Goal: Task Accomplishment & Management: Complete application form

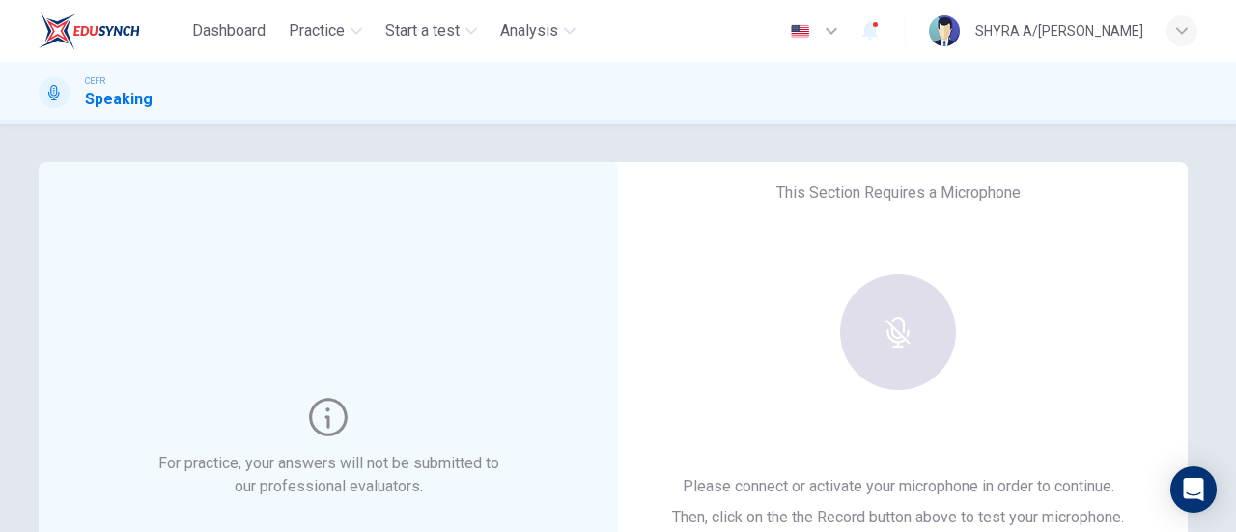
click at [902, 358] on div at bounding box center [898, 332] width 209 height 116
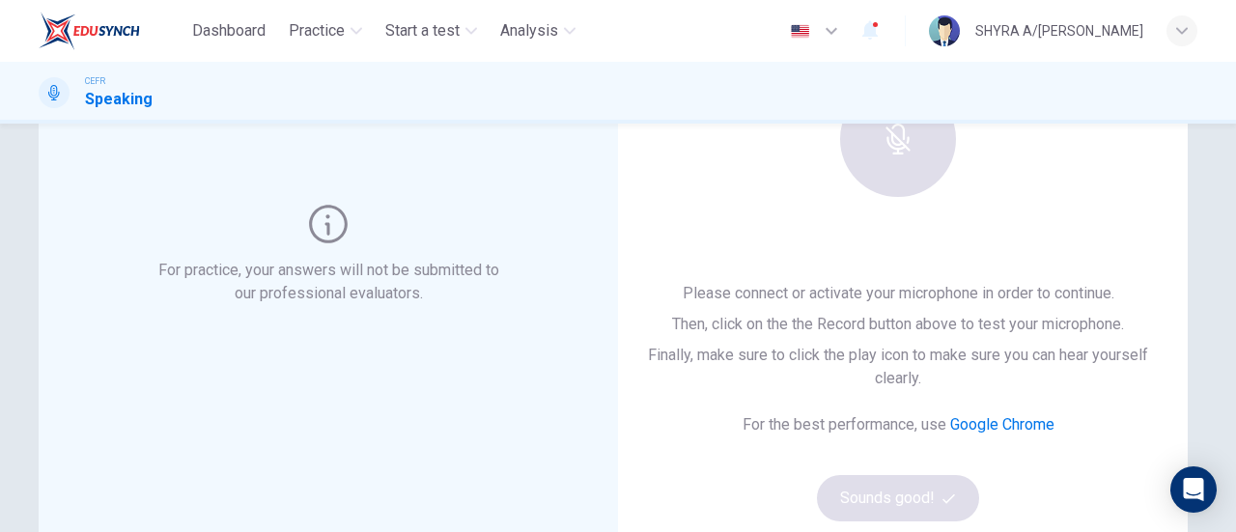
scroll to position [290, 0]
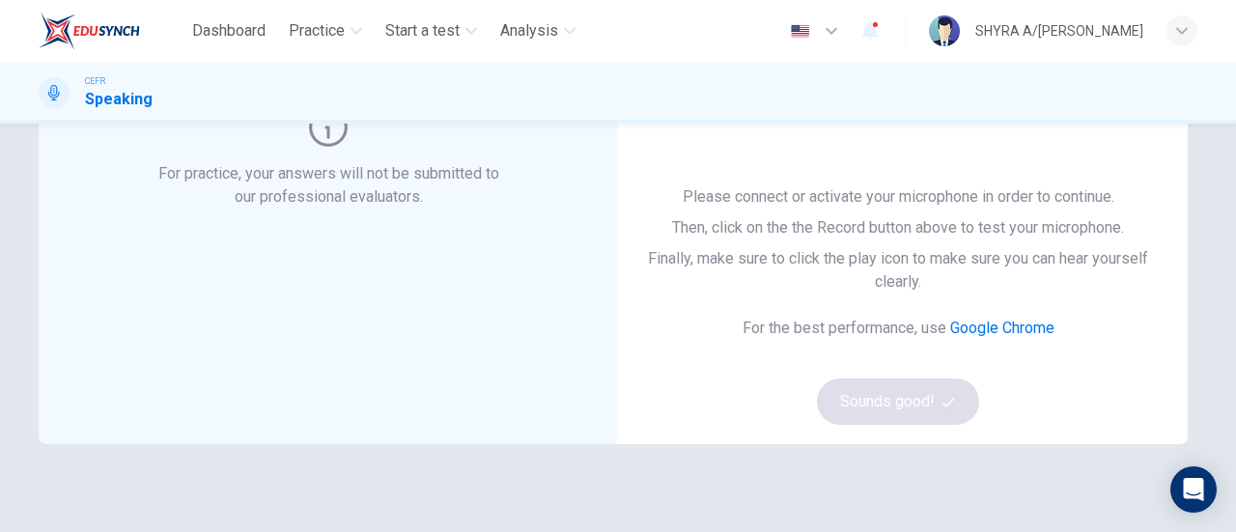
click at [975, 330] on link "Google Chrome" at bounding box center [1002, 328] width 104 height 18
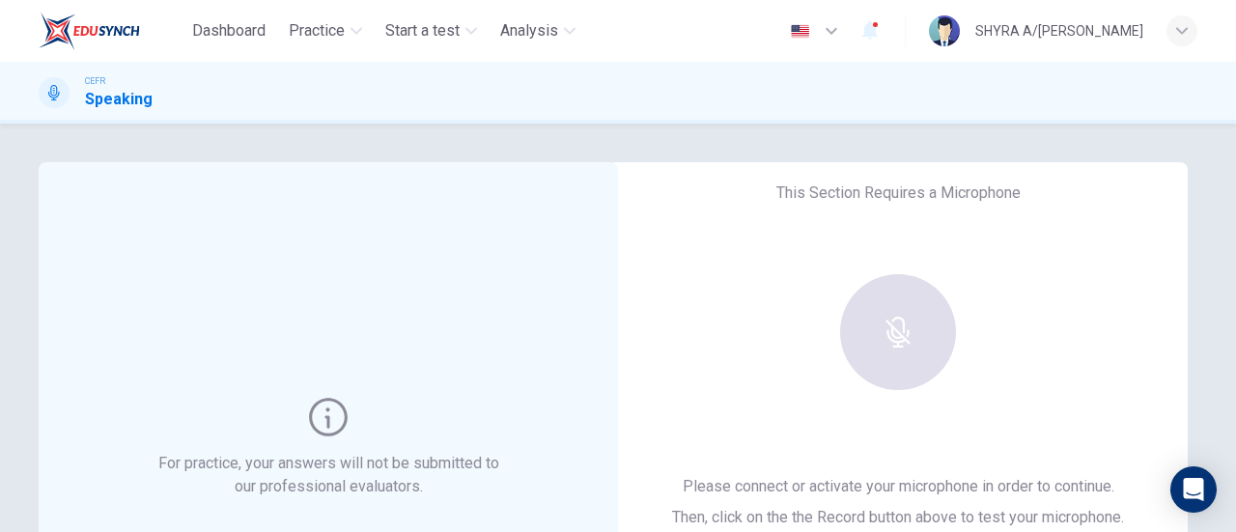
click at [885, 329] on div at bounding box center [898, 332] width 209 height 116
drag, startPoint x: 321, startPoint y: 420, endPoint x: 329, endPoint y: 407, distance: 16.1
click at [320, 418] on icon at bounding box center [328, 417] width 39 height 39
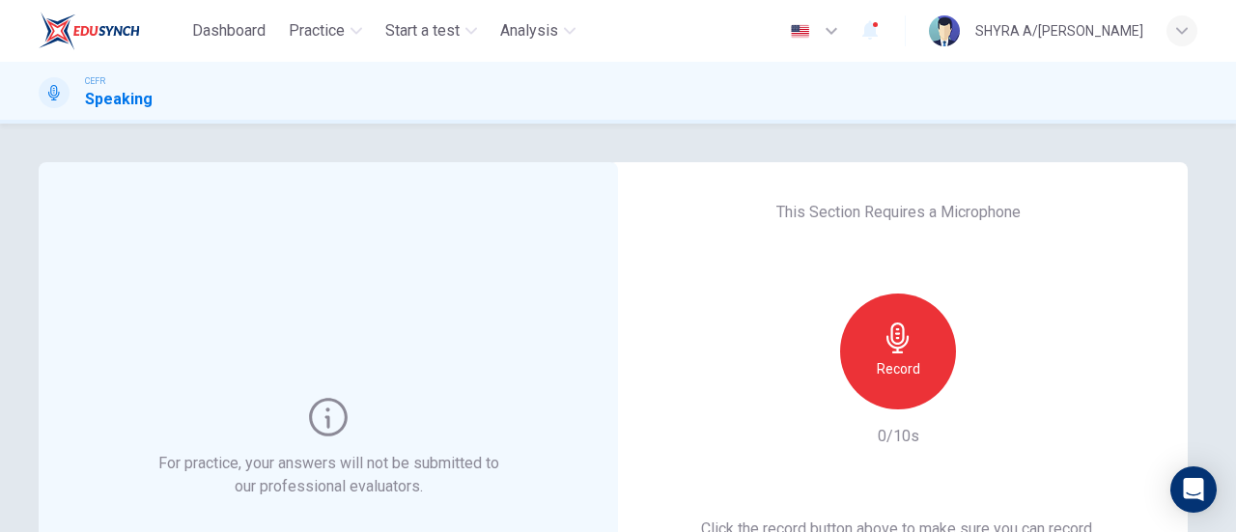
click at [618, 245] on div "This Section Requires a Microphone Record 0/10s Click the record button above t…" at bounding box center [897, 448] width 579 height 572
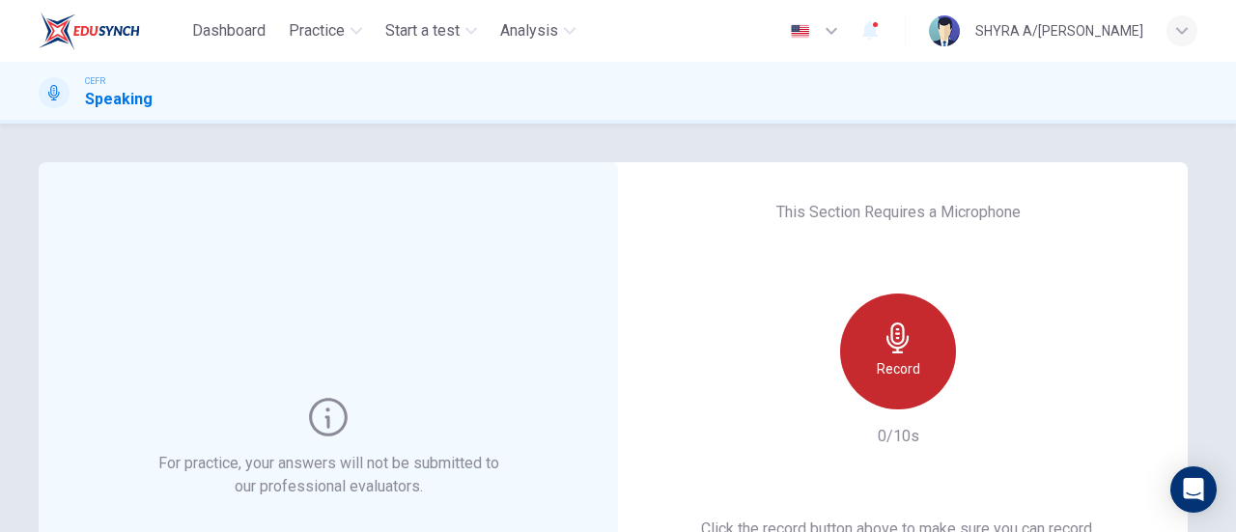
click at [887, 324] on icon "button" at bounding box center [898, 338] width 31 height 31
click at [915, 300] on div "Record" at bounding box center [898, 352] width 116 height 116
click at [890, 264] on div "This Section Requires a Microphone Record 0/10s Click the record button above t…" at bounding box center [897, 448] width 579 height 572
click at [961, 191] on div "This Section Requires a Microphone Record 0/10s Click the record button above t…" at bounding box center [897, 448] width 579 height 572
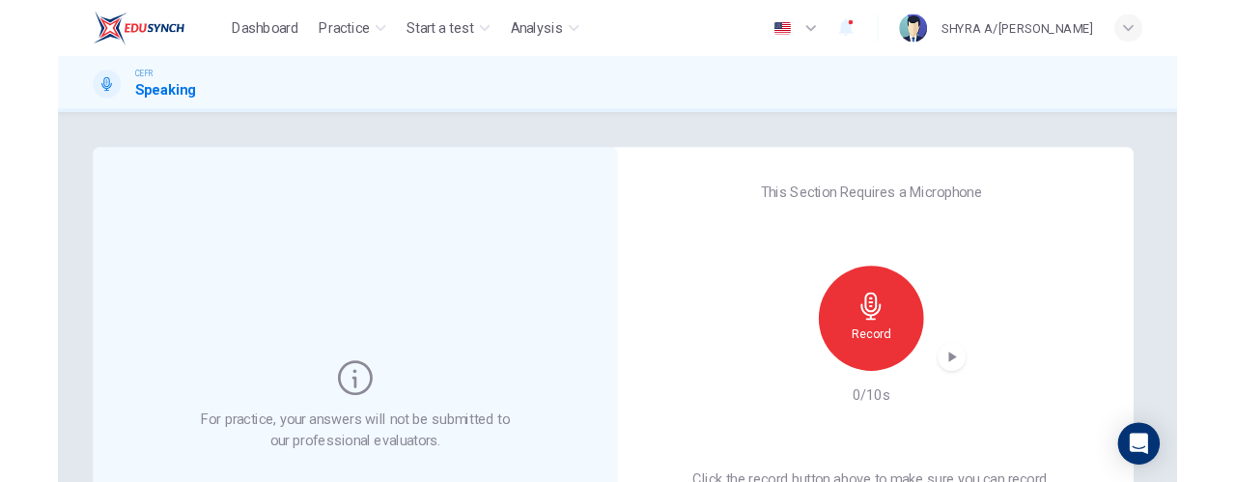
scroll to position [106, 0]
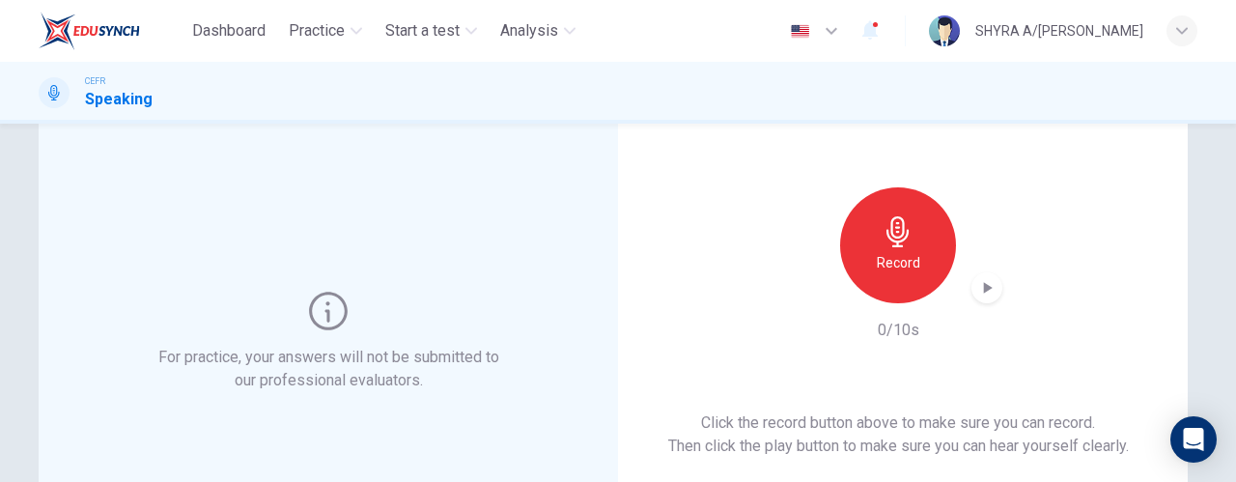
click at [869, 245] on div "Record" at bounding box center [898, 245] width 116 height 116
click at [993, 285] on div "Record" at bounding box center [898, 245] width 209 height 116
click at [946, 355] on div "This Section Requires a Microphone Record 0/10s Click the record button above t…" at bounding box center [897, 342] width 579 height 572
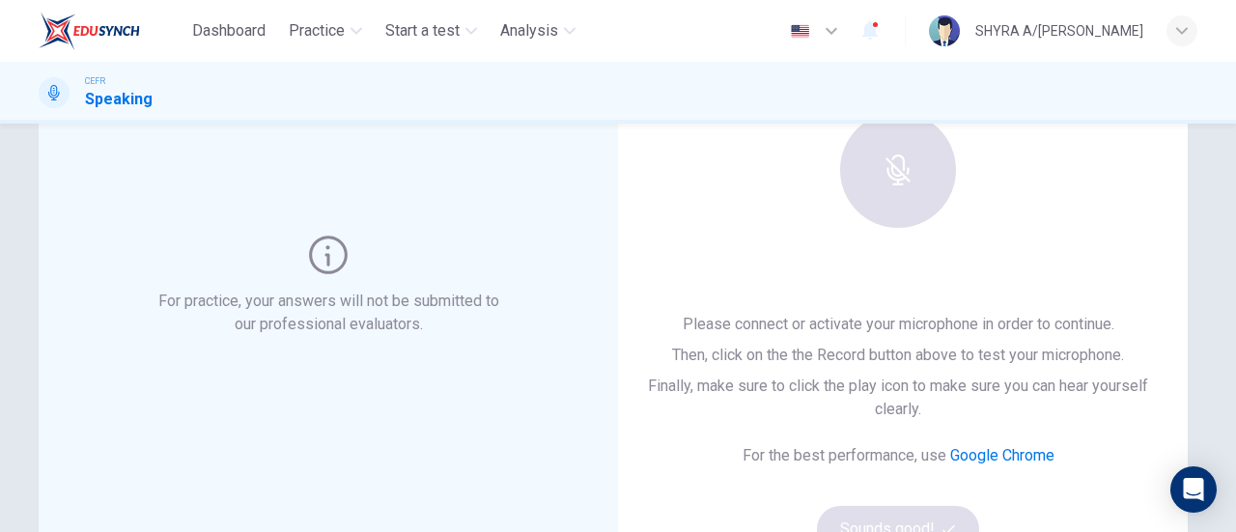
scroll to position [193, 0]
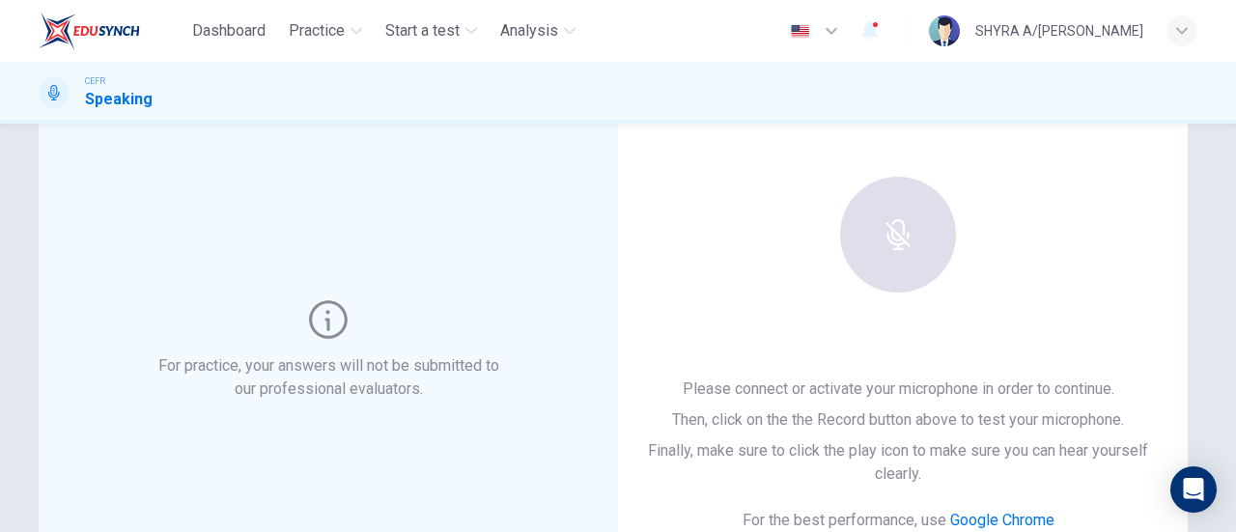
scroll to position [97, 0]
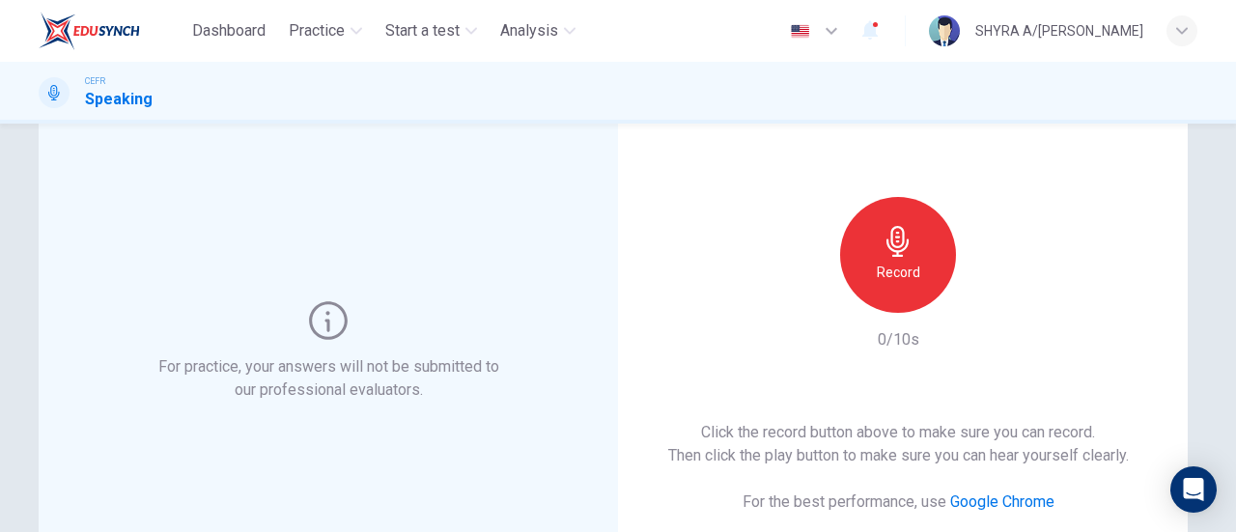
click at [914, 269] on h6 "Record" at bounding box center [898, 272] width 43 height 23
click at [802, 315] on div "Record 0/10s" at bounding box center [898, 274] width 209 height 155
click at [932, 474] on div "Click the record button above to make sure you can record. Then click the play …" at bounding box center [898, 510] width 461 height 178
click at [324, 23] on span "Practice" at bounding box center [317, 30] width 56 height 23
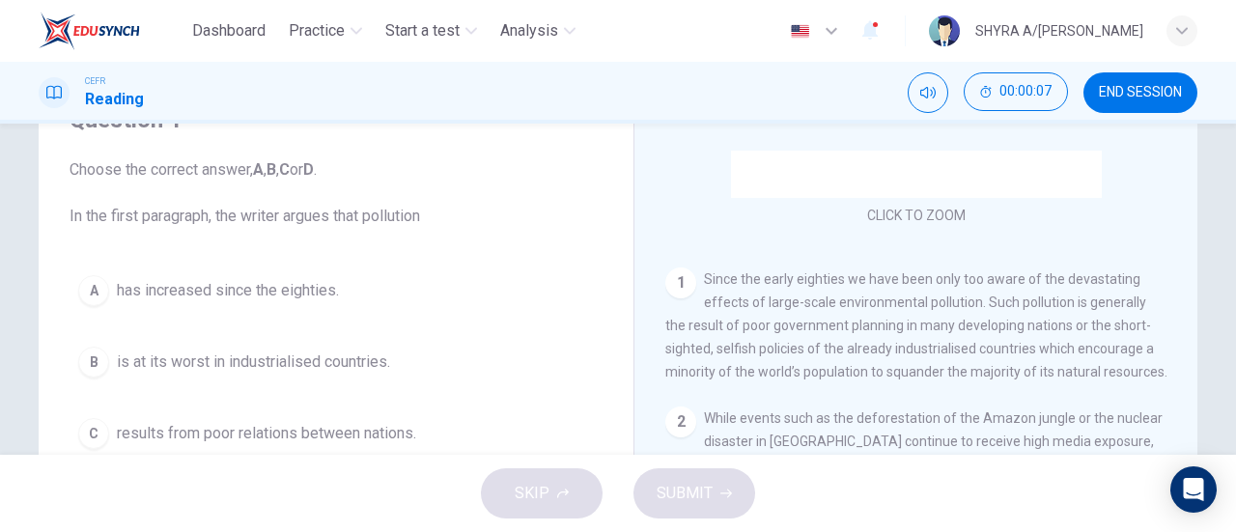
scroll to position [193, 0]
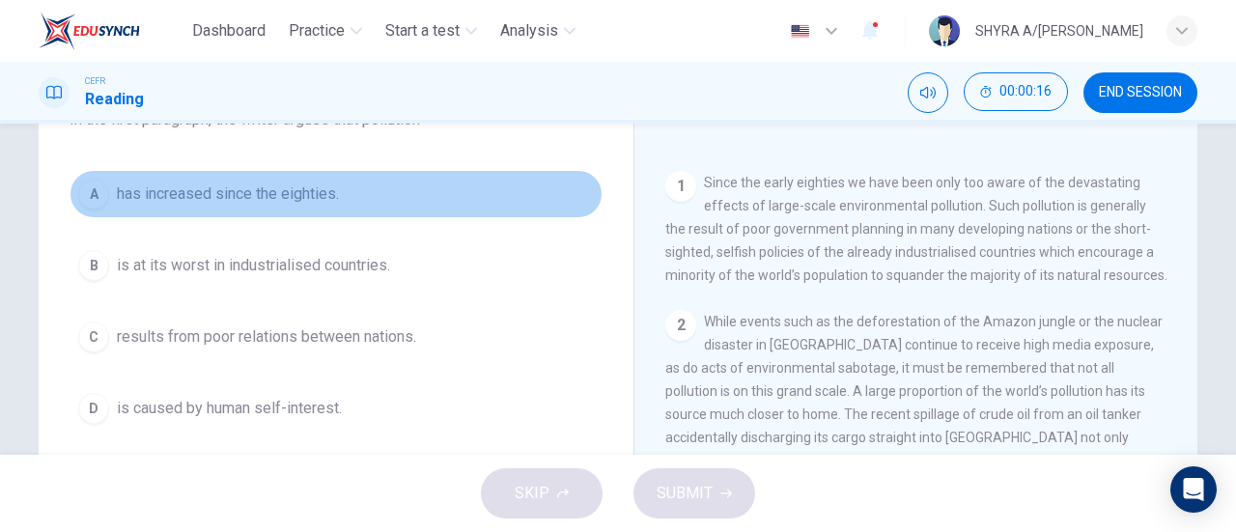
click at [324, 205] on span "has increased since the eighties." at bounding box center [228, 194] width 222 height 23
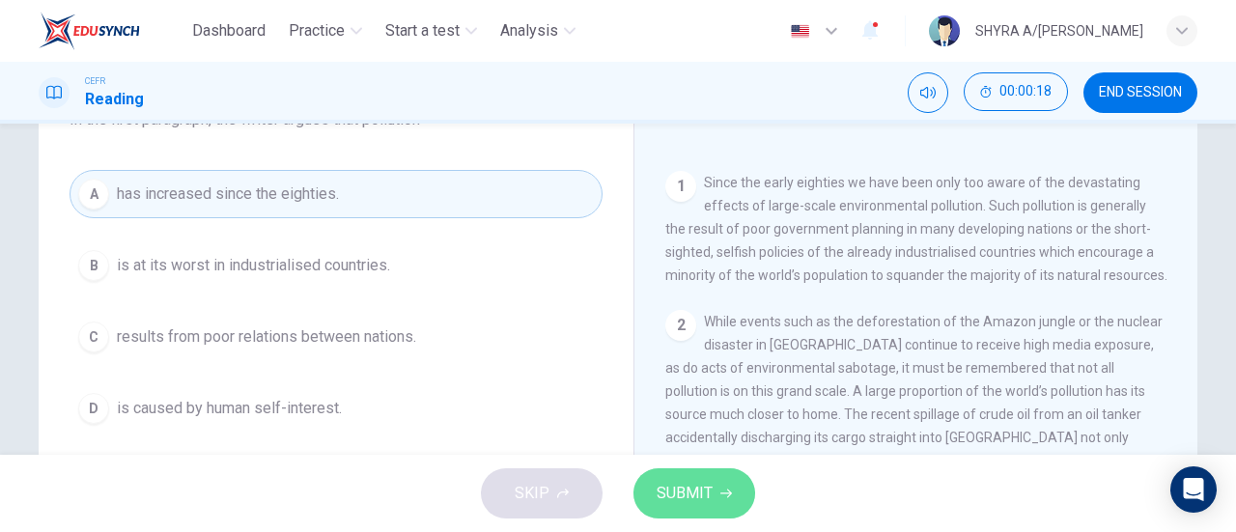
click at [678, 484] on span "SUBMIT" at bounding box center [685, 493] width 56 height 27
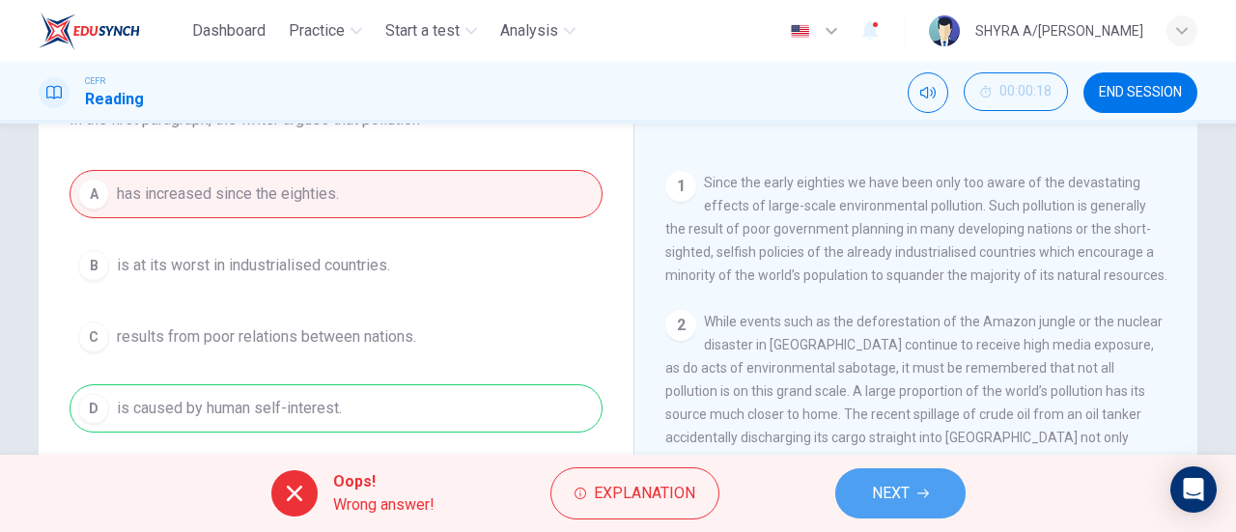
click at [927, 472] on button "NEXT" at bounding box center [900, 493] width 130 height 50
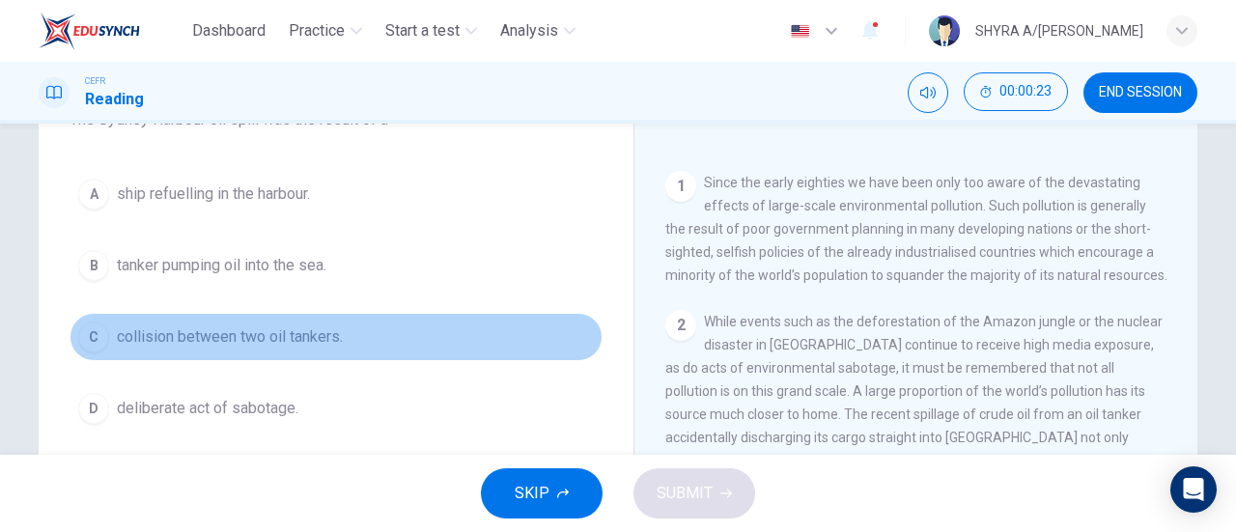
click at [245, 349] on button "C collision between two oil tankers." at bounding box center [336, 337] width 533 height 48
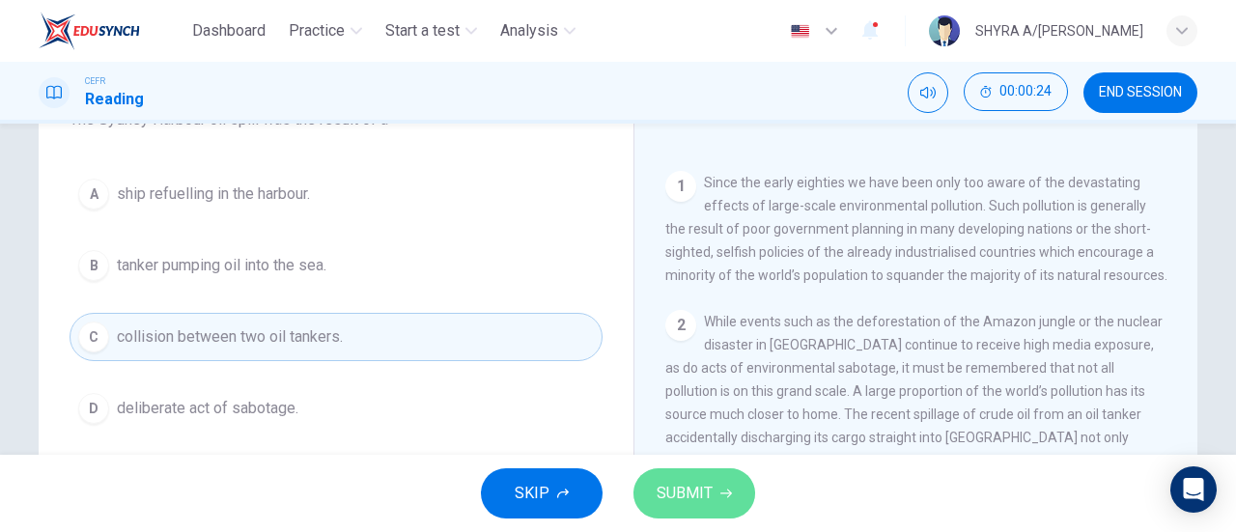
click at [664, 512] on button "SUBMIT" at bounding box center [694, 493] width 122 height 50
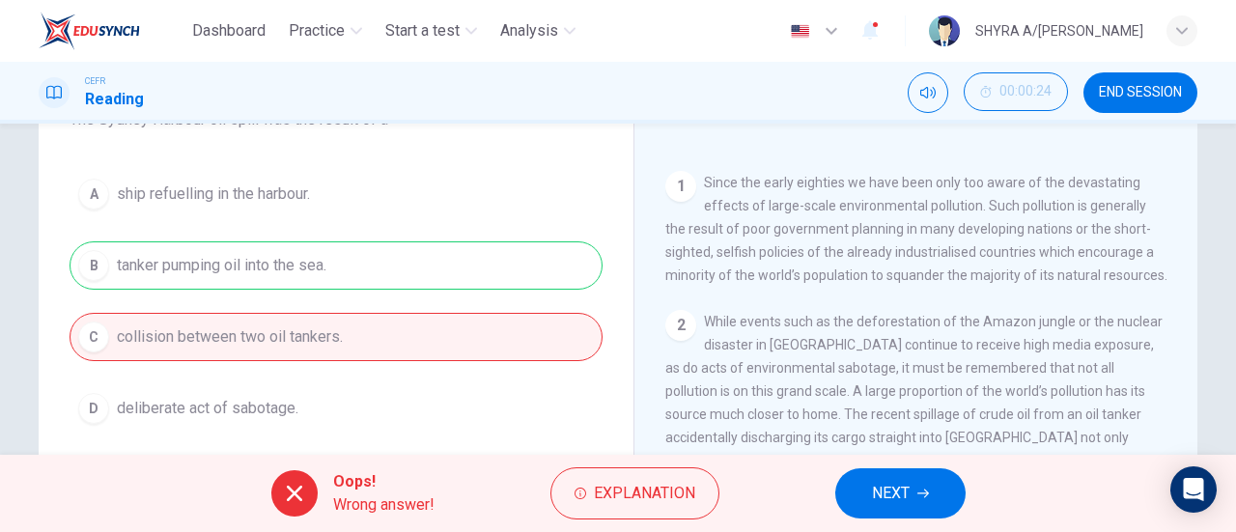
click at [957, 495] on button "NEXT" at bounding box center [900, 493] width 130 height 50
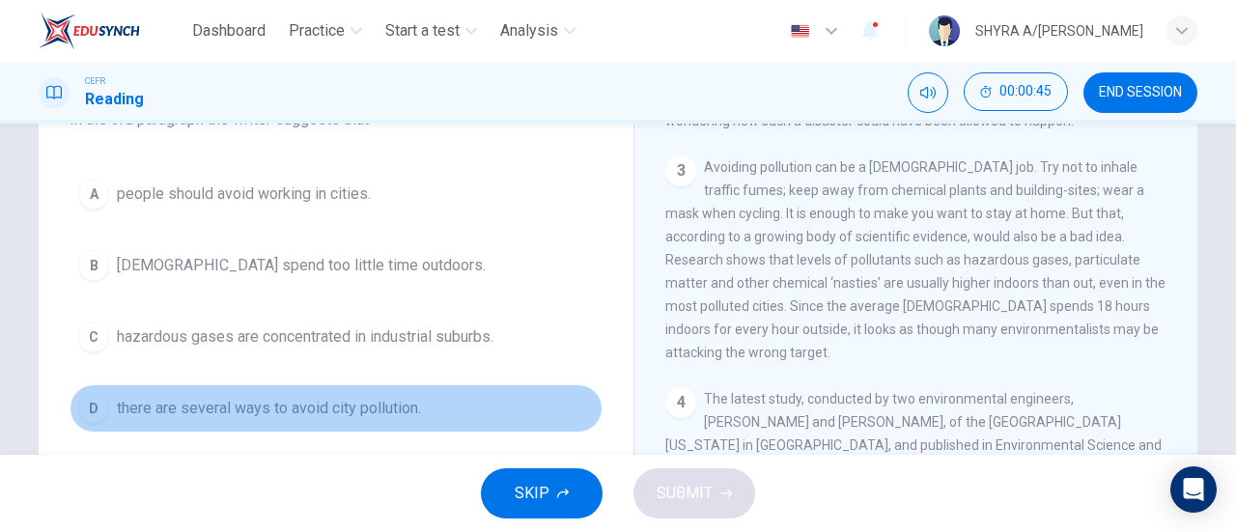
click at [356, 407] on span "there are several ways to avoid city pollution." at bounding box center [269, 408] width 304 height 23
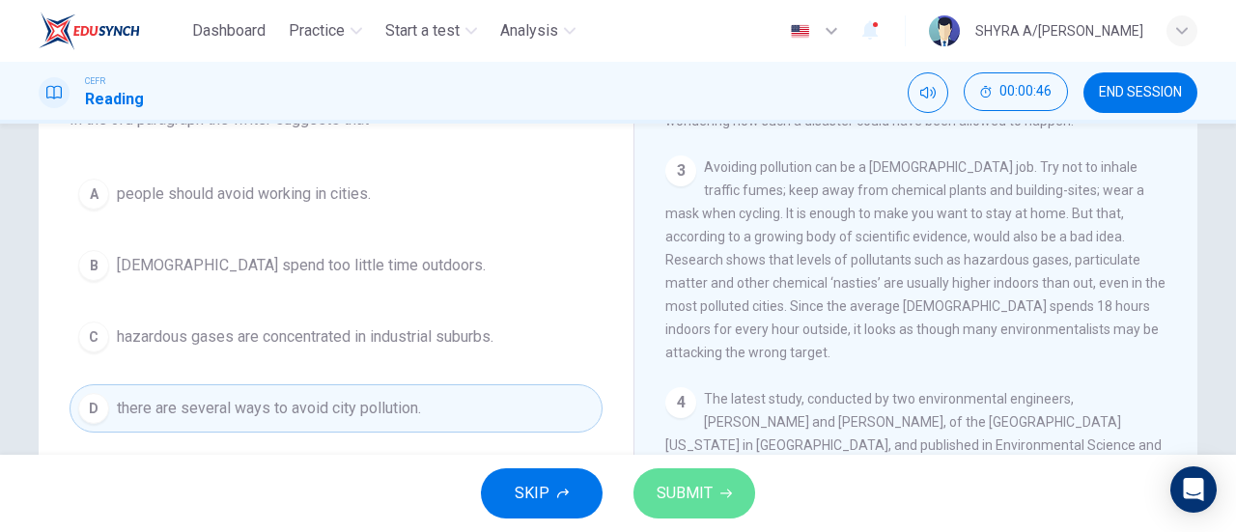
click at [667, 495] on span "SUBMIT" at bounding box center [685, 493] width 56 height 27
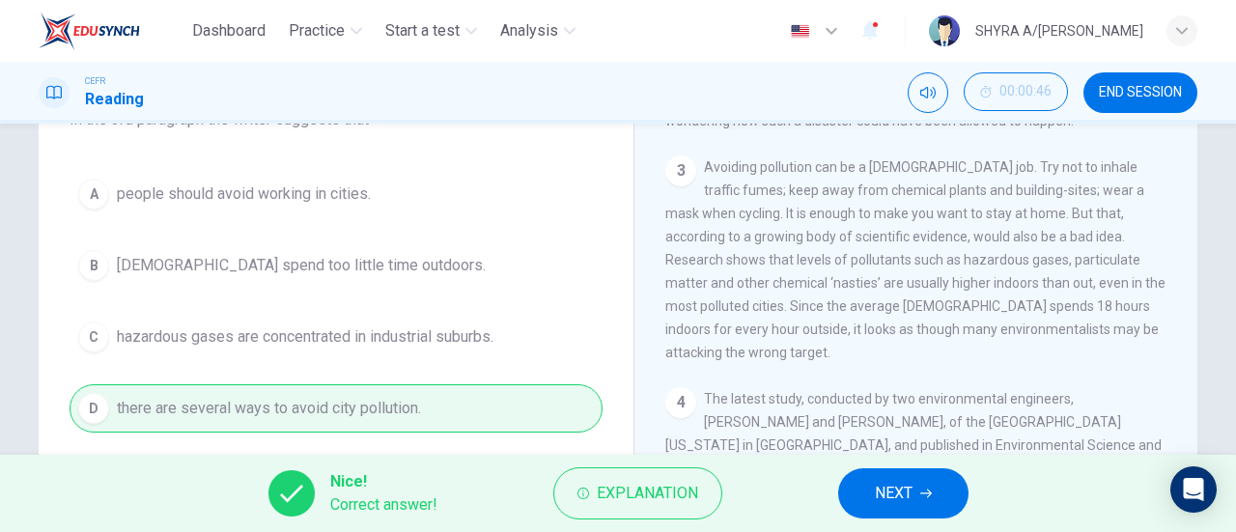
click at [894, 481] on span "NEXT" at bounding box center [894, 493] width 38 height 27
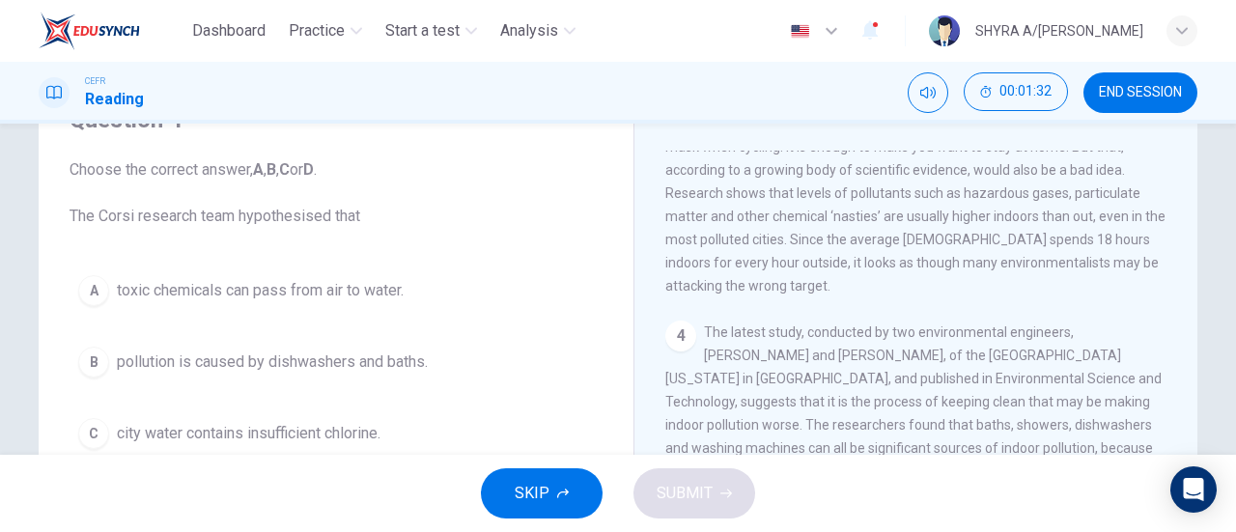
scroll to position [869, 0]
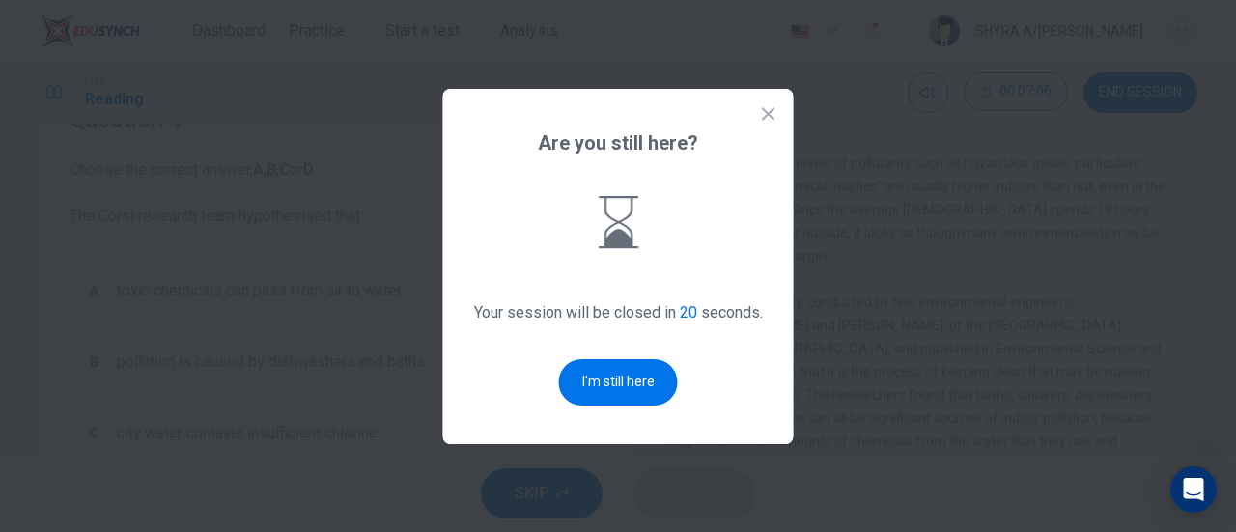
click at [834, 301] on div at bounding box center [618, 266] width 1236 height 532
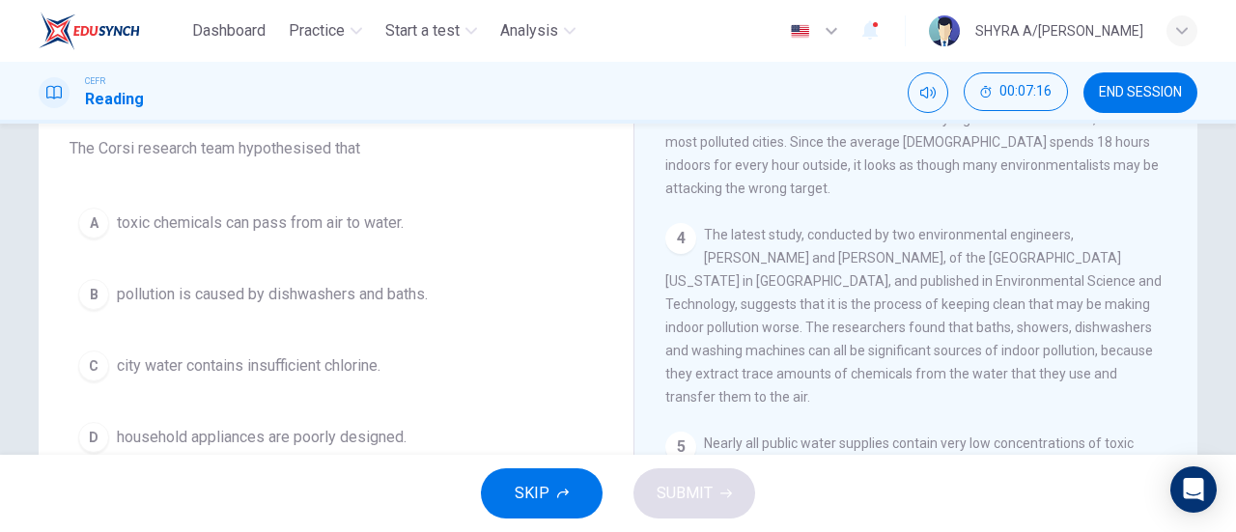
scroll to position [193, 0]
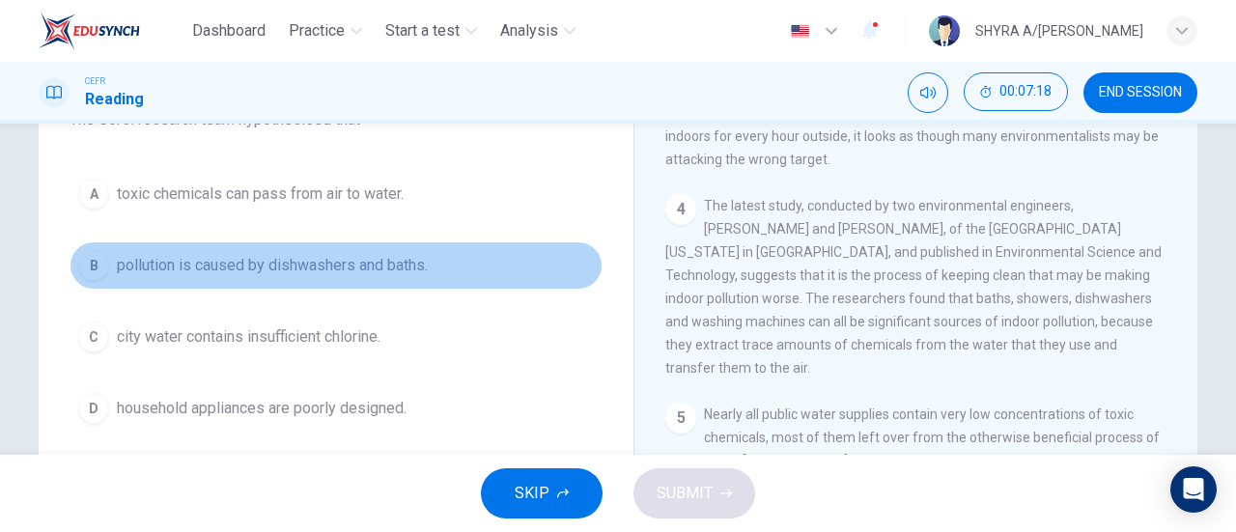
click at [321, 260] on span "pollution is caused by dishwashers and baths." at bounding box center [272, 265] width 311 height 23
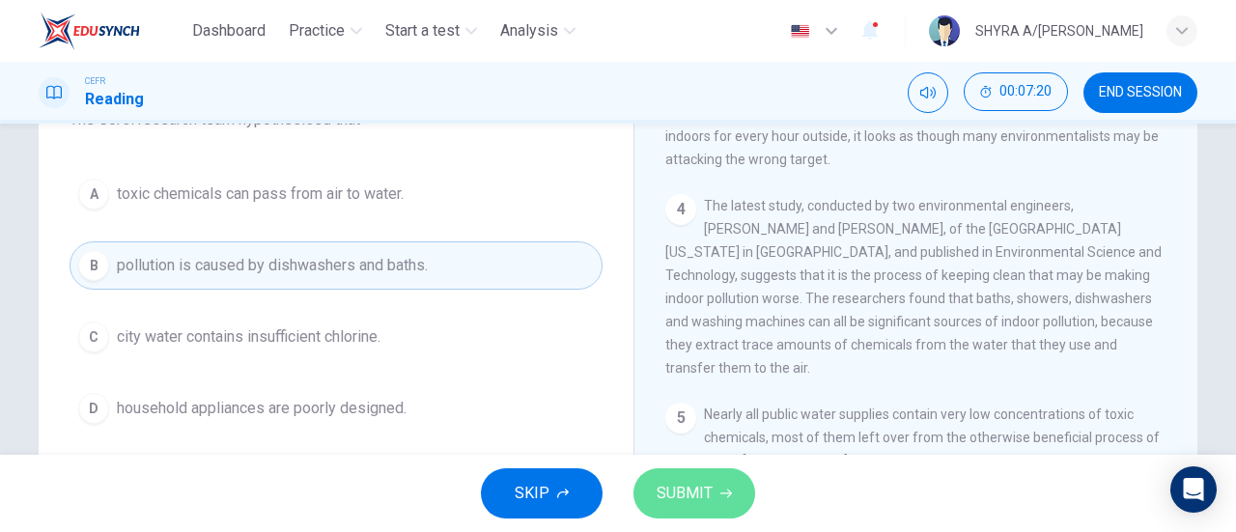
click at [658, 497] on span "SUBMIT" at bounding box center [685, 493] width 56 height 27
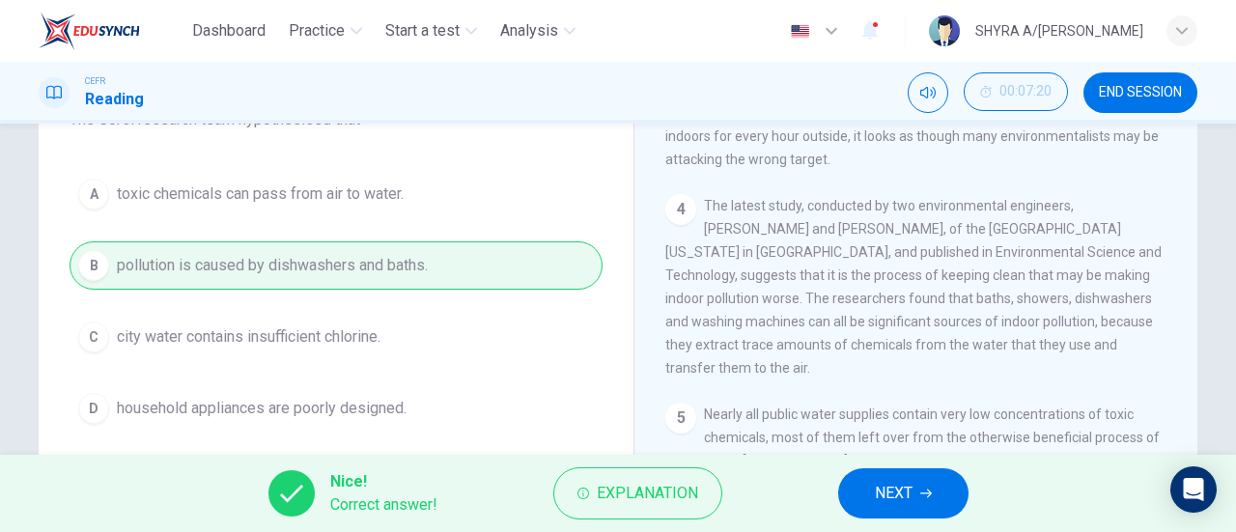
click at [875, 501] on span "NEXT" at bounding box center [894, 493] width 38 height 27
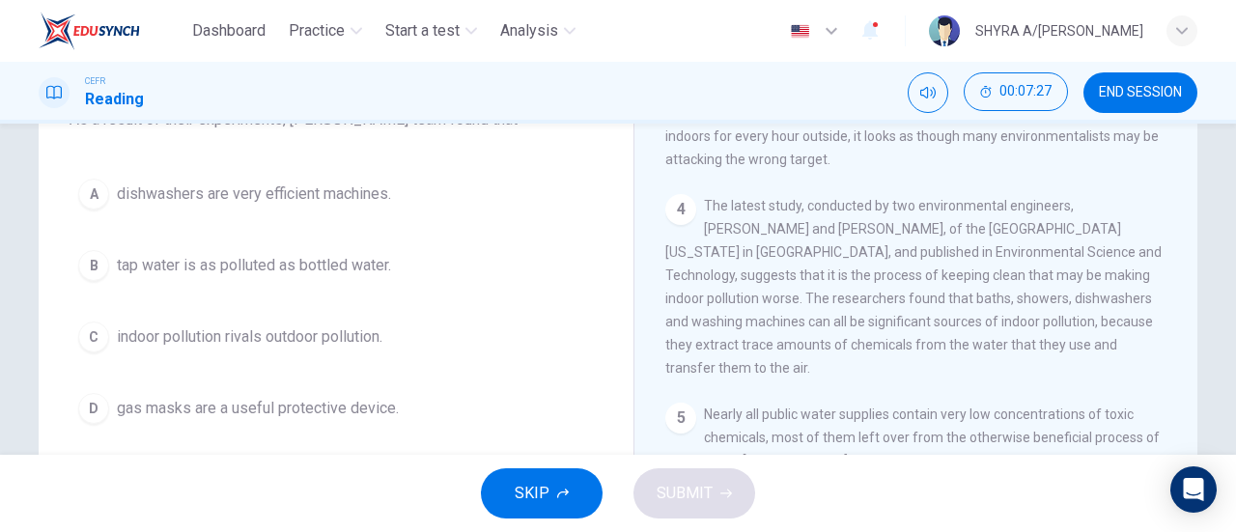
click at [319, 265] on span "tap water is as polluted as bottled water." at bounding box center [254, 265] width 274 height 23
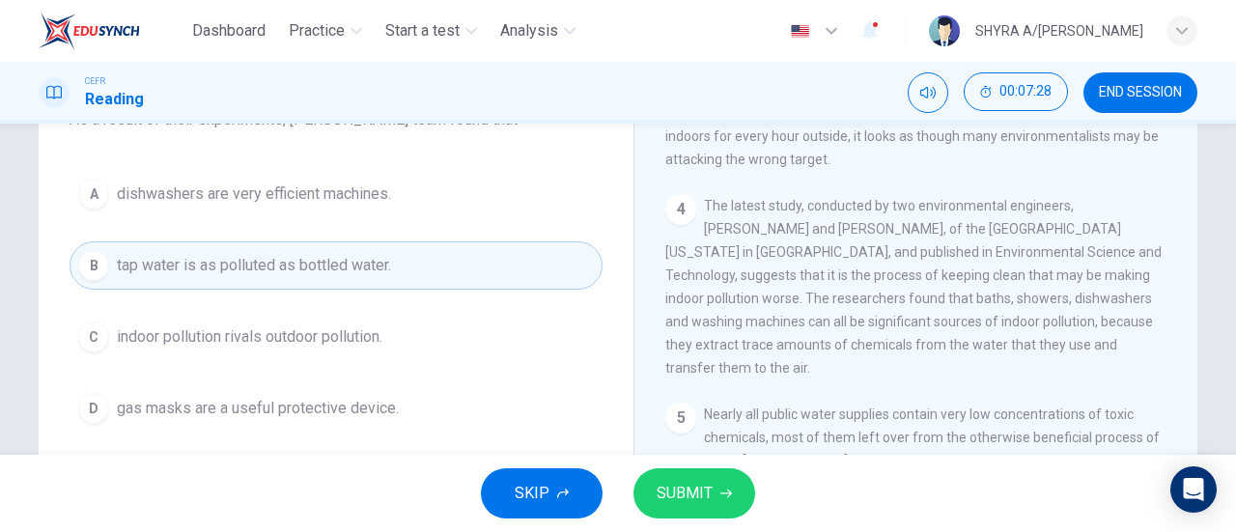
click at [709, 500] on span "SUBMIT" at bounding box center [685, 493] width 56 height 27
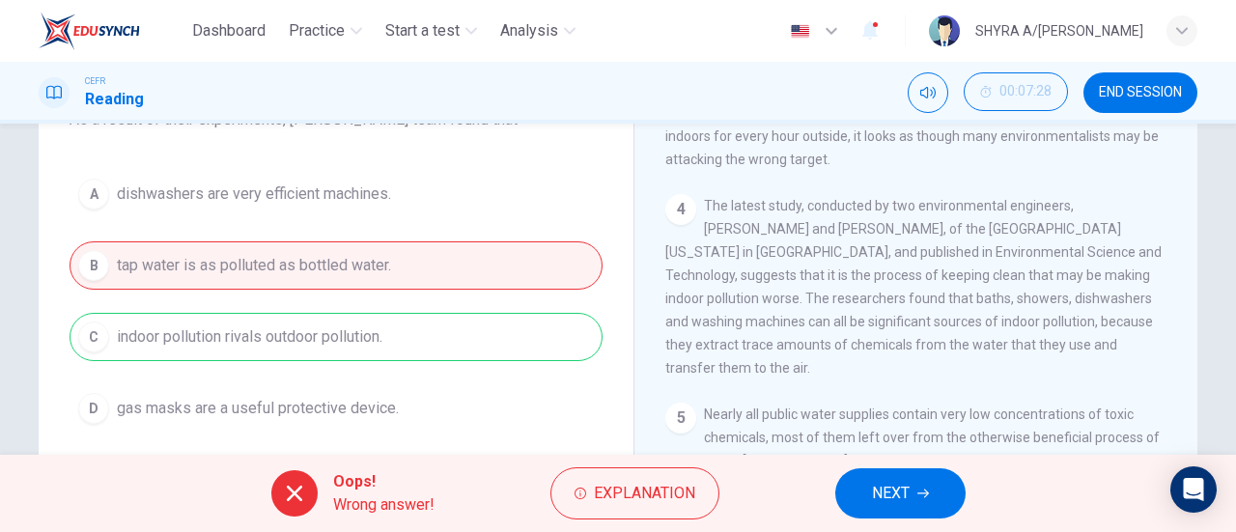
click at [911, 484] on button "NEXT" at bounding box center [900, 493] width 130 height 50
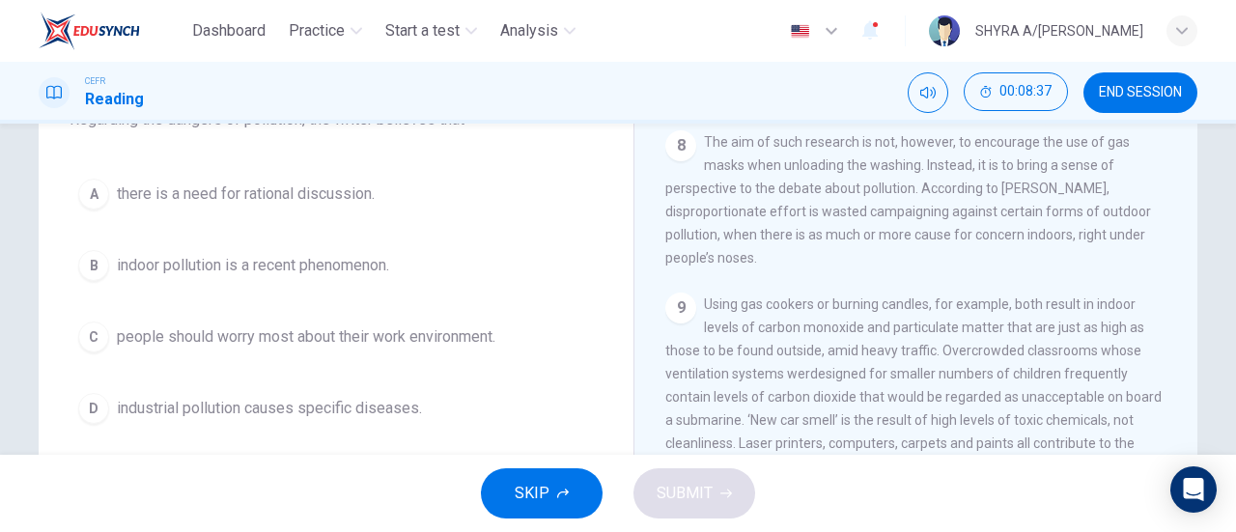
click at [368, 202] on span "there is a need for rational discussion." at bounding box center [246, 194] width 258 height 23
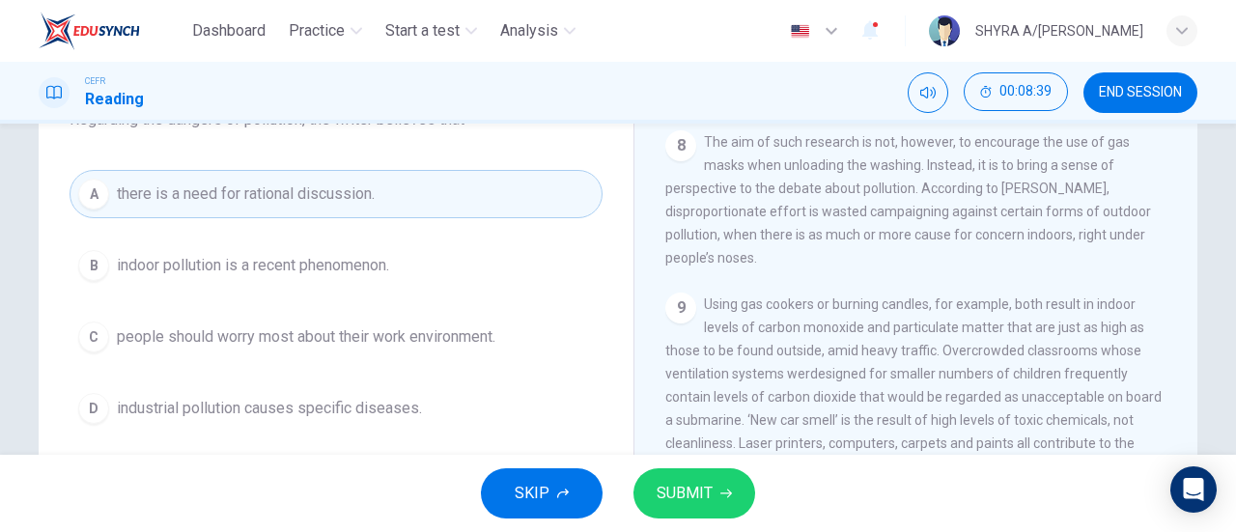
click at [682, 468] on button "SUBMIT" at bounding box center [694, 493] width 122 height 50
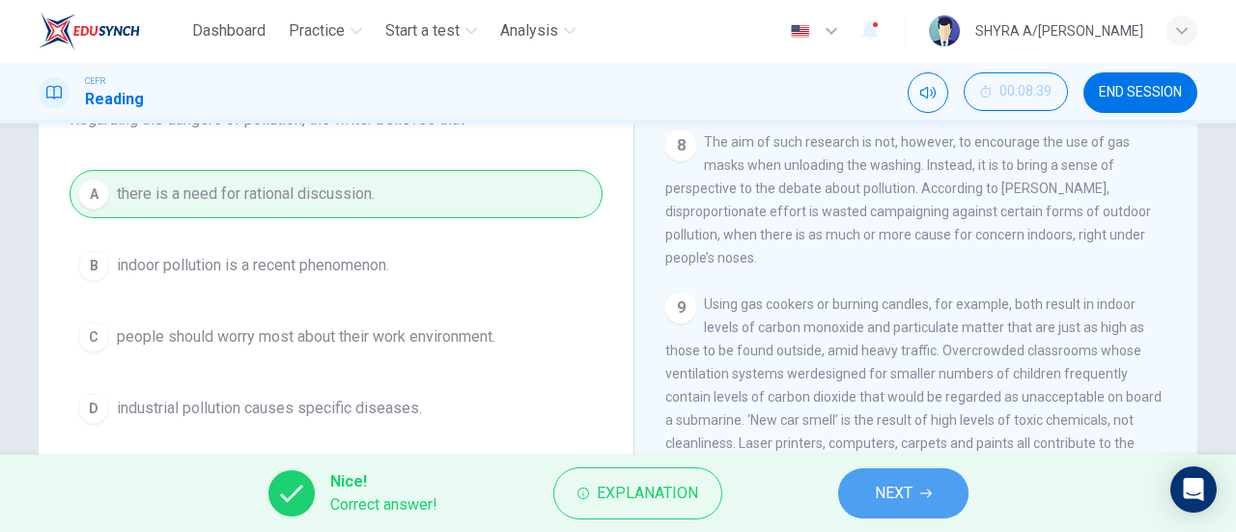
click at [926, 490] on icon "button" at bounding box center [926, 494] width 12 height 12
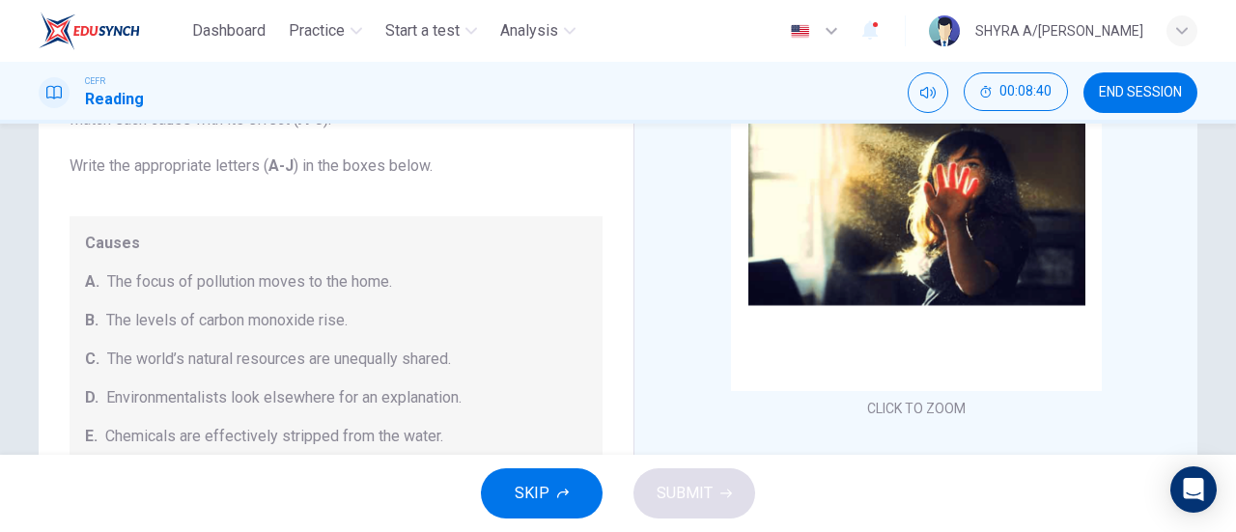
click at [568, 501] on button "SKIP" at bounding box center [542, 493] width 122 height 50
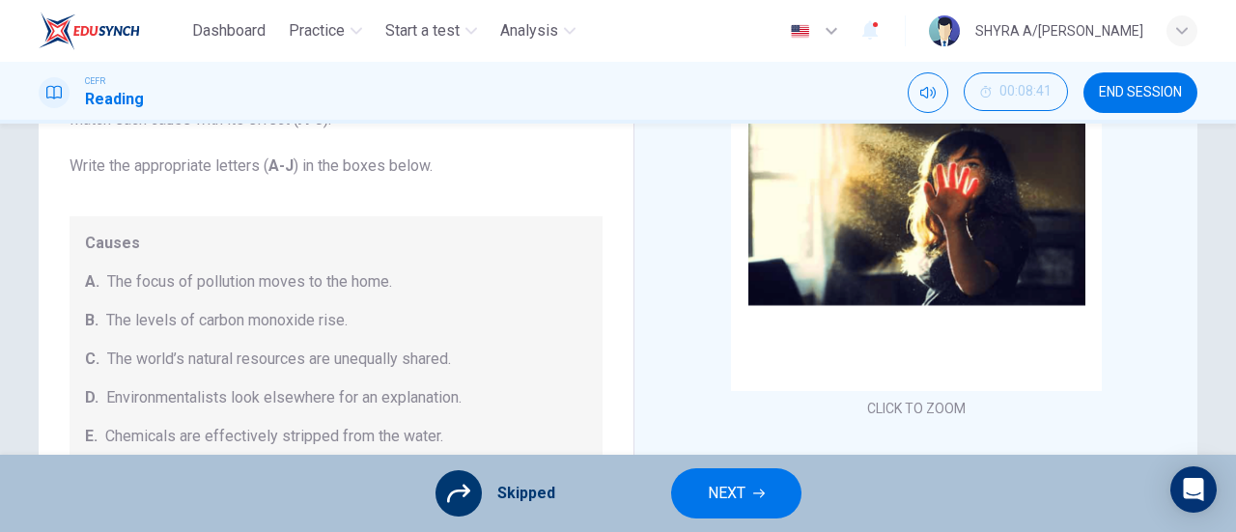
click at [711, 522] on div "Skipped NEXT" at bounding box center [618, 493] width 1236 height 77
click at [716, 497] on span "NEXT" at bounding box center [727, 493] width 38 height 27
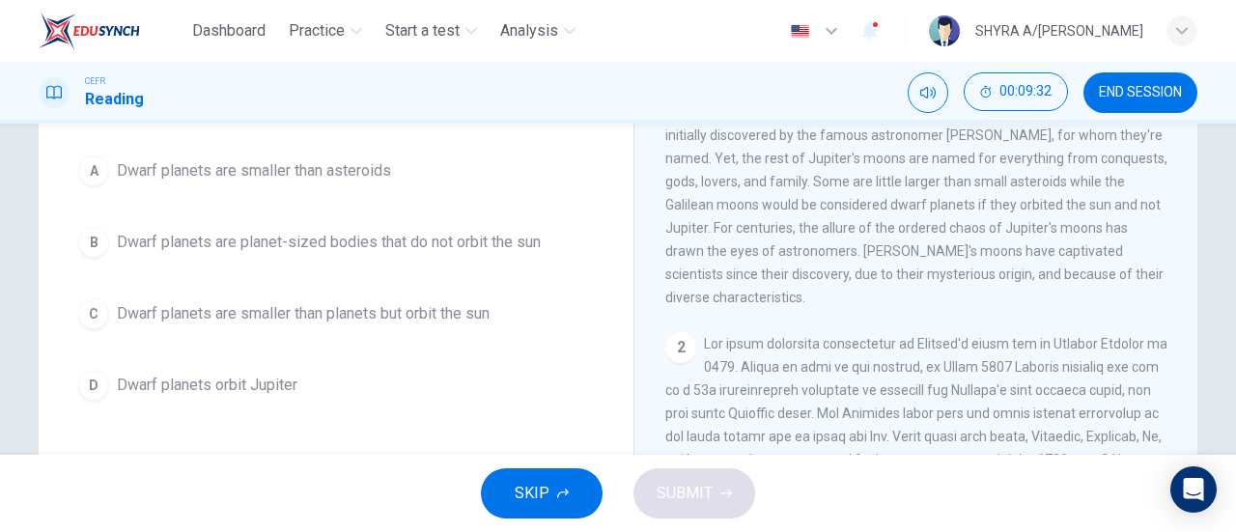
click at [499, 226] on button "B Dwarf planets are planet-sized bodies that do not orbit the sun" at bounding box center [336, 242] width 533 height 48
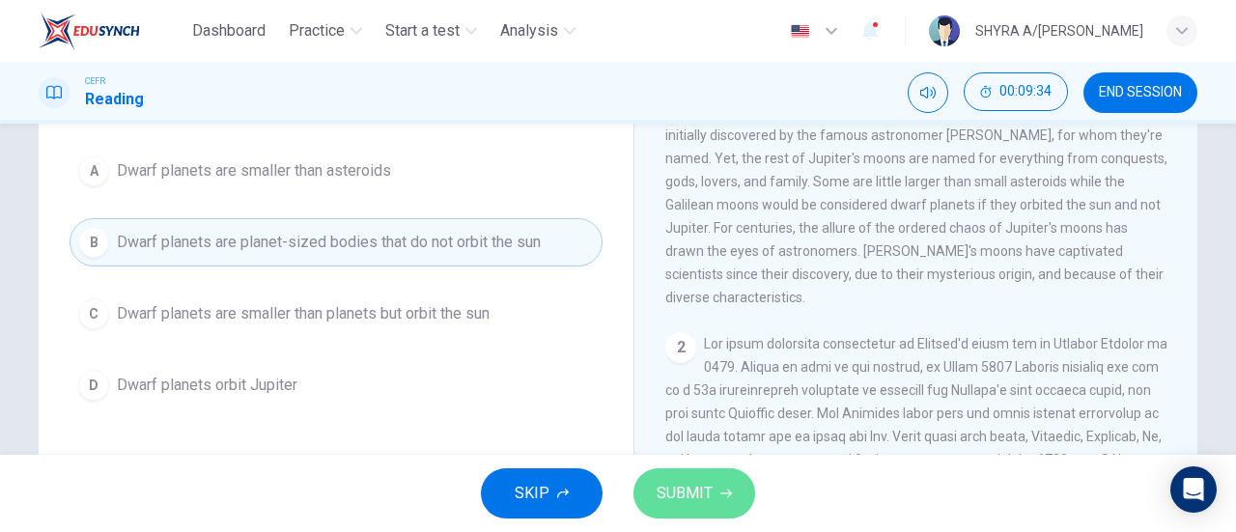
click at [732, 491] on button "SUBMIT" at bounding box center [694, 493] width 122 height 50
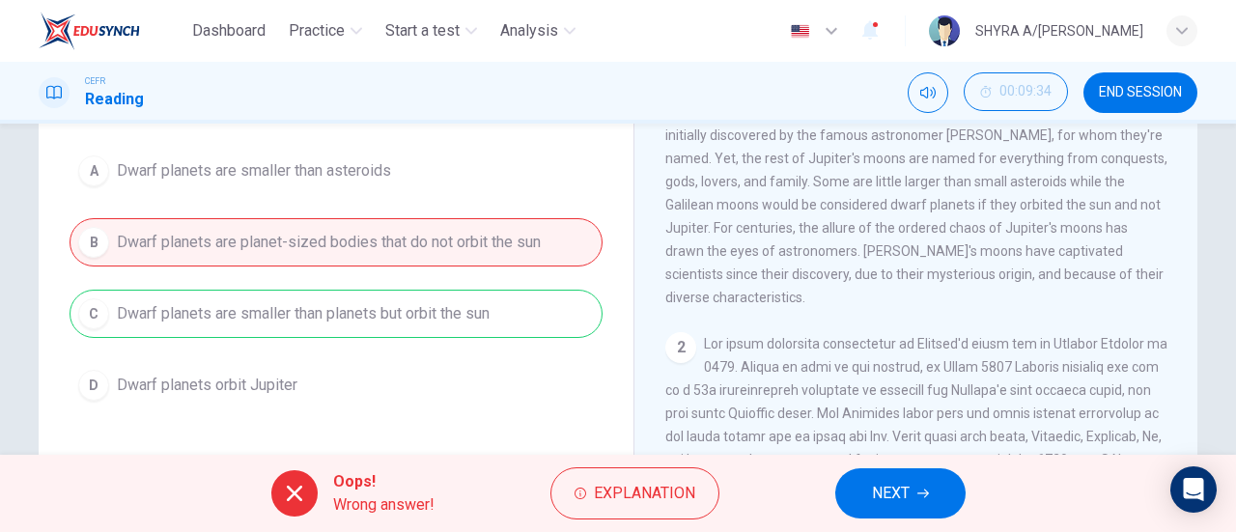
click at [937, 476] on button "NEXT" at bounding box center [900, 493] width 130 height 50
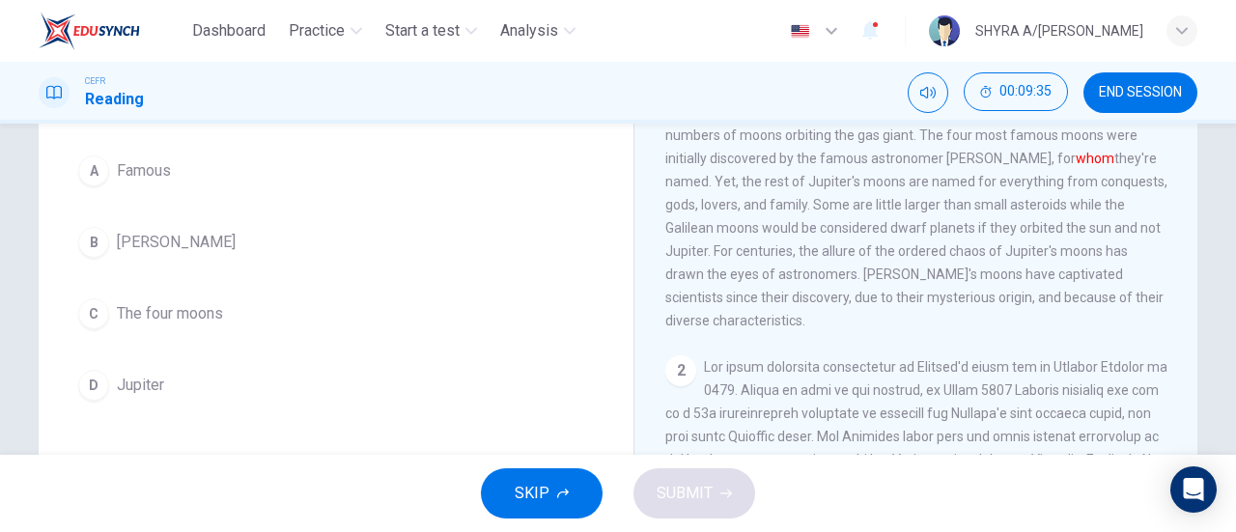
scroll to position [73, 0]
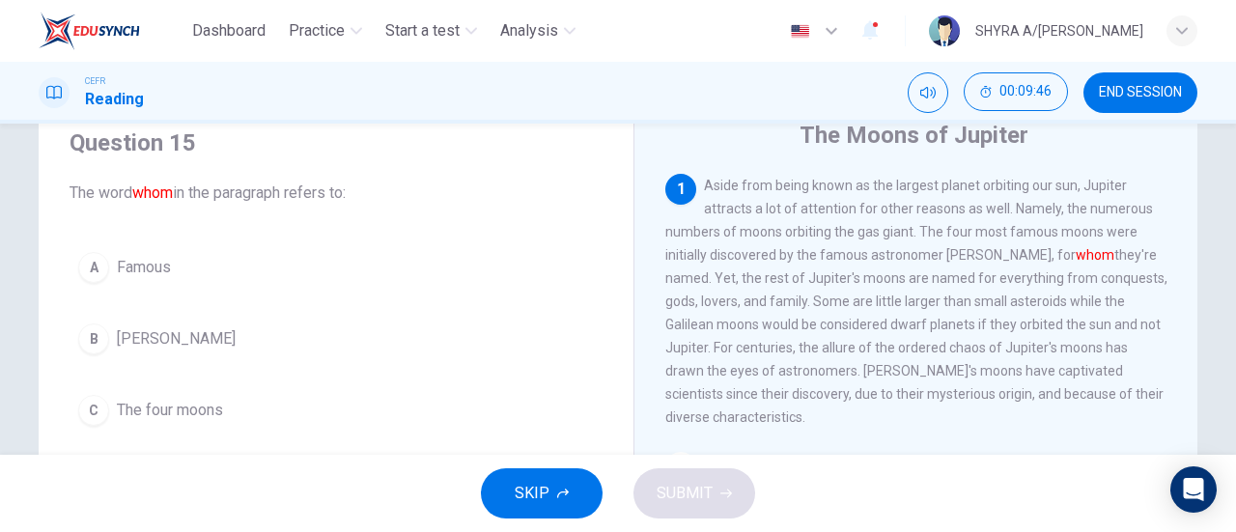
click at [187, 401] on span "The four moons" at bounding box center [170, 410] width 106 height 23
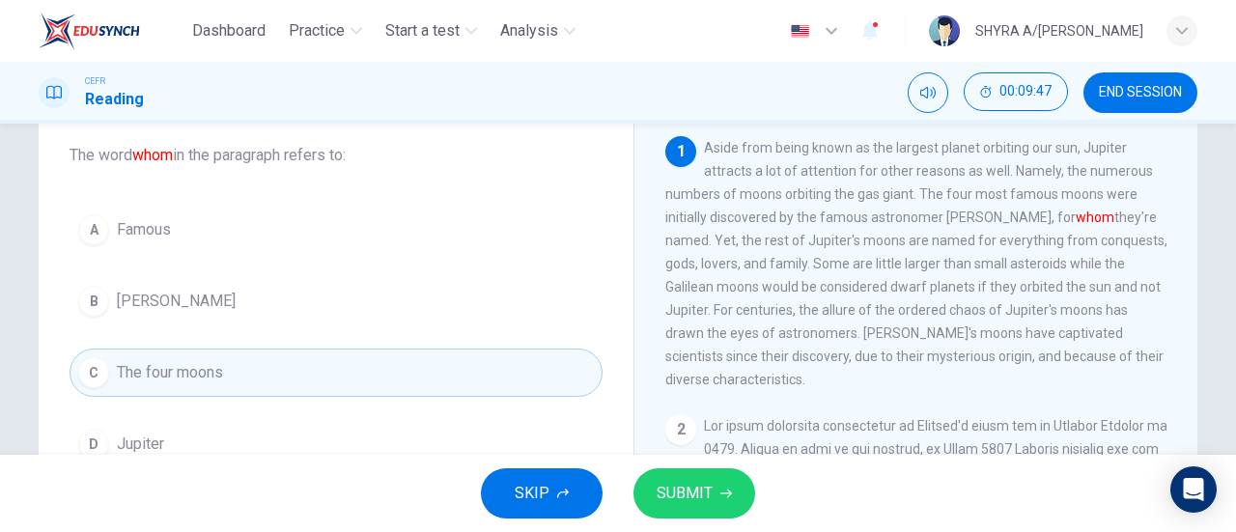
scroll to position [170, 0]
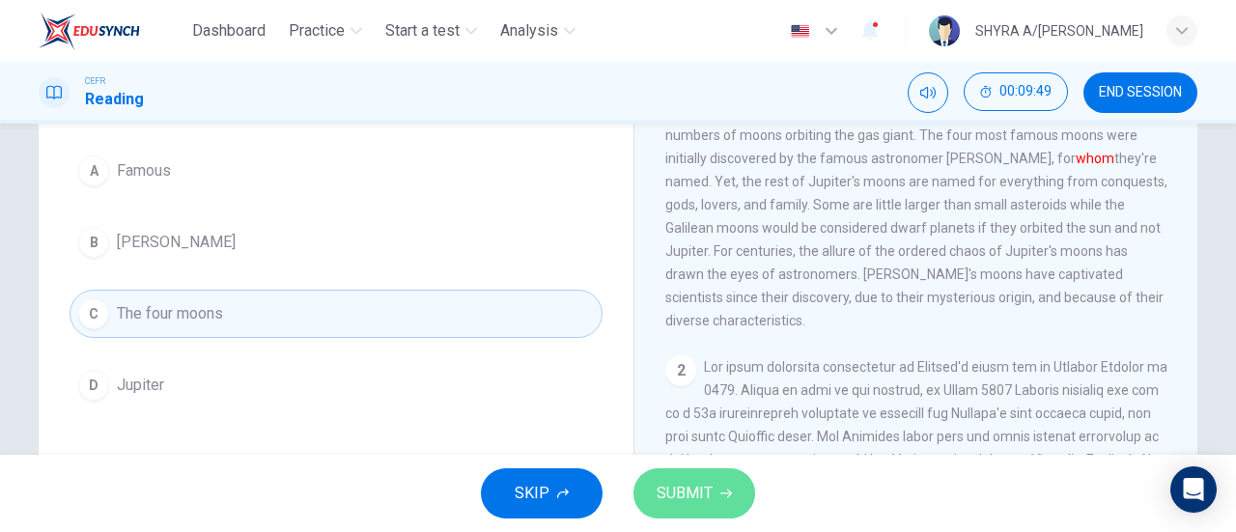
click at [720, 497] on icon "button" at bounding box center [726, 494] width 12 height 12
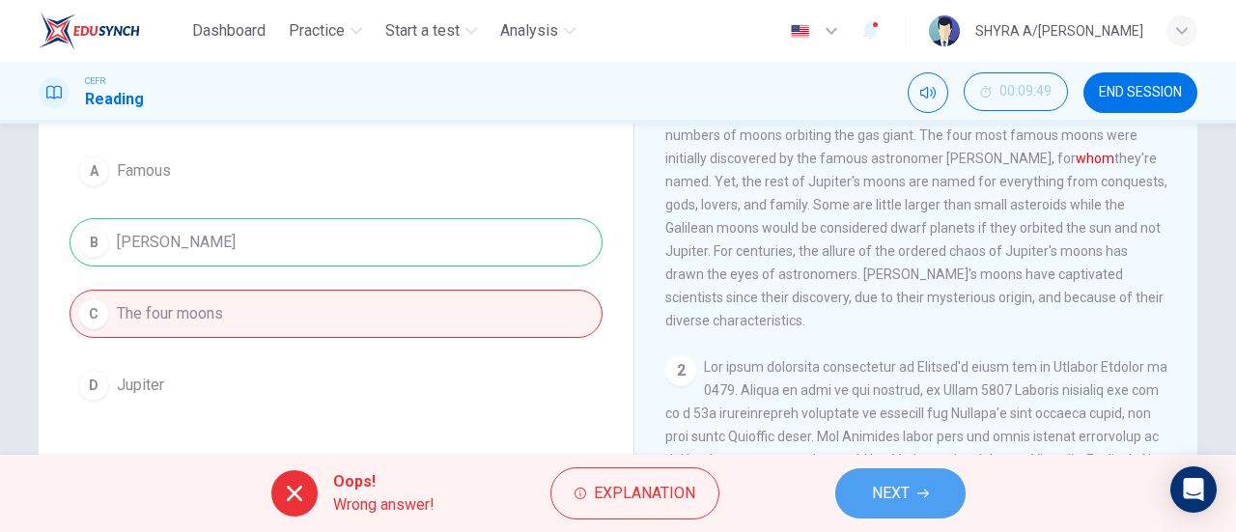
click at [868, 482] on button "NEXT" at bounding box center [900, 493] width 130 height 50
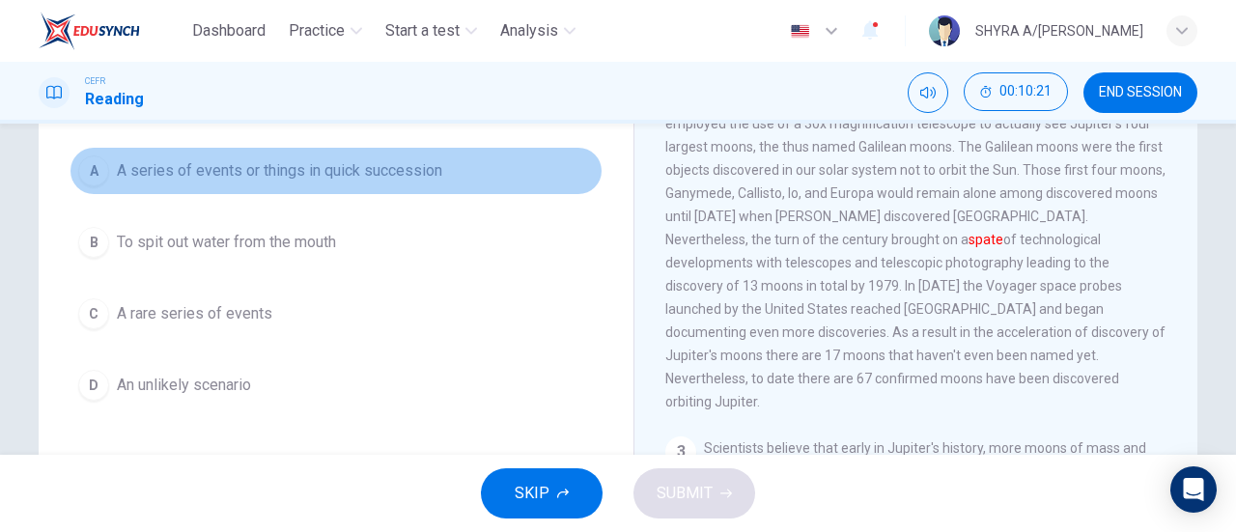
click at [238, 176] on span "A series of events or things in quick succession" at bounding box center [279, 170] width 325 height 23
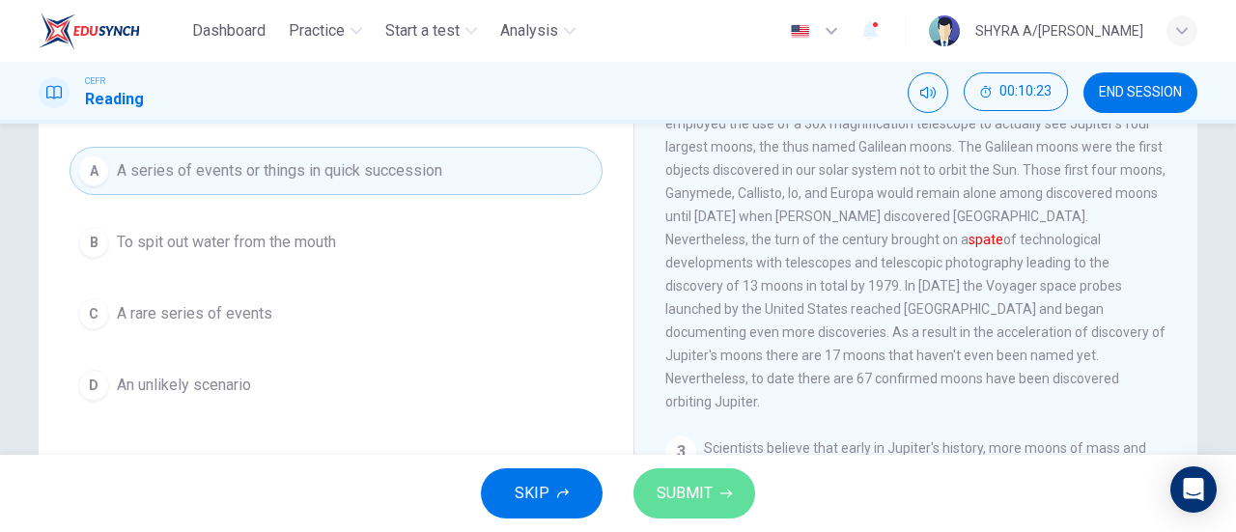
click at [670, 491] on span "SUBMIT" at bounding box center [685, 493] width 56 height 27
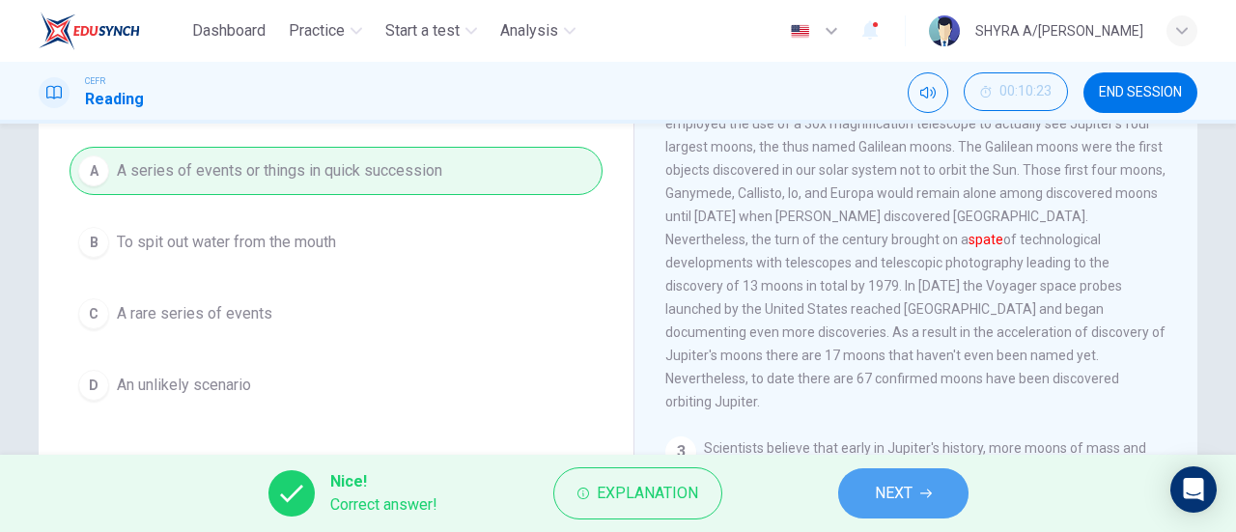
click at [936, 503] on button "NEXT" at bounding box center [903, 493] width 130 height 50
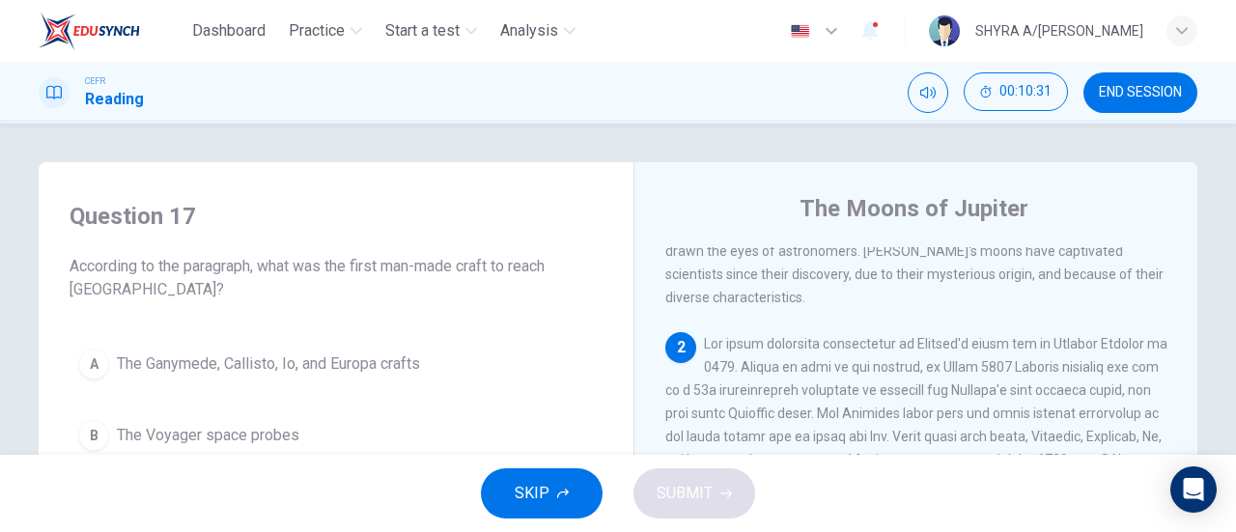
scroll to position [97, 0]
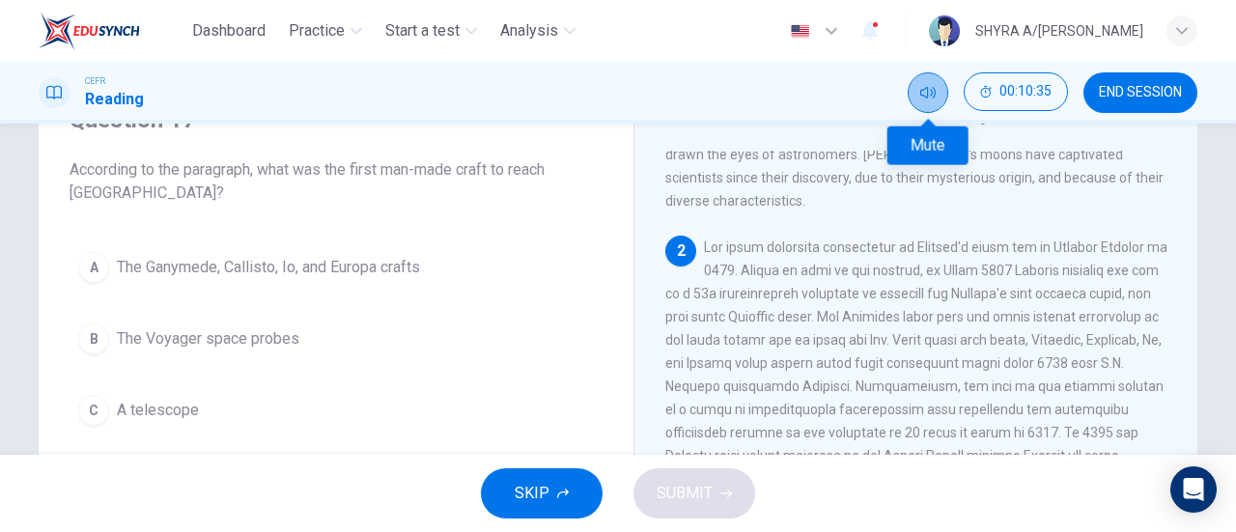
click at [940, 100] on button "Mute" at bounding box center [928, 92] width 41 height 41
click at [914, 87] on button "Unmute" at bounding box center [928, 92] width 41 height 41
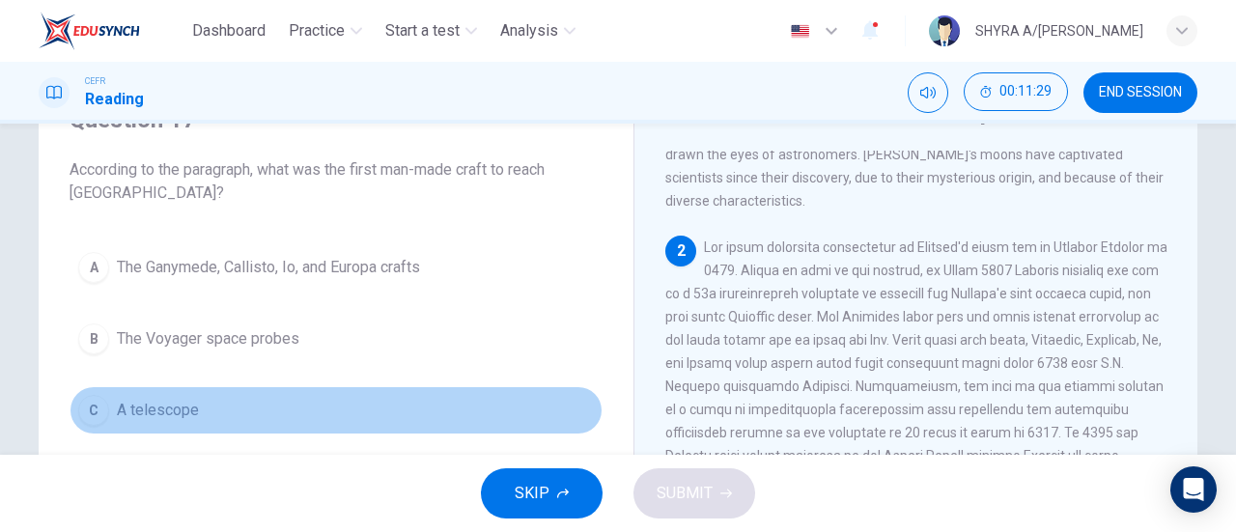
click at [183, 432] on button "C A telescope" at bounding box center [336, 410] width 533 height 48
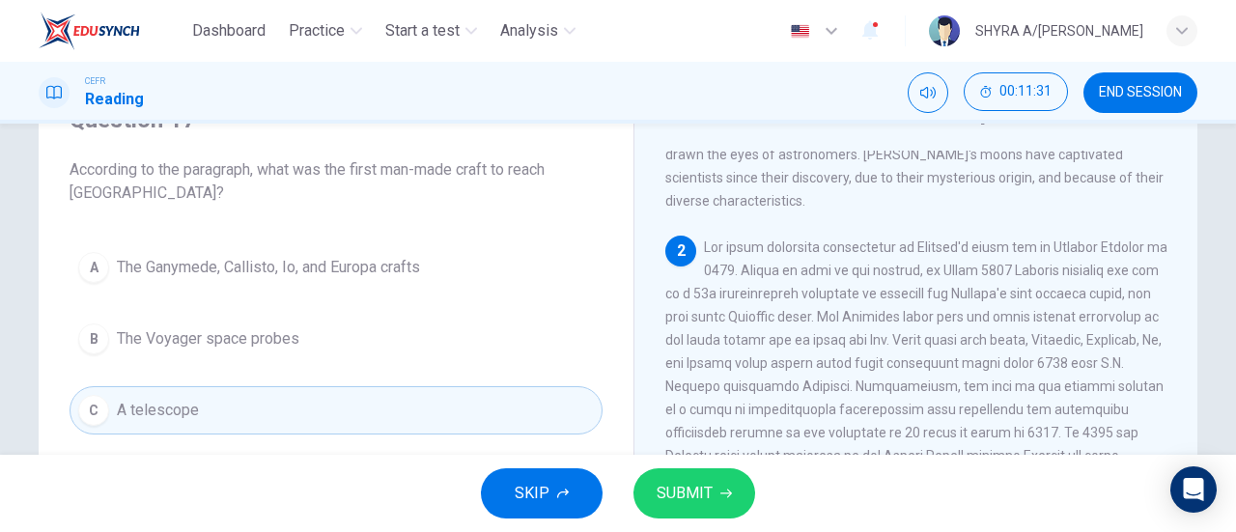
click at [705, 500] on span "SUBMIT" at bounding box center [685, 493] width 56 height 27
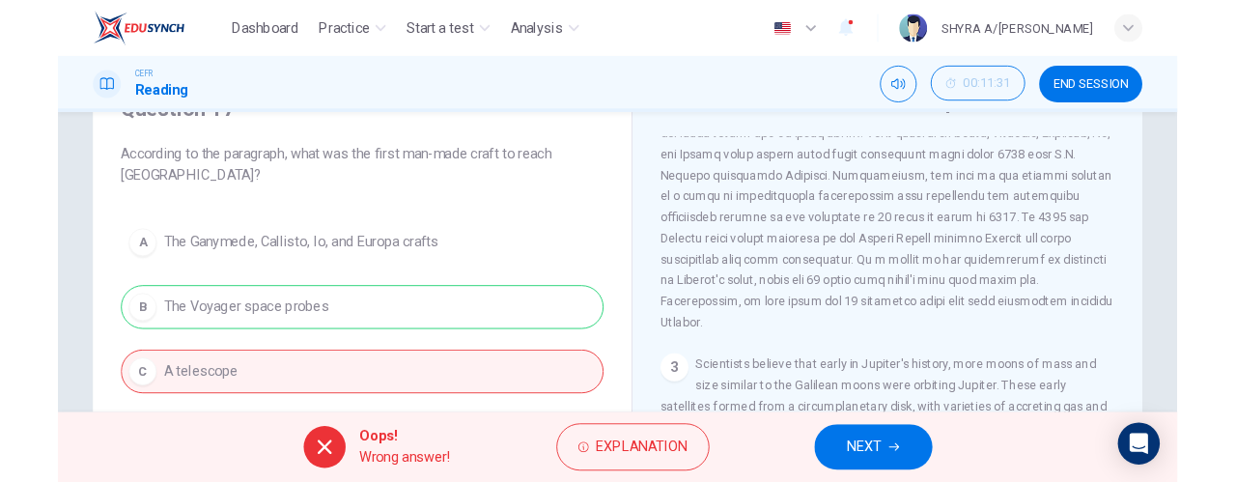
scroll to position [290, 0]
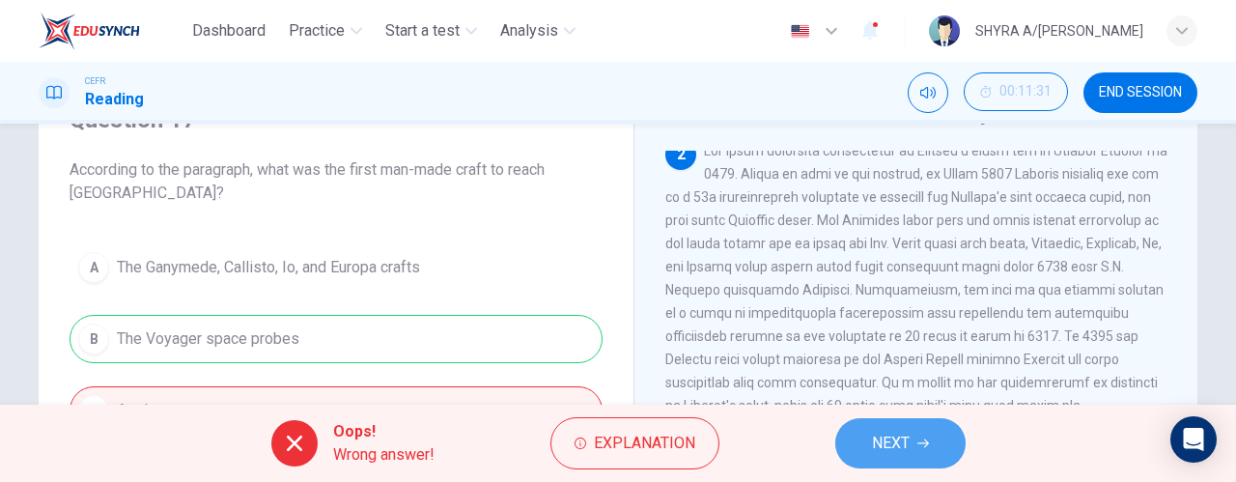
click at [909, 439] on span "NEXT" at bounding box center [891, 443] width 38 height 27
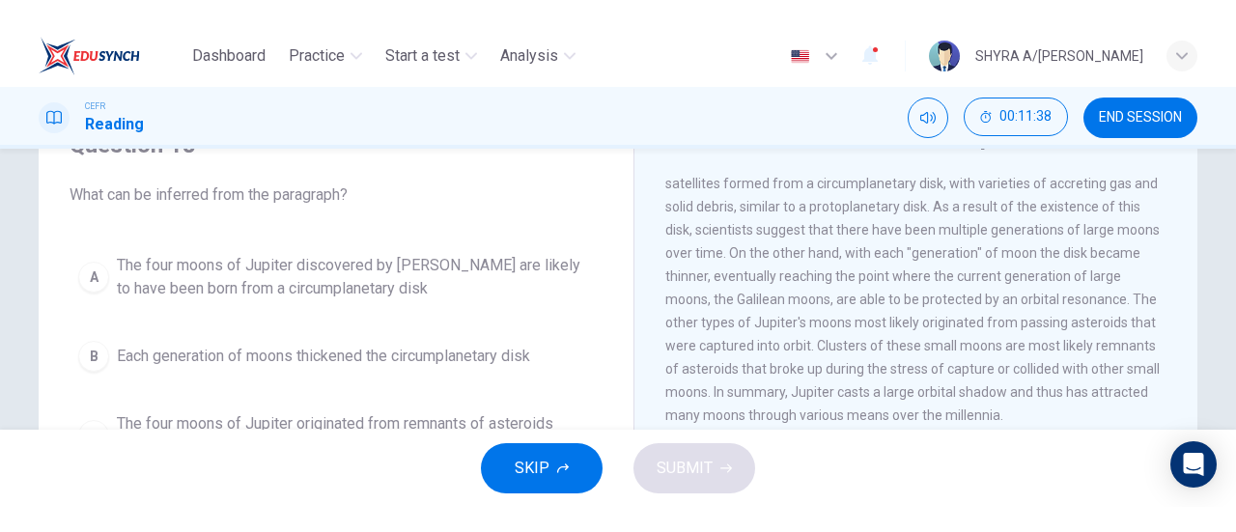
scroll to position [193, 0]
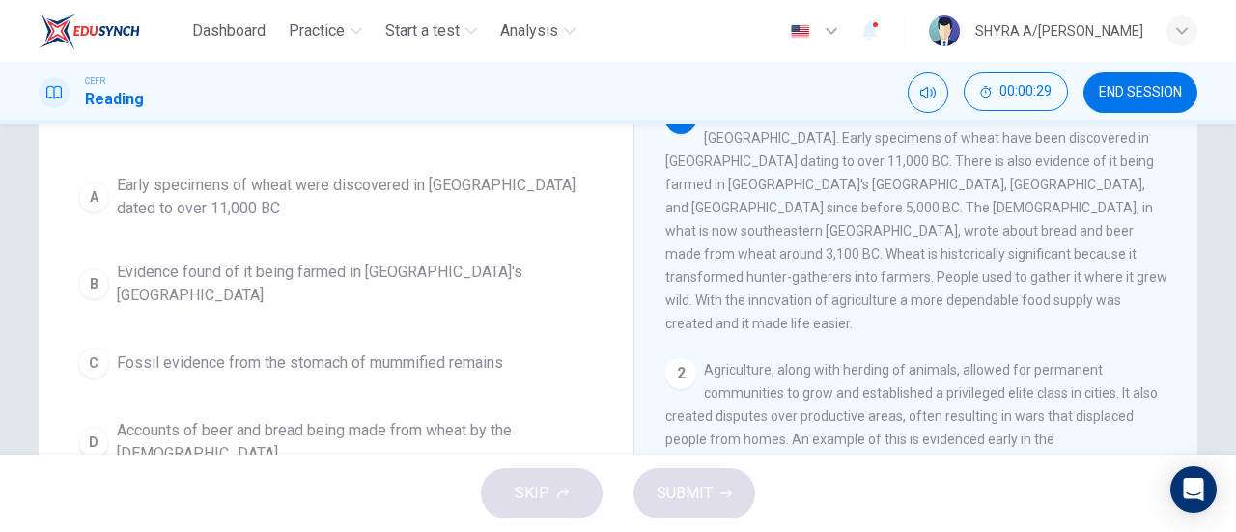
scroll to position [193, 0]
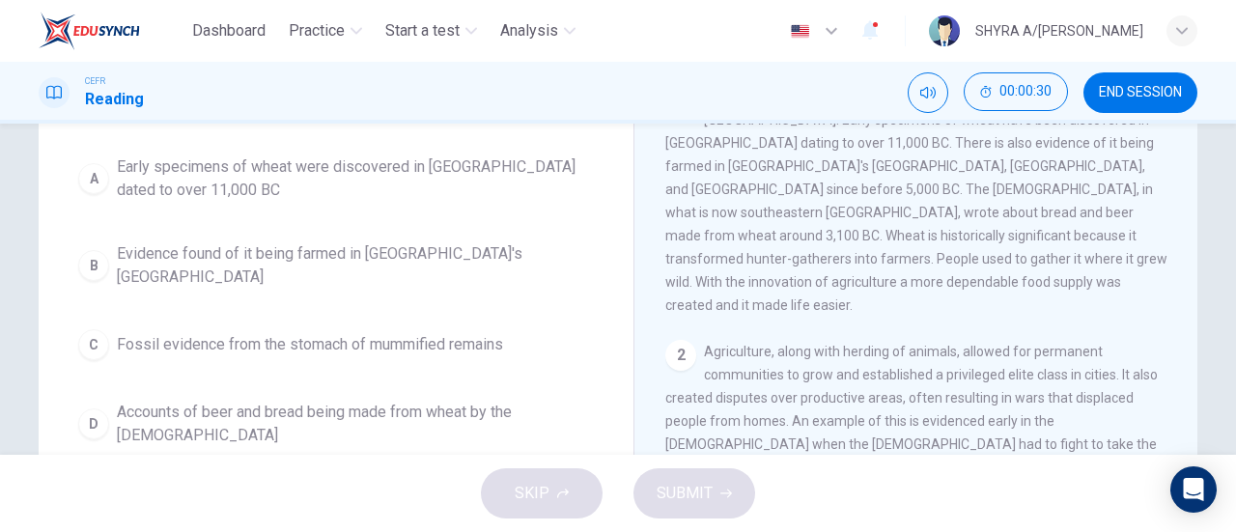
click at [483, 267] on span "Evidence found of it being farmed in [GEOGRAPHIC_DATA]'s [GEOGRAPHIC_DATA]" at bounding box center [355, 265] width 477 height 46
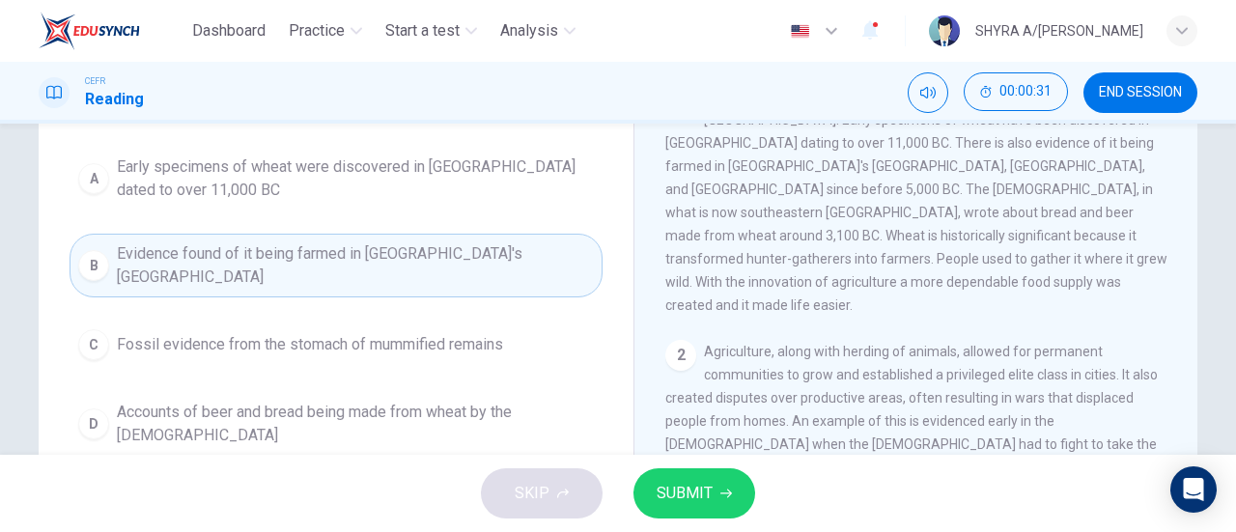
click at [502, 179] on span "Early specimens of wheat were discovered in [GEOGRAPHIC_DATA] dated to over 11,…" at bounding box center [355, 178] width 477 height 46
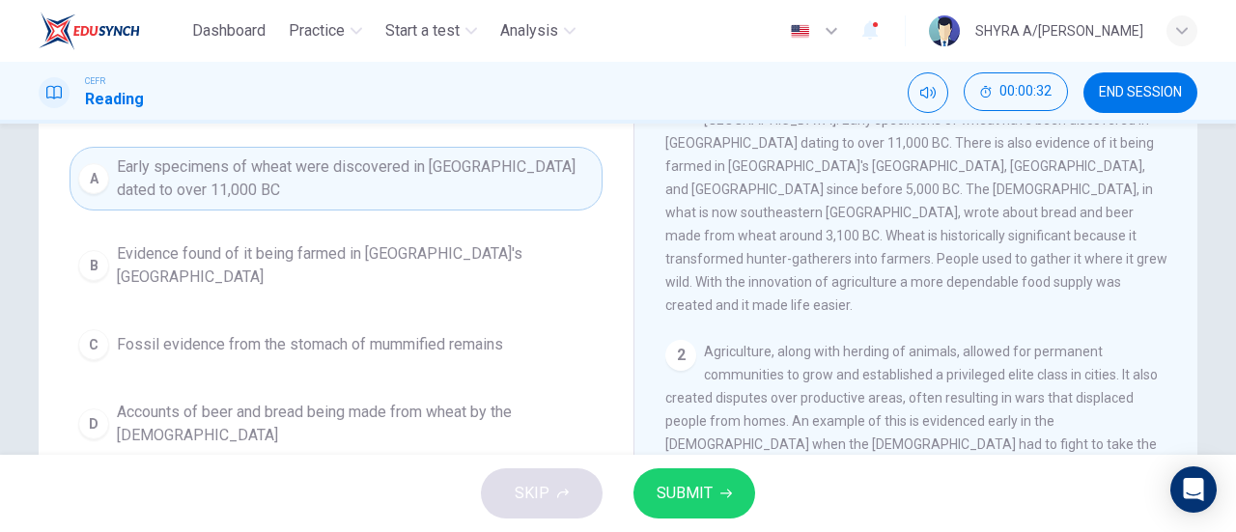
scroll to position [97, 0]
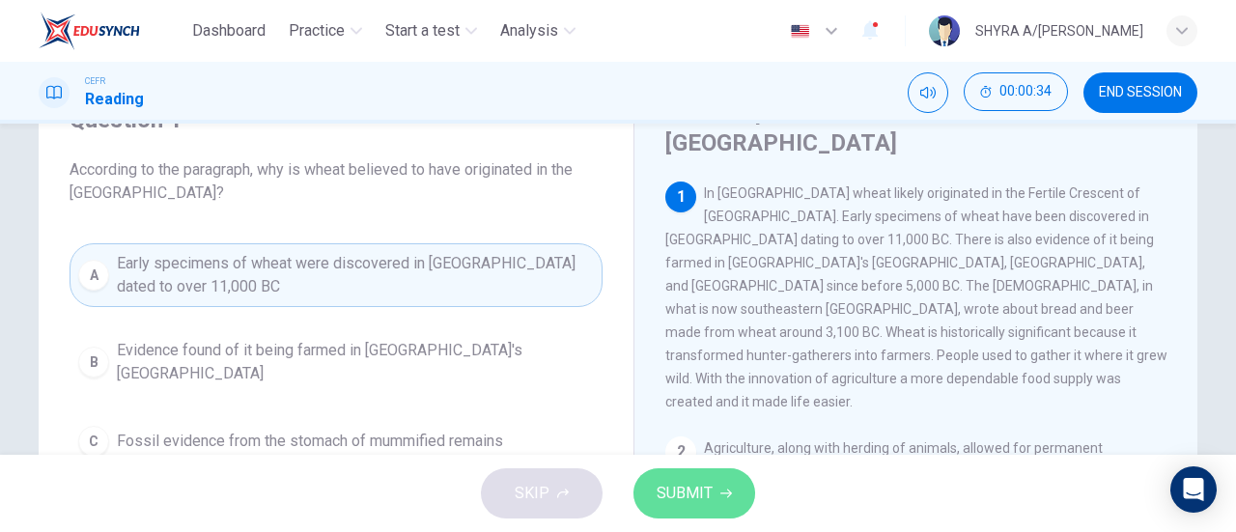
click at [740, 486] on button "SUBMIT" at bounding box center [694, 493] width 122 height 50
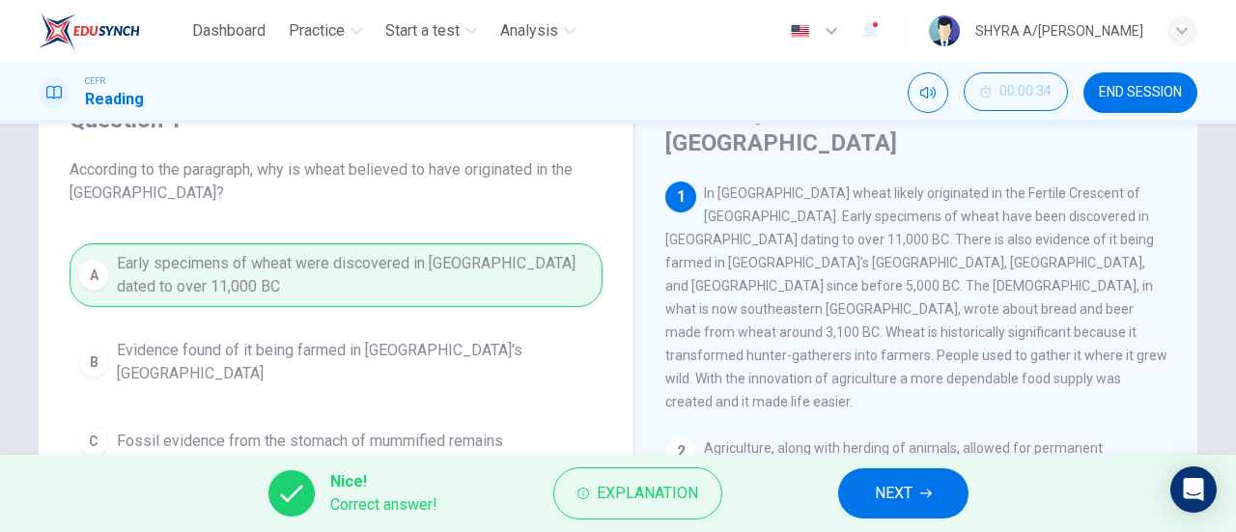
click at [834, 440] on span "Agriculture, along with herding of animals, allowed for permanent communities t…" at bounding box center [911, 505] width 493 height 131
click at [908, 488] on span "NEXT" at bounding box center [894, 493] width 38 height 27
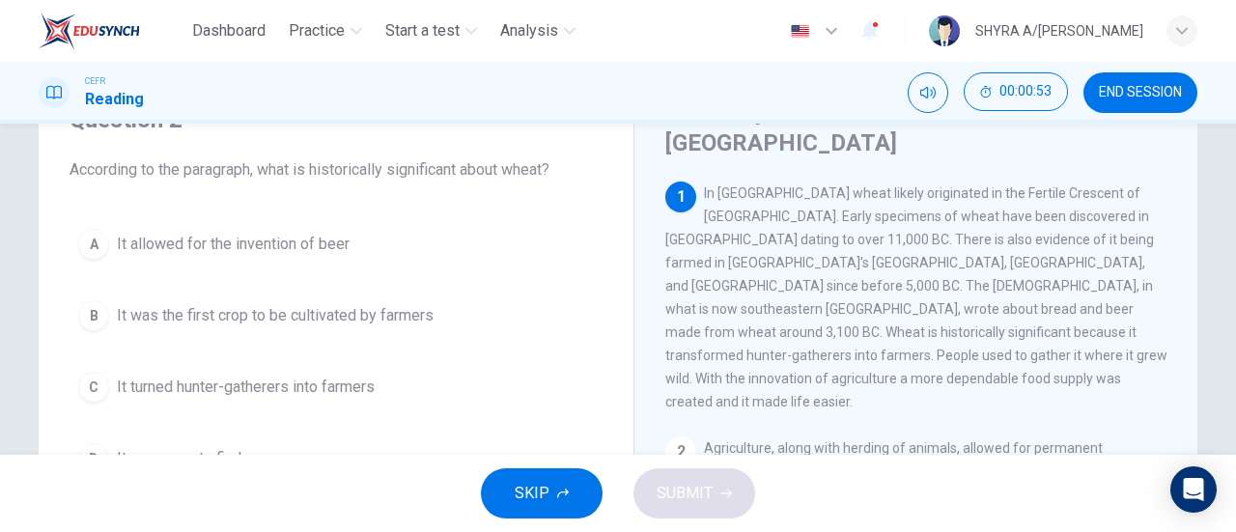
click at [298, 397] on button "C It turned hunter-gatherers into farmers" at bounding box center [336, 387] width 533 height 48
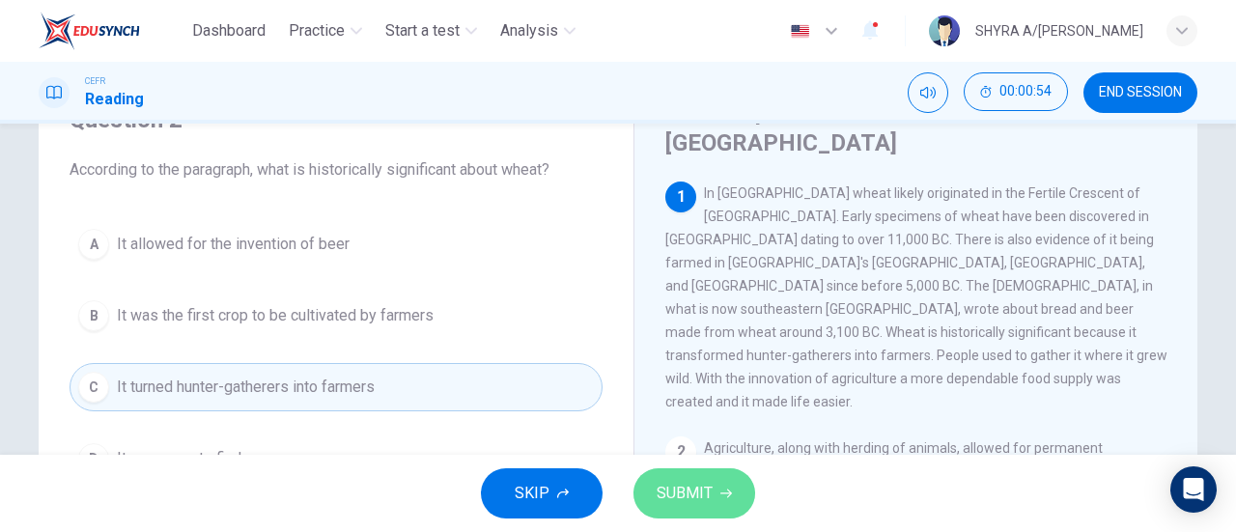
click at [653, 482] on button "SUBMIT" at bounding box center [694, 493] width 122 height 50
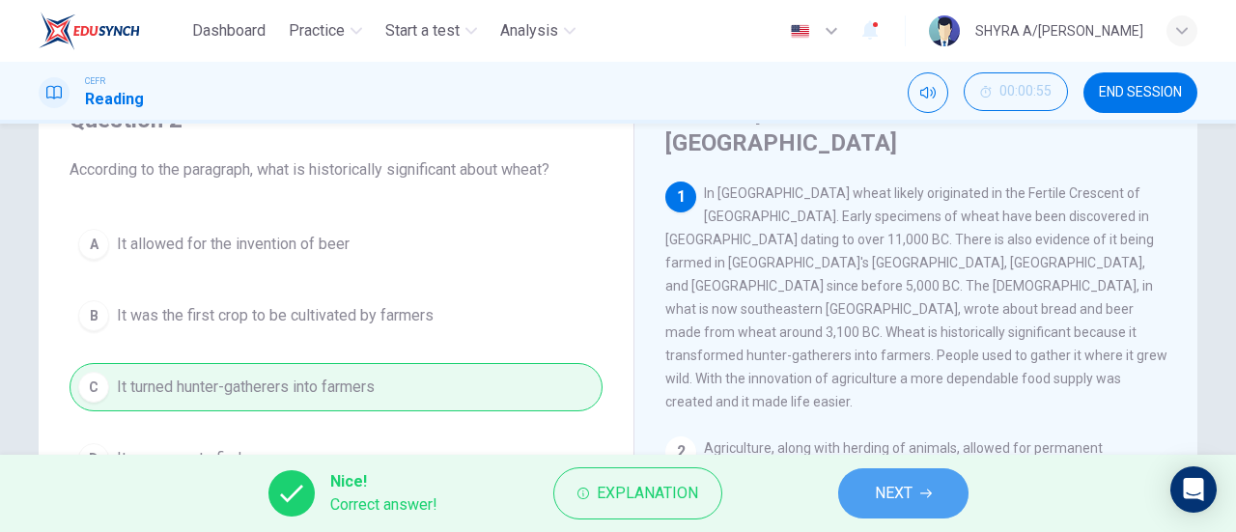
click at [933, 487] on button "NEXT" at bounding box center [903, 493] width 130 height 50
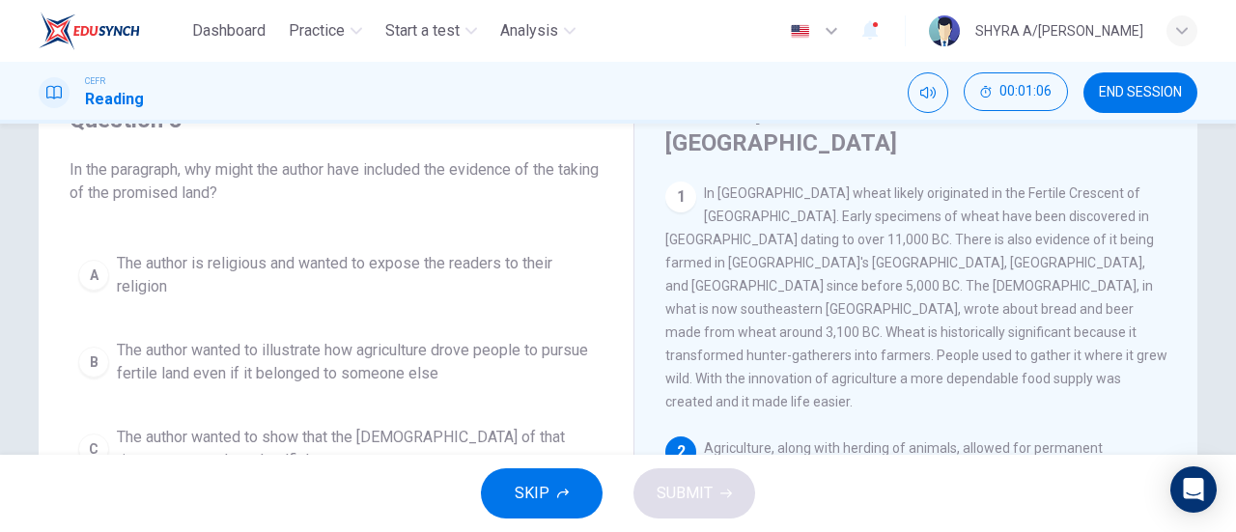
click at [778, 297] on span "In [GEOGRAPHIC_DATA] wheat likely originated in the Fertile Crescent of [GEOGRA…" at bounding box center [916, 297] width 502 height 224
click at [792, 440] on span "Agriculture, along with herding of animals, allowed for permanent communities t…" at bounding box center [911, 505] width 493 height 131
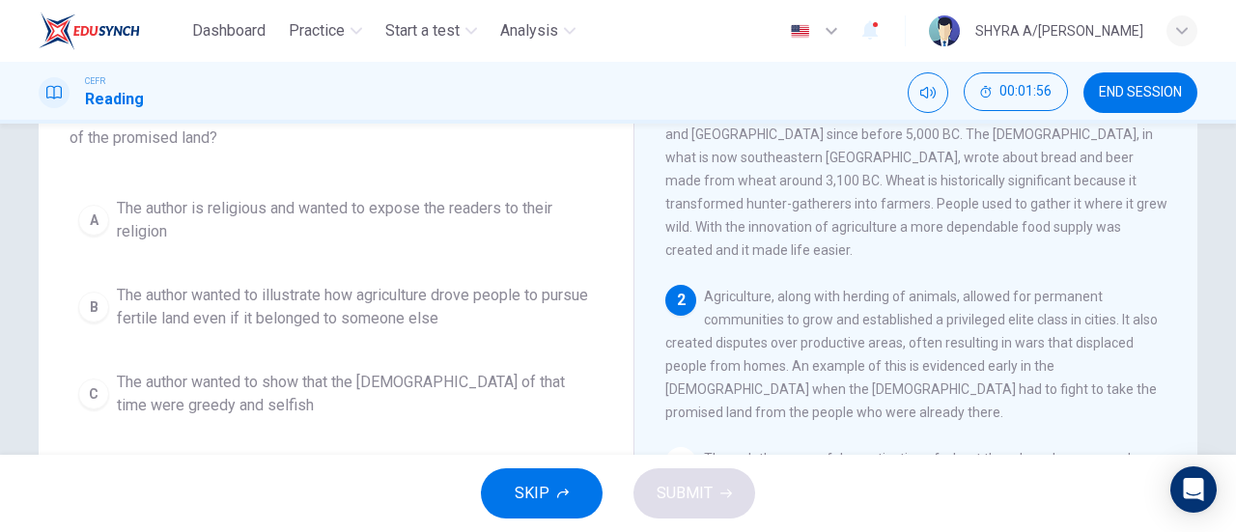
scroll to position [193, 0]
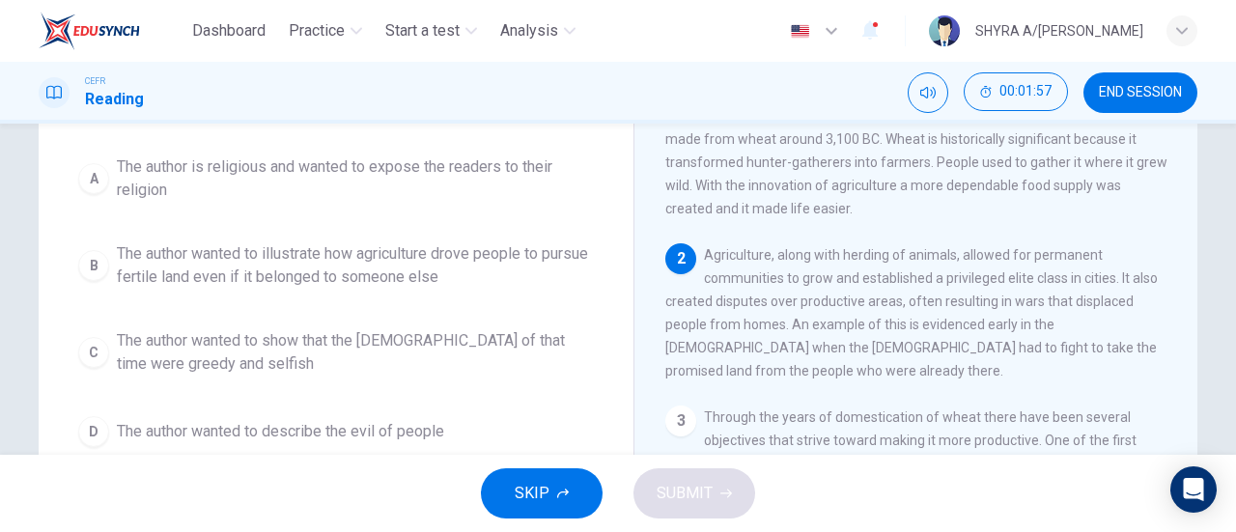
click at [516, 273] on span "The author wanted to illustrate how agriculture drove people to pursue fertile …" at bounding box center [355, 265] width 477 height 46
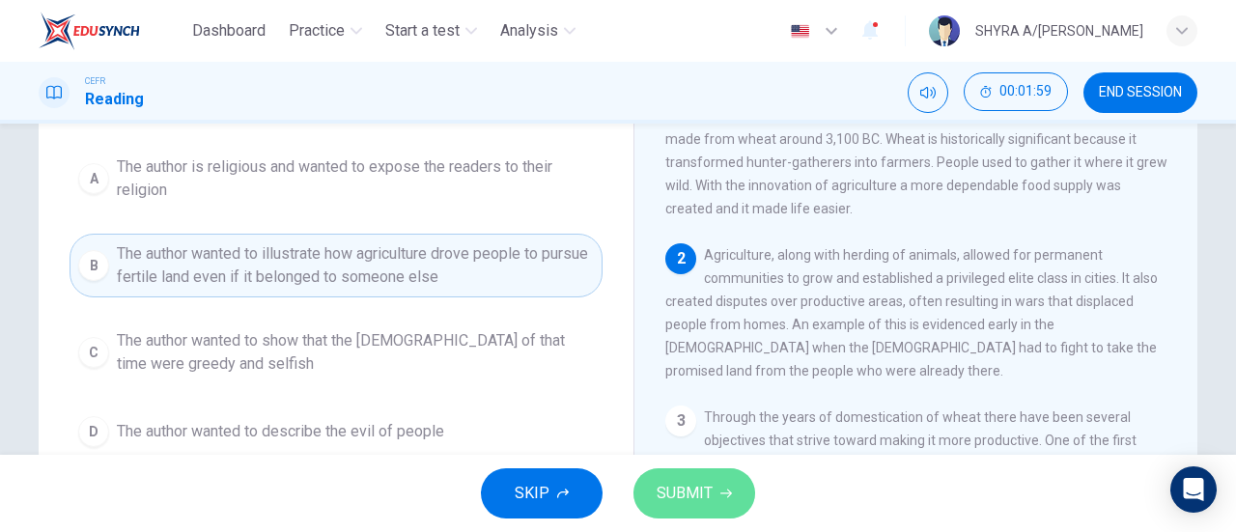
click at [728, 485] on button "SUBMIT" at bounding box center [694, 493] width 122 height 50
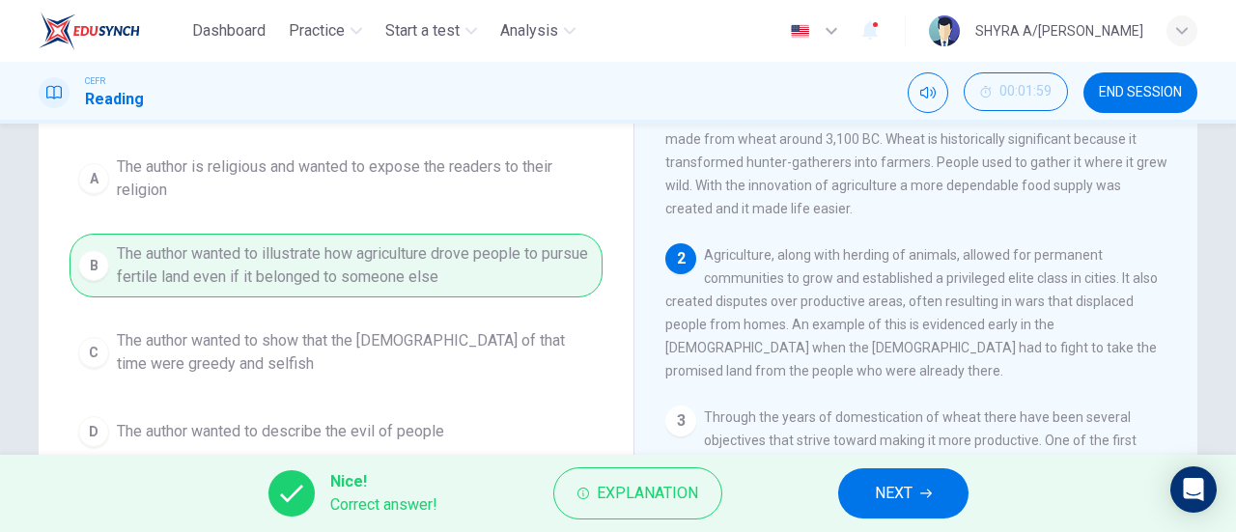
click at [944, 492] on button "NEXT" at bounding box center [903, 493] width 130 height 50
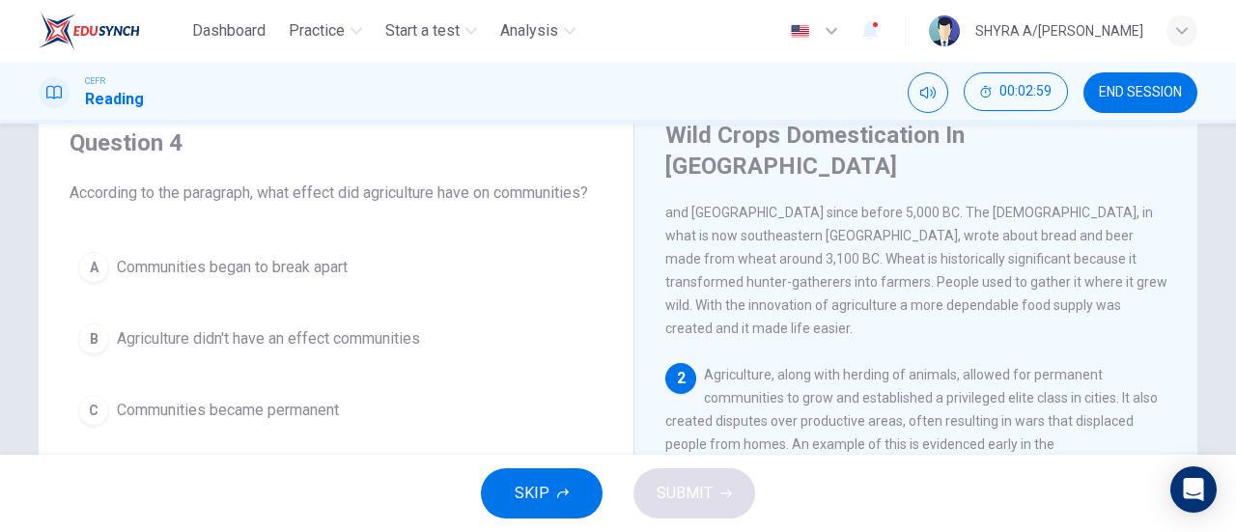
scroll to position [170, 0]
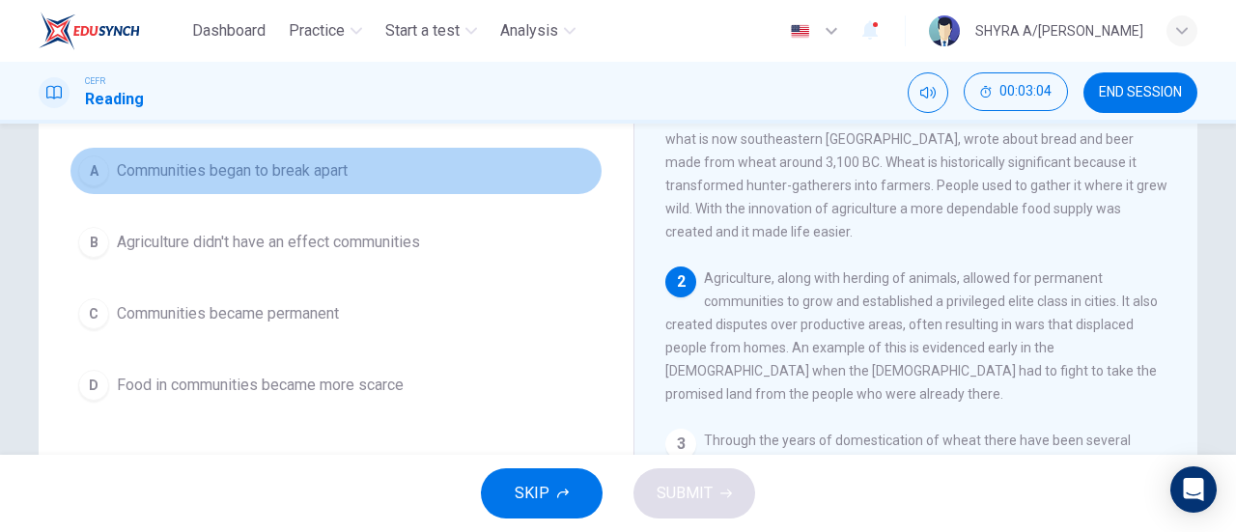
click at [355, 183] on button "A Communities began to break apart" at bounding box center [336, 171] width 533 height 48
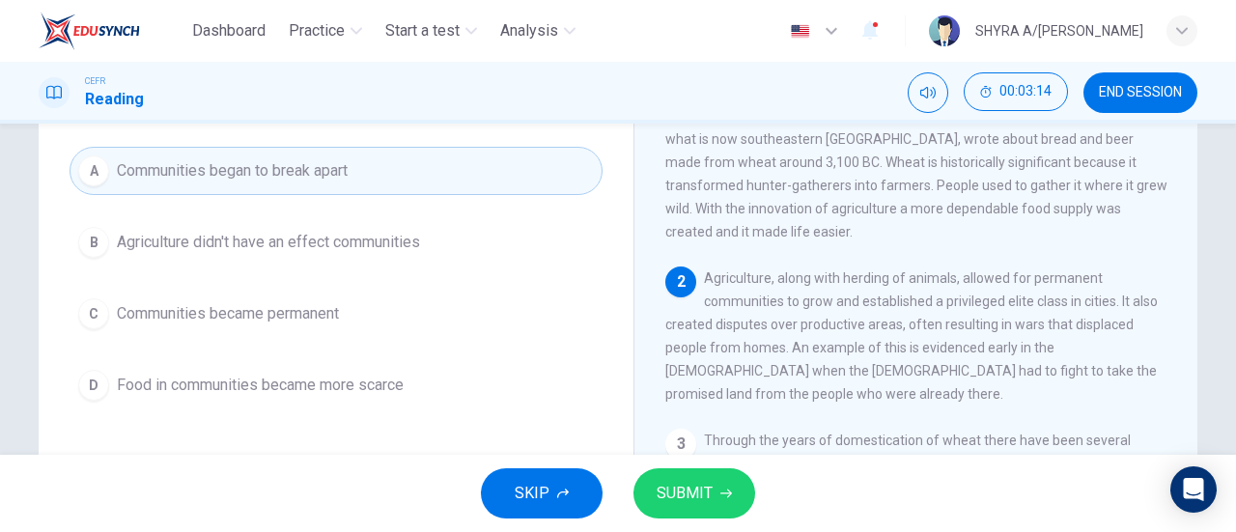
click at [328, 302] on span "Communities became permanent" at bounding box center [228, 313] width 222 height 23
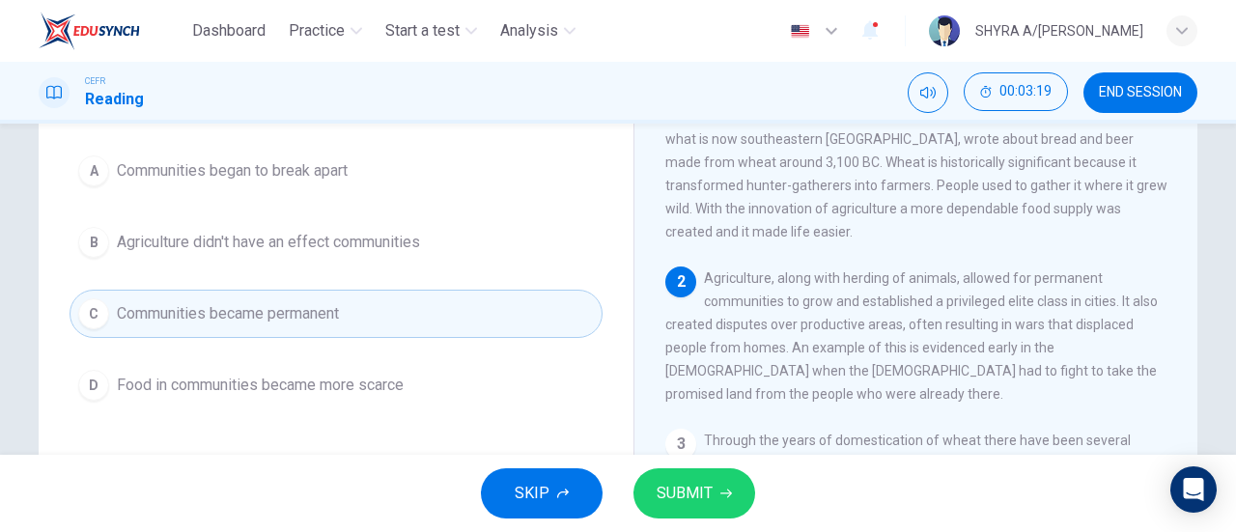
click at [711, 484] on span "SUBMIT" at bounding box center [685, 493] width 56 height 27
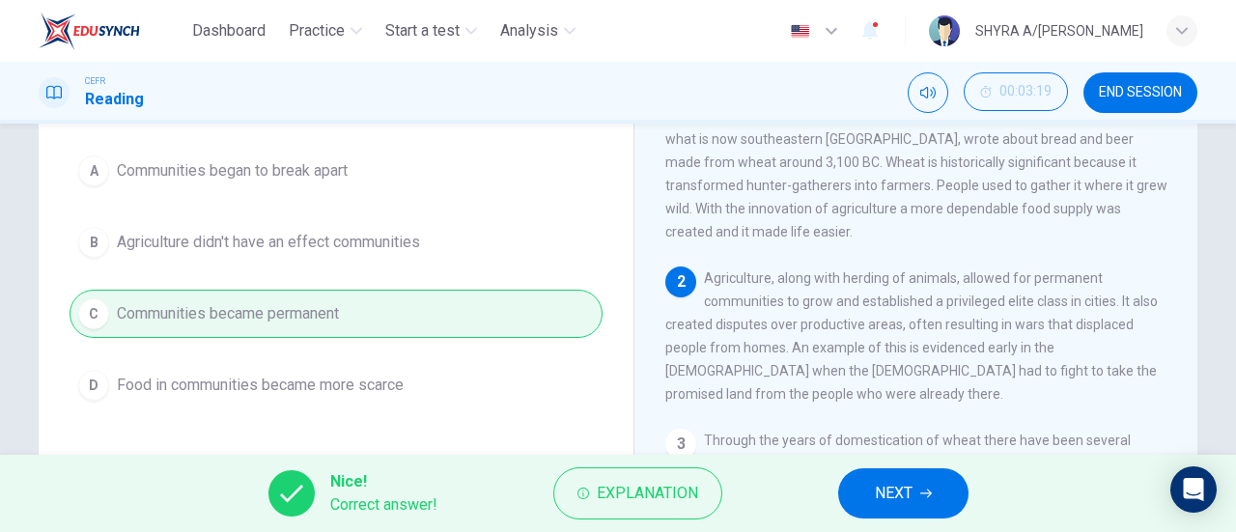
click at [896, 503] on span "NEXT" at bounding box center [894, 493] width 38 height 27
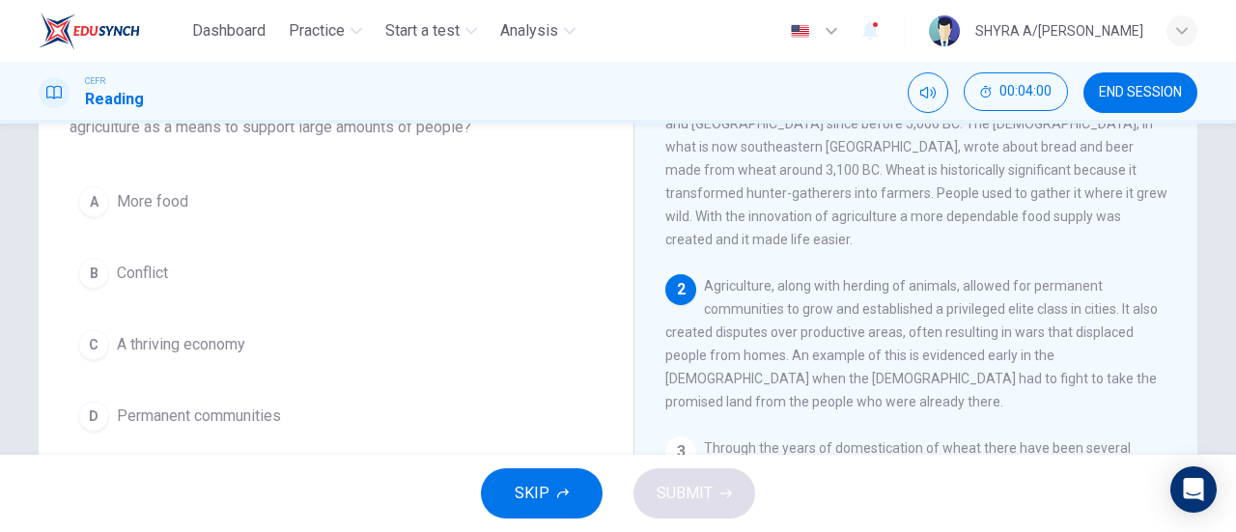
scroll to position [193, 0]
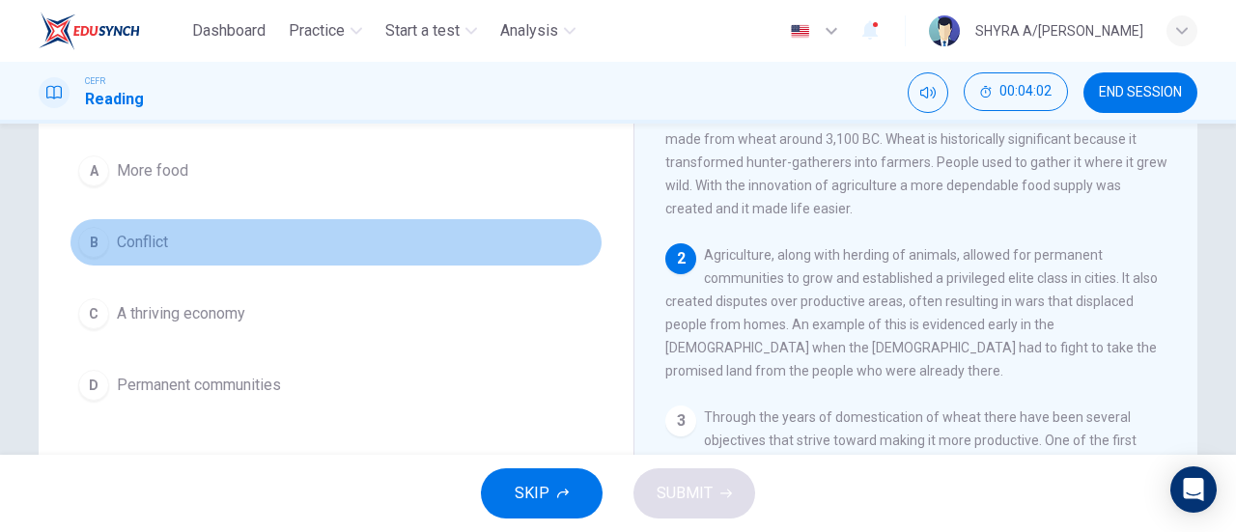
click at [168, 238] on button "B Conflict" at bounding box center [336, 242] width 533 height 48
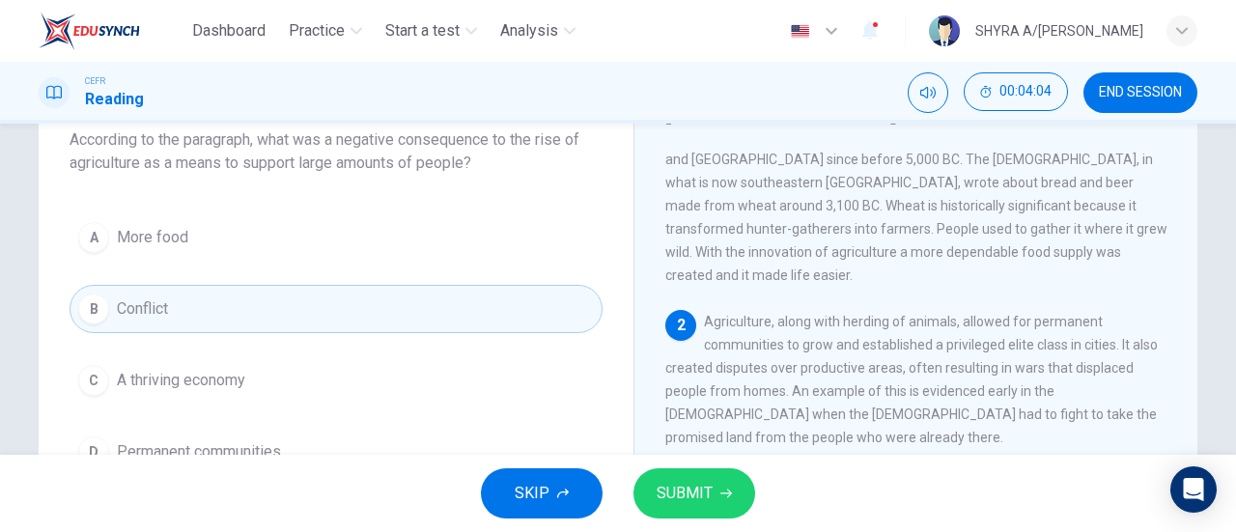
scroll to position [97, 0]
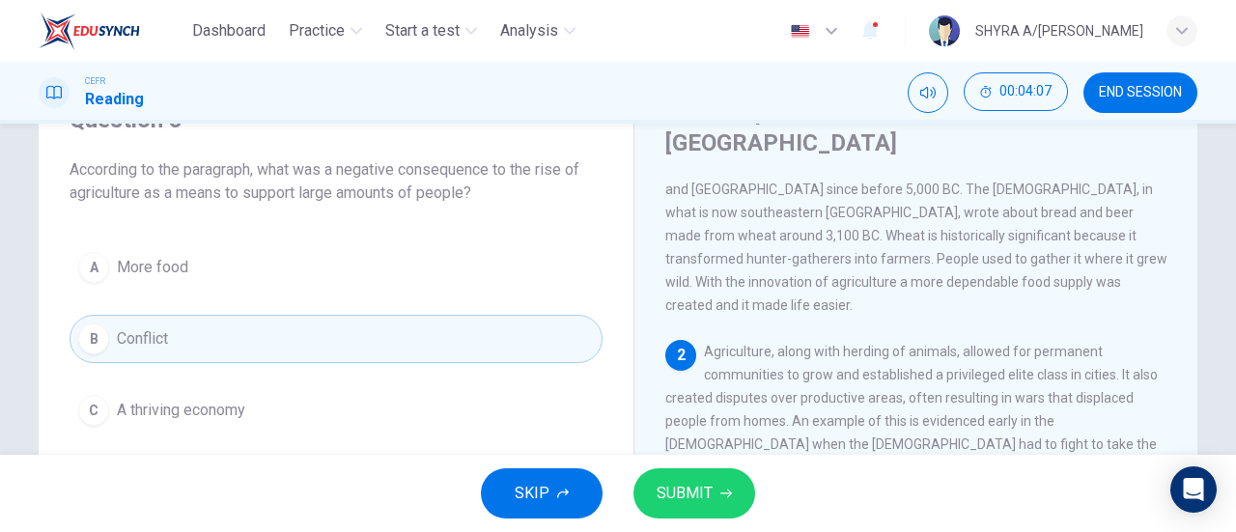
click at [732, 474] on button "SUBMIT" at bounding box center [694, 493] width 122 height 50
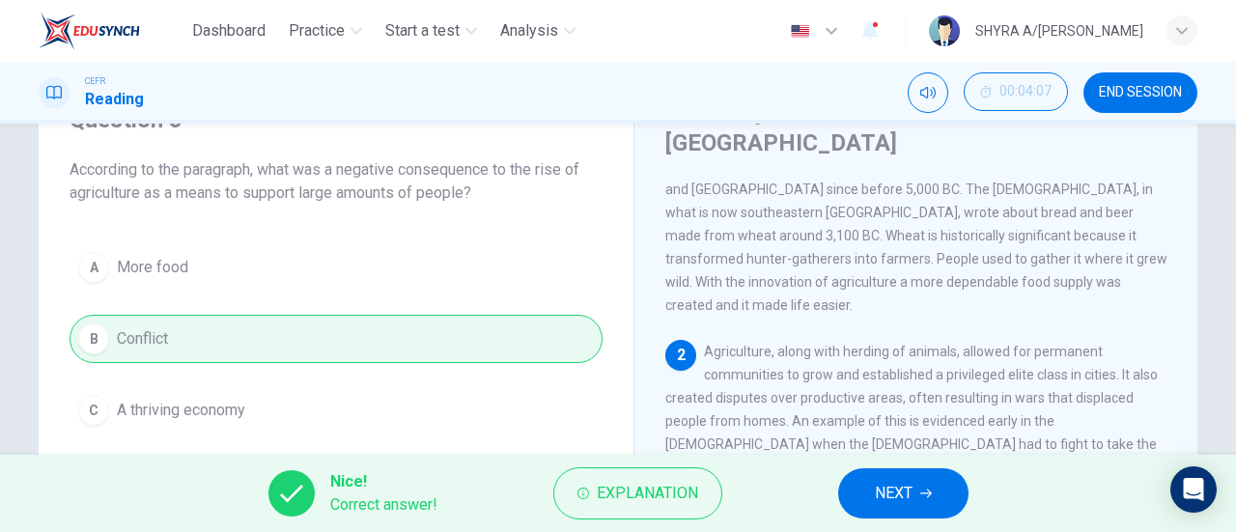
click at [873, 503] on button "NEXT" at bounding box center [903, 493] width 130 height 50
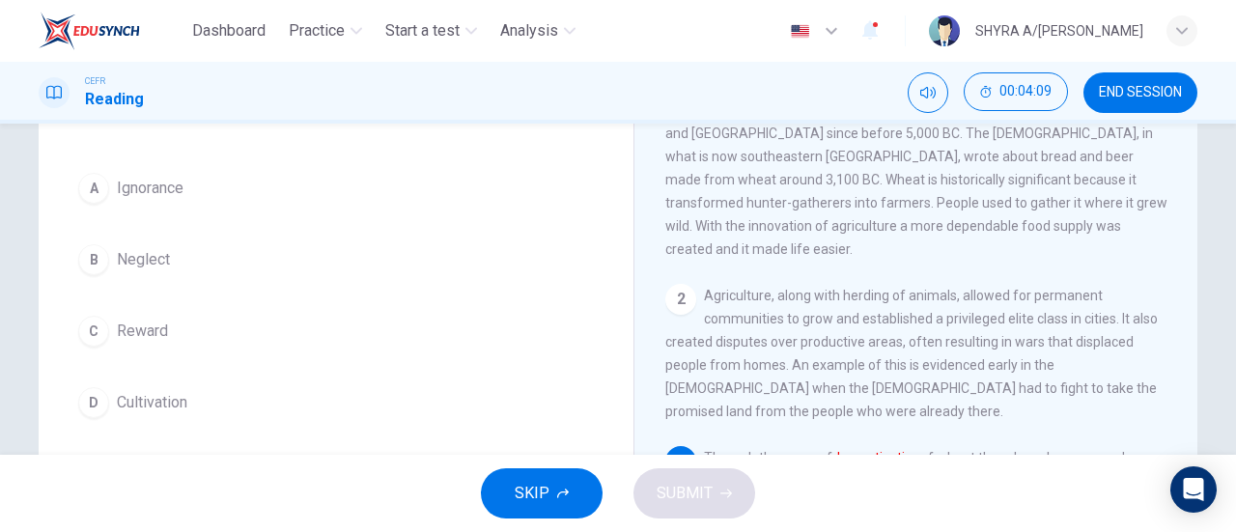
scroll to position [193, 0]
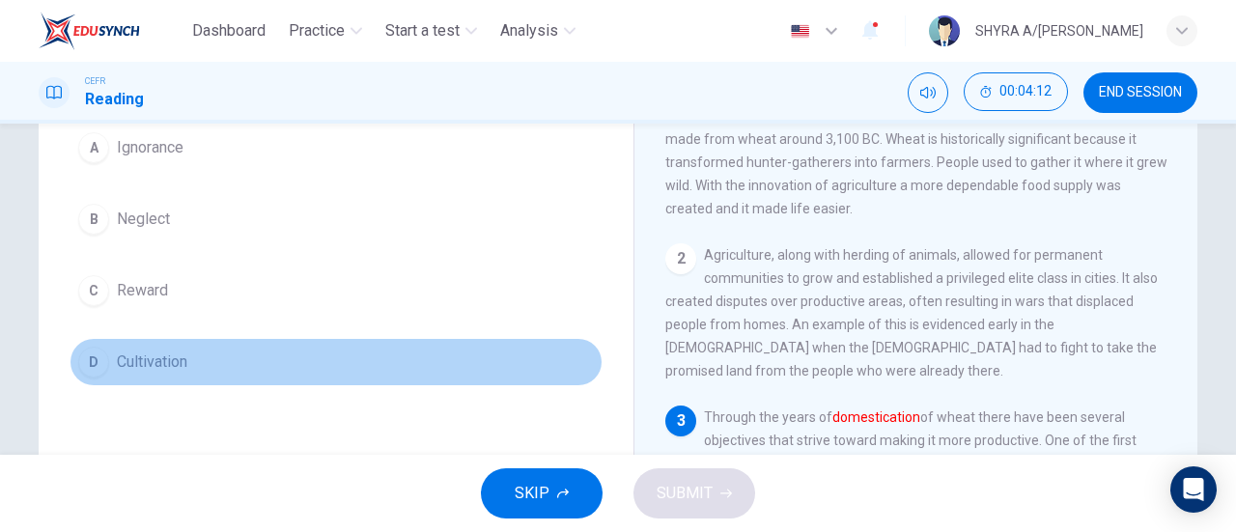
click at [131, 368] on span "Cultivation" at bounding box center [152, 362] width 70 height 23
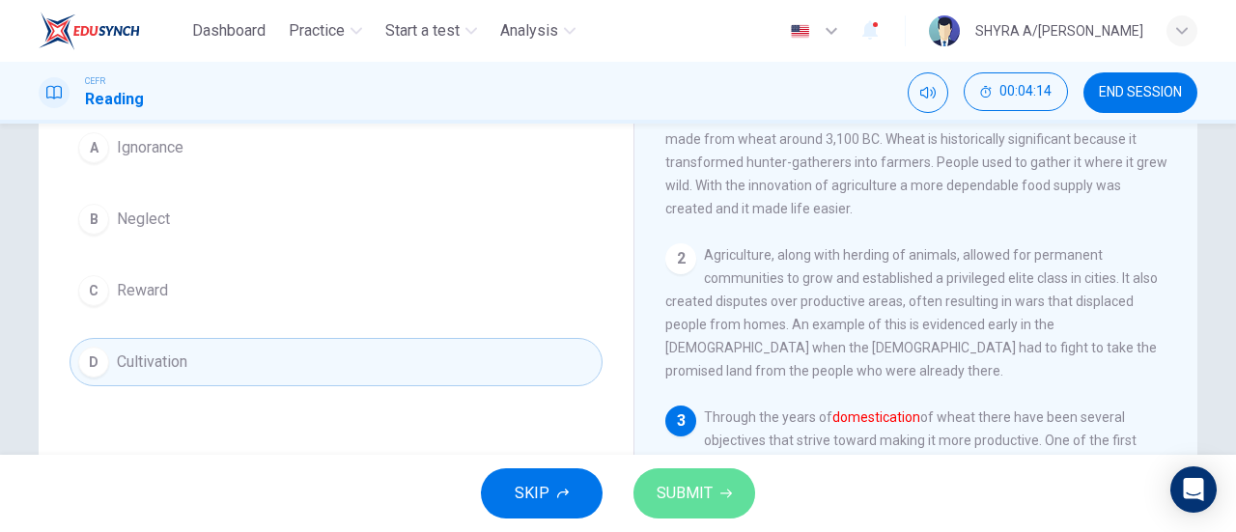
click at [698, 481] on span "SUBMIT" at bounding box center [685, 493] width 56 height 27
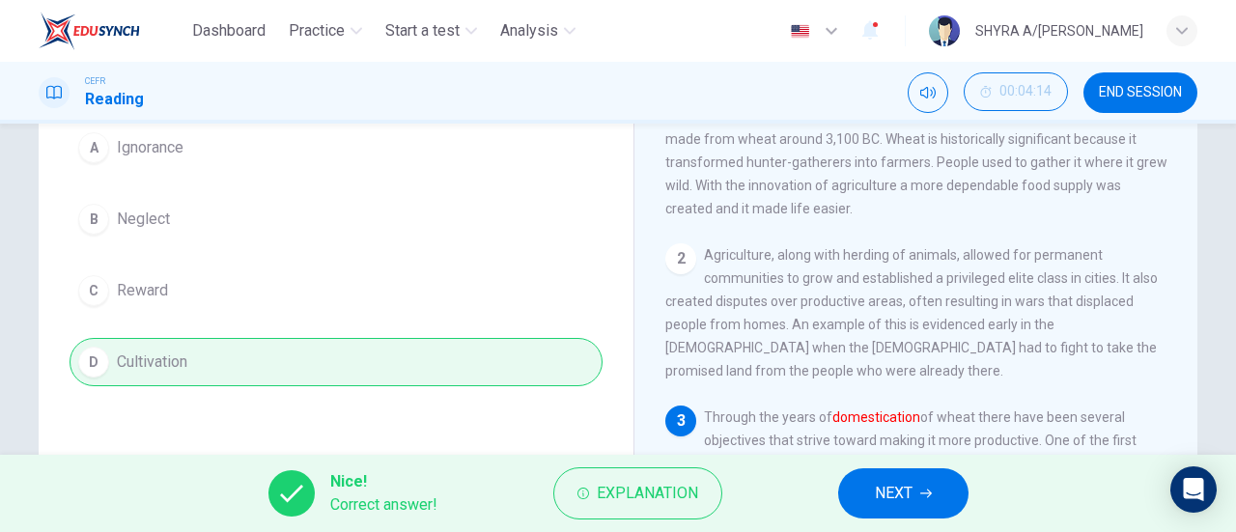
click at [923, 499] on icon "button" at bounding box center [926, 494] width 12 height 12
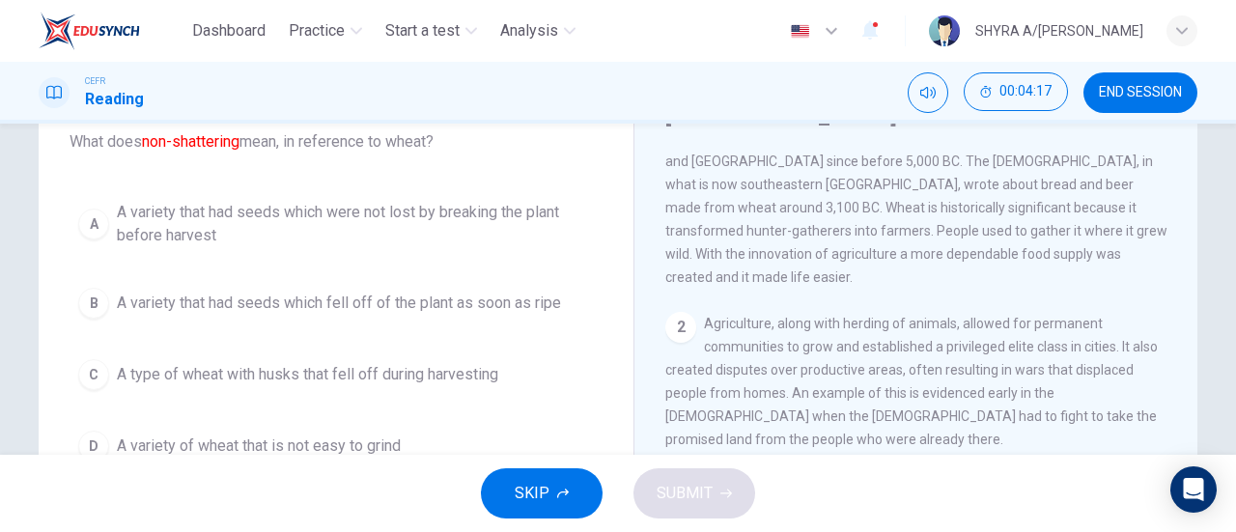
scroll to position [97, 0]
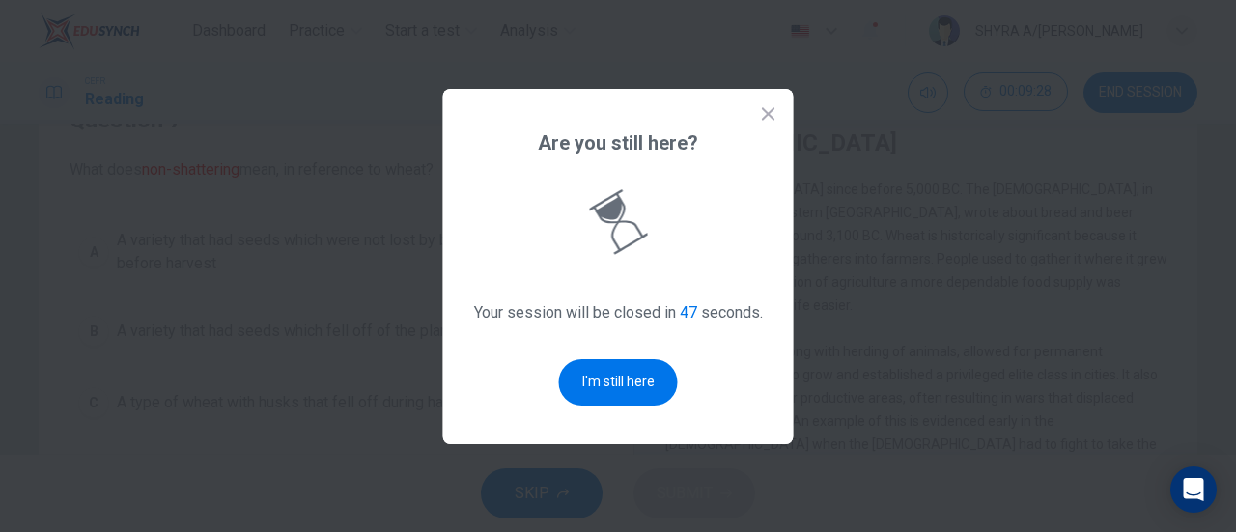
click at [610, 354] on div "Are you still here? Your session will be closed in 47 seconds. I'm still here" at bounding box center [618, 266] width 351 height 355
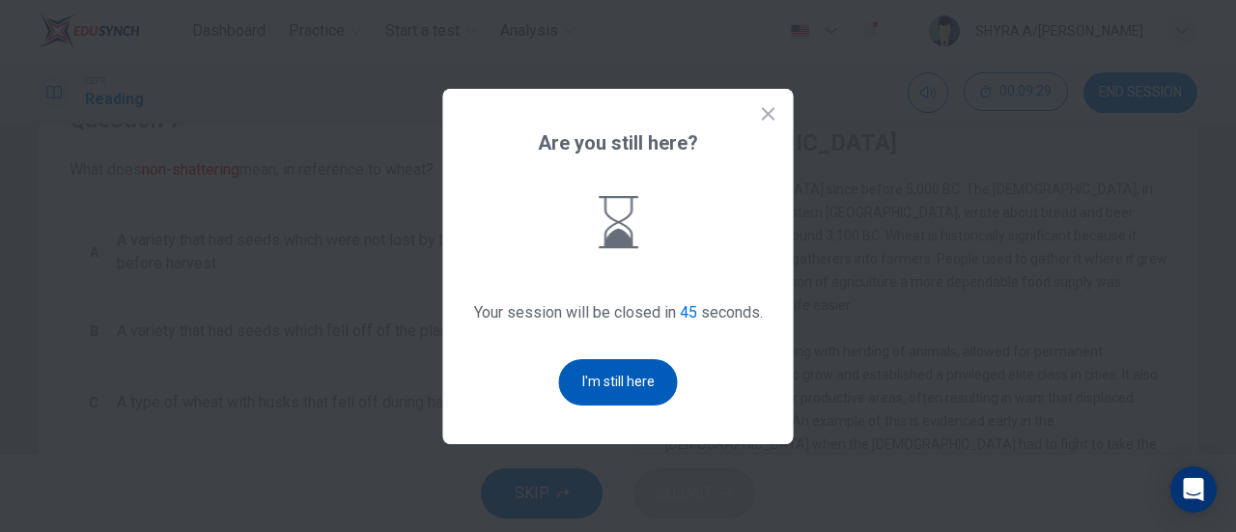
click at [608, 366] on button "I'm still here" at bounding box center [618, 382] width 119 height 46
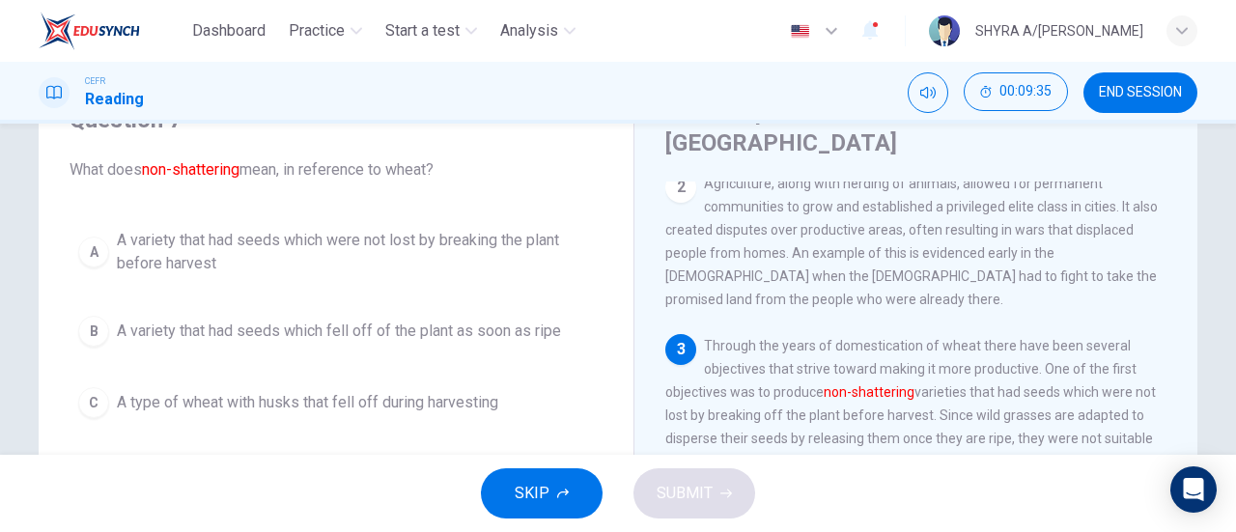
scroll to position [290, 0]
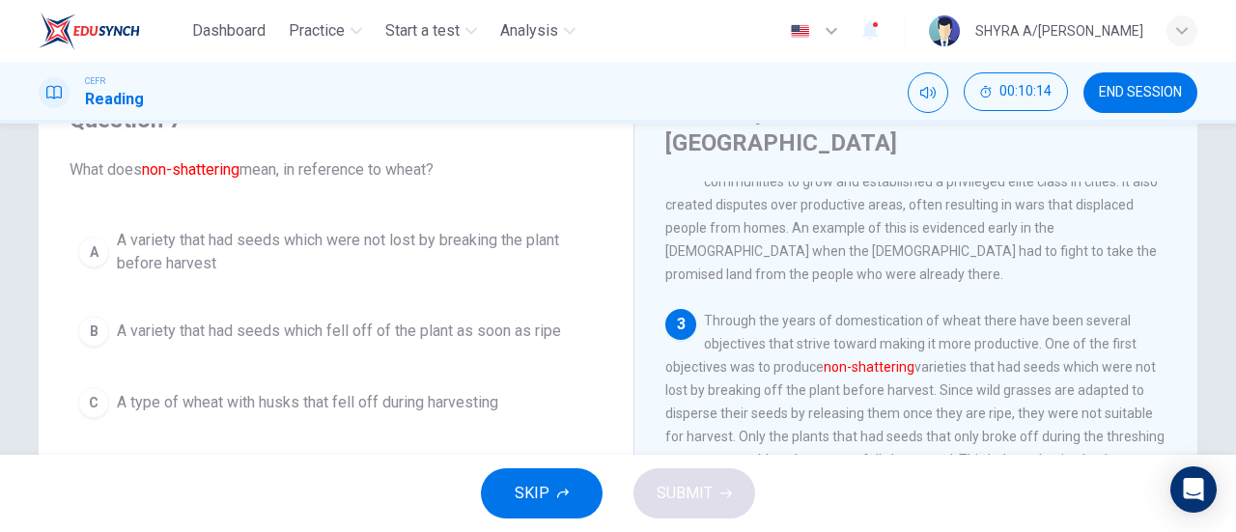
click at [559, 242] on span "A variety that had seeds which were not lost by breaking the plant before harve…" at bounding box center [355, 252] width 477 height 46
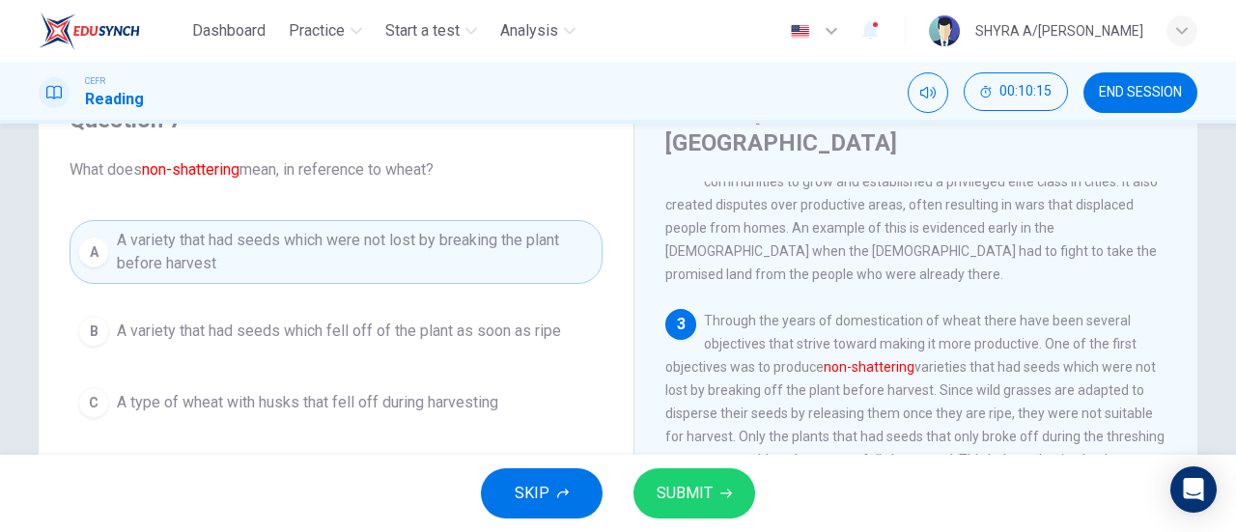
click at [709, 475] on button "SUBMIT" at bounding box center [694, 493] width 122 height 50
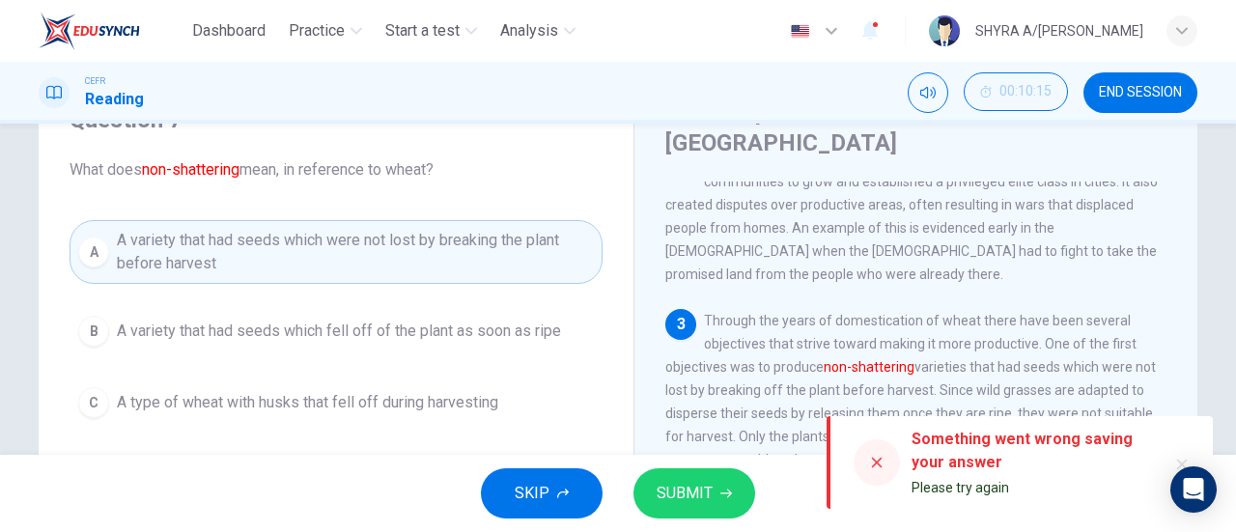
click at [952, 488] on span "Please try again" at bounding box center [961, 487] width 98 height 15
click at [877, 466] on icon at bounding box center [876, 462] width 15 height 15
click at [1105, 359] on div "3 Through the years of domestication of wheat there have been several objective…" at bounding box center [916, 413] width 502 height 209
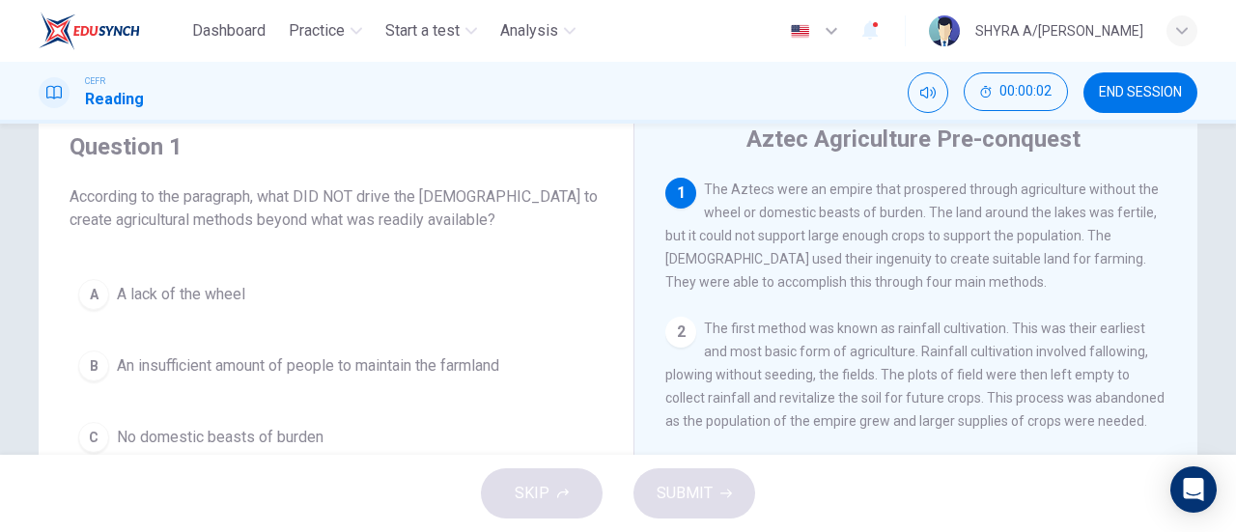
scroll to position [97, 0]
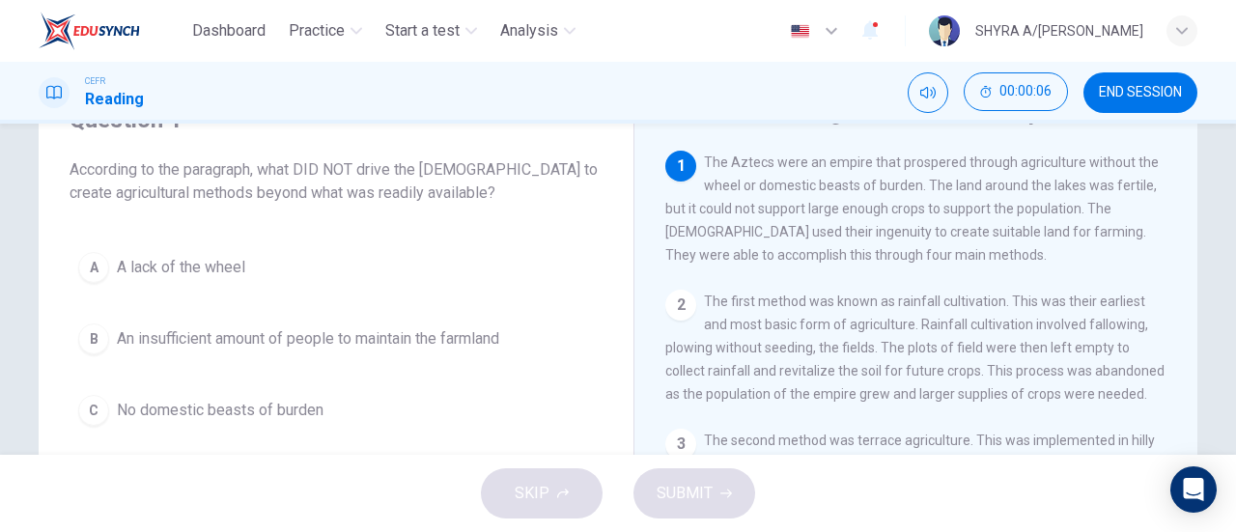
click at [1155, 96] on span "END SESSION" at bounding box center [1140, 92] width 83 height 15
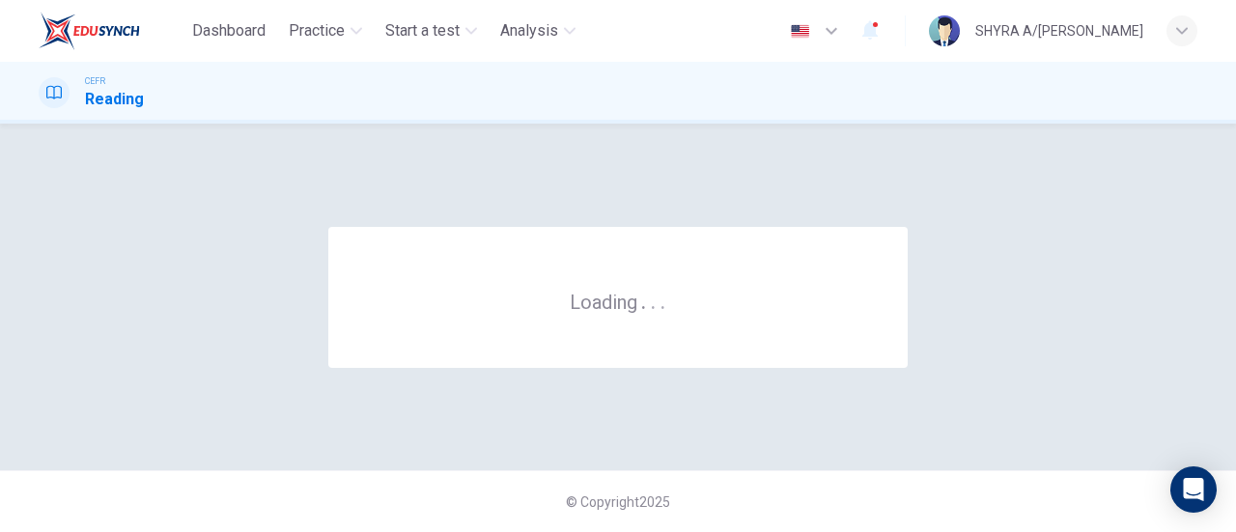
scroll to position [0, 0]
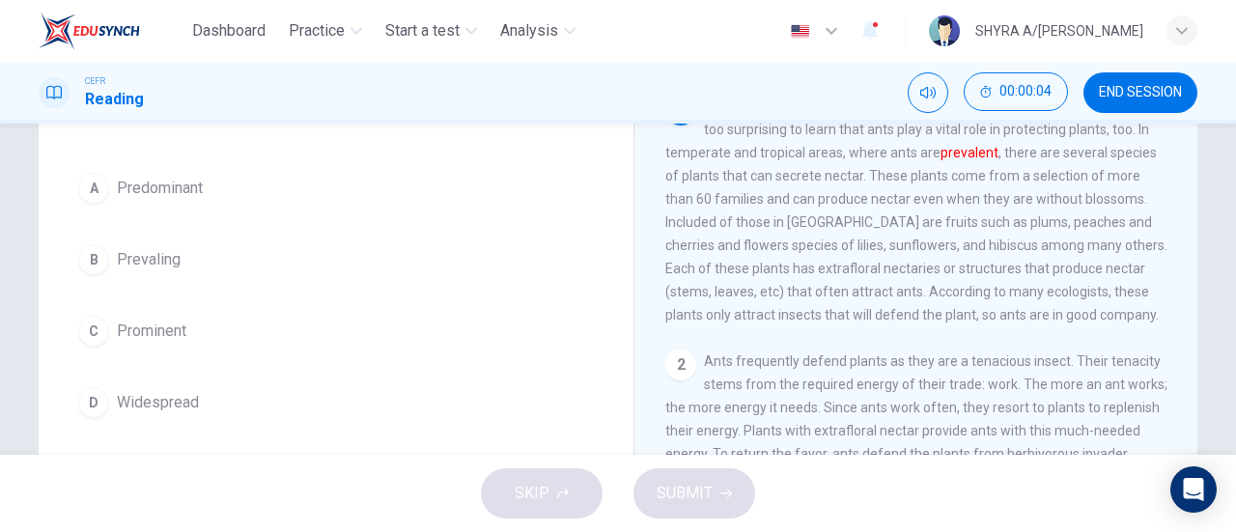
scroll to position [193, 0]
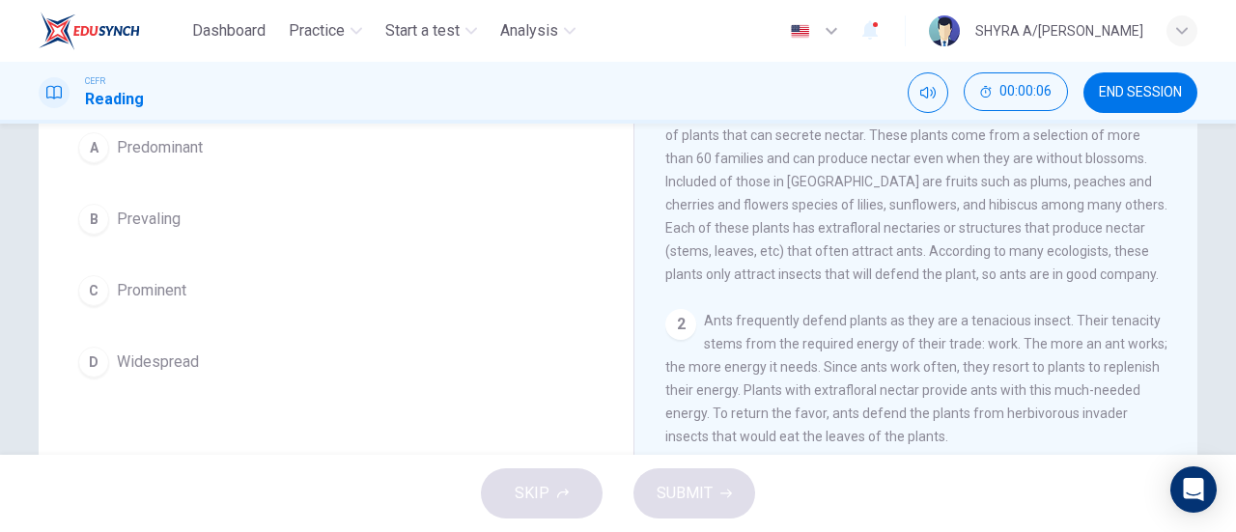
click at [177, 300] on span "Prominent" at bounding box center [152, 290] width 70 height 23
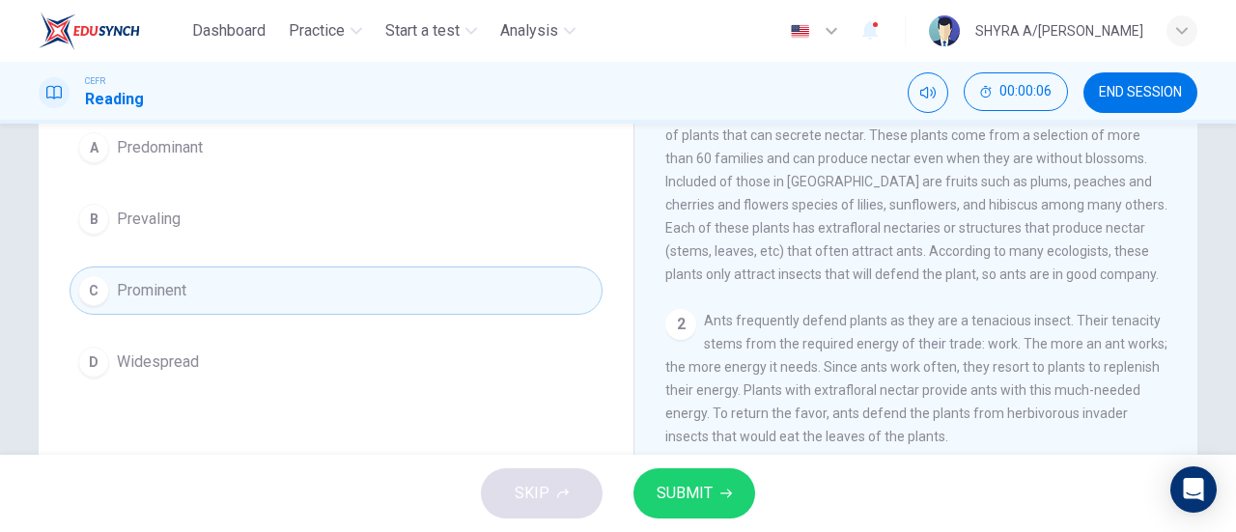
scroll to position [97, 0]
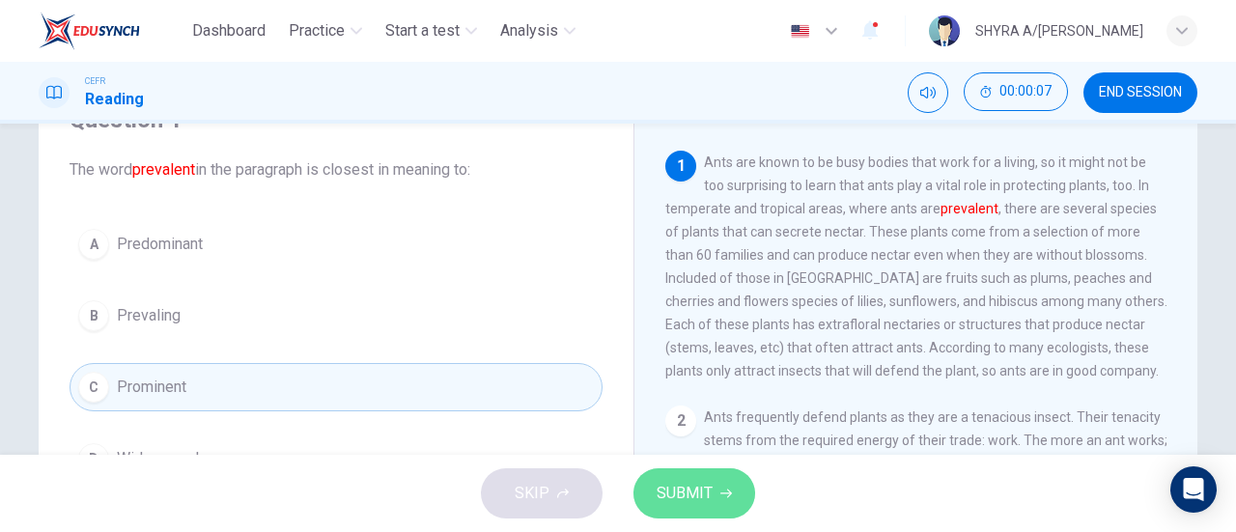
click at [715, 491] on button "SUBMIT" at bounding box center [694, 493] width 122 height 50
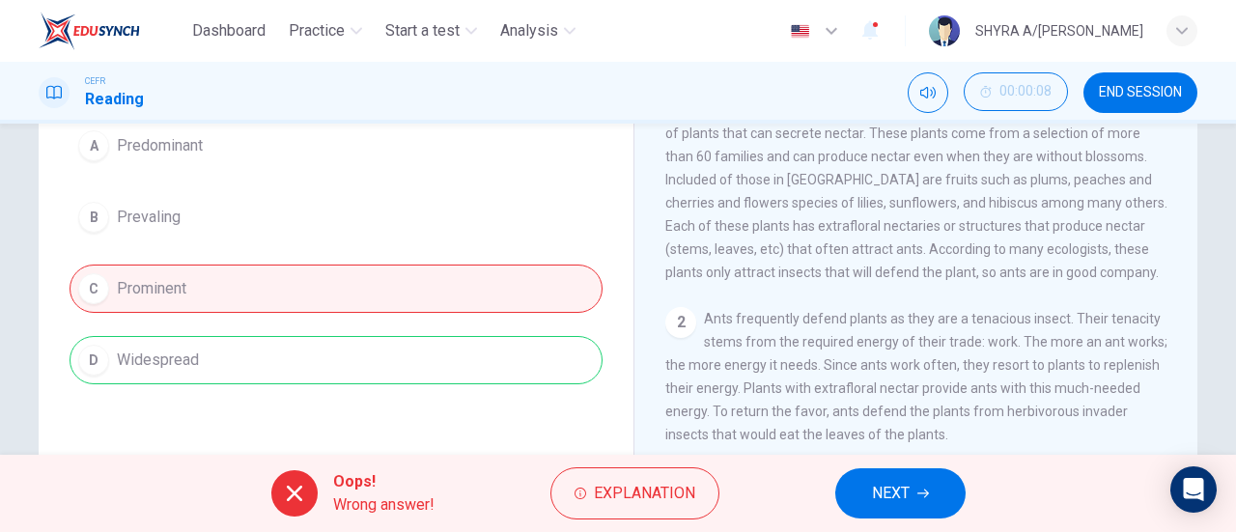
scroll to position [193, 0]
click at [883, 500] on span "NEXT" at bounding box center [891, 493] width 38 height 27
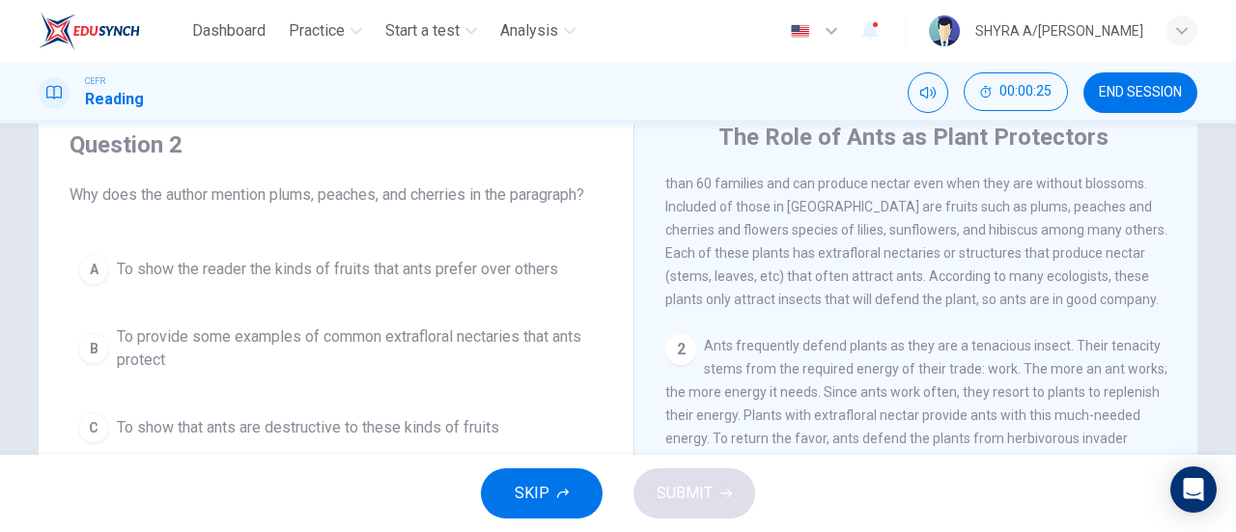
scroll to position [97, 0]
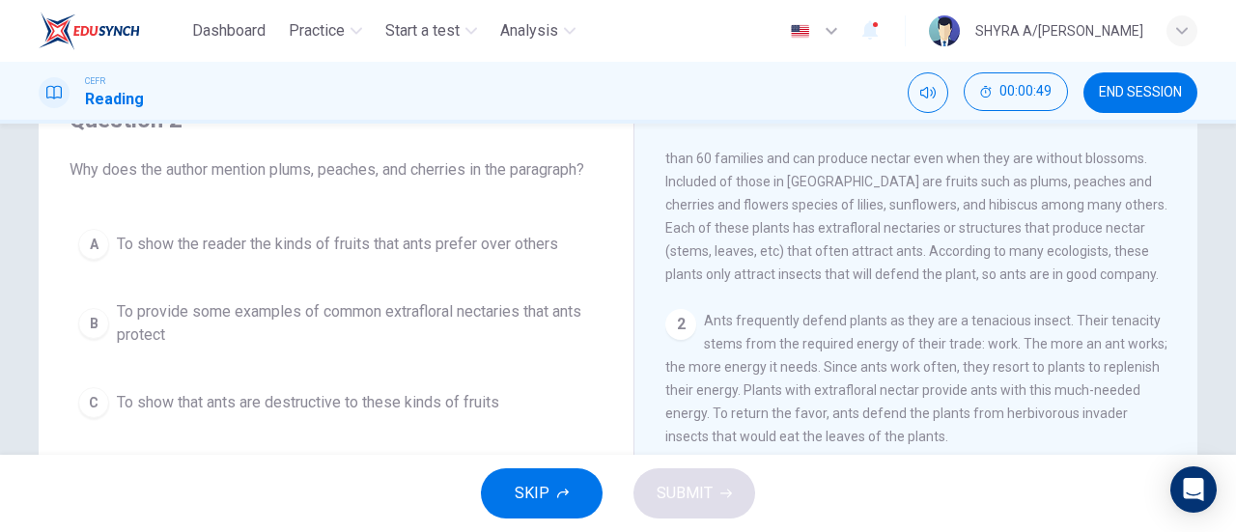
click at [688, 256] on span "Ants are known to be busy bodies that work for a living, so it might not be too…" at bounding box center [916, 170] width 502 height 224
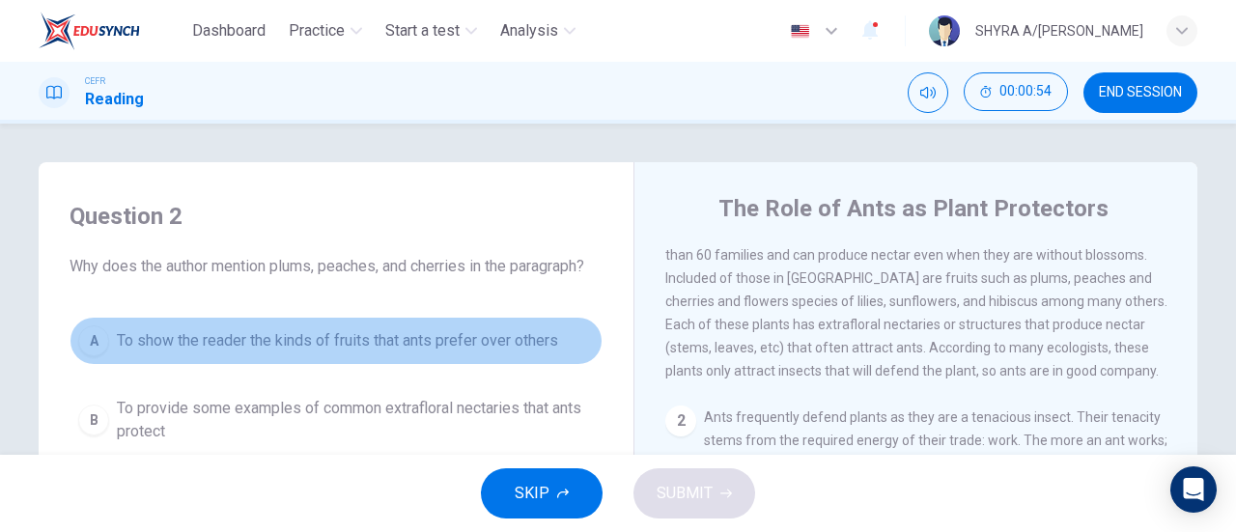
click at [583, 325] on button "A To show the reader the kinds of fruits that ants prefer over others" at bounding box center [336, 341] width 533 height 48
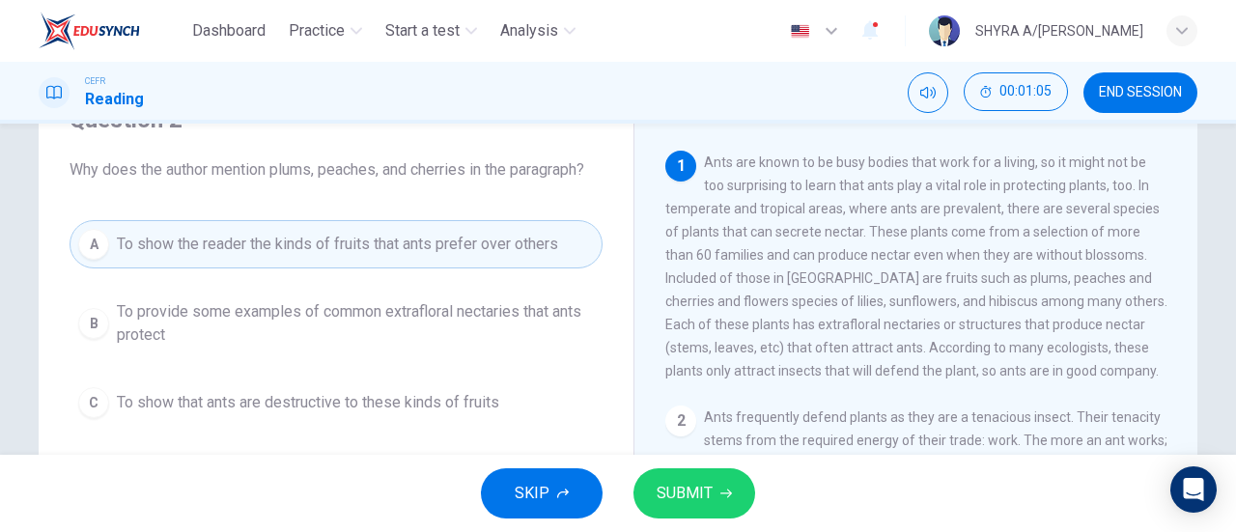
scroll to position [193, 0]
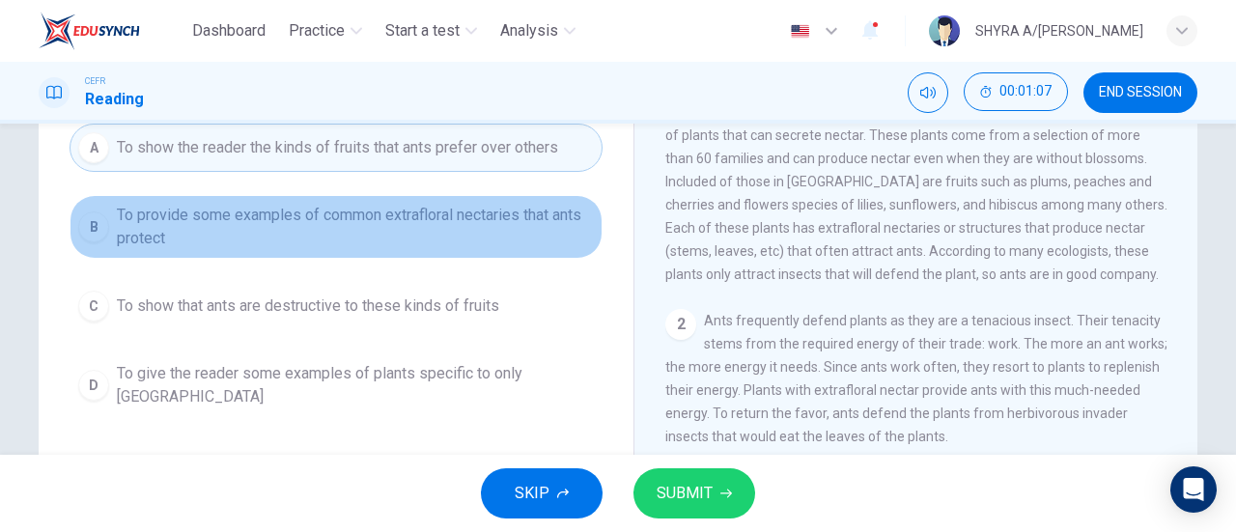
click at [502, 230] on span "To provide some examples of common extrafloral nectaries that ants protect" at bounding box center [355, 227] width 477 height 46
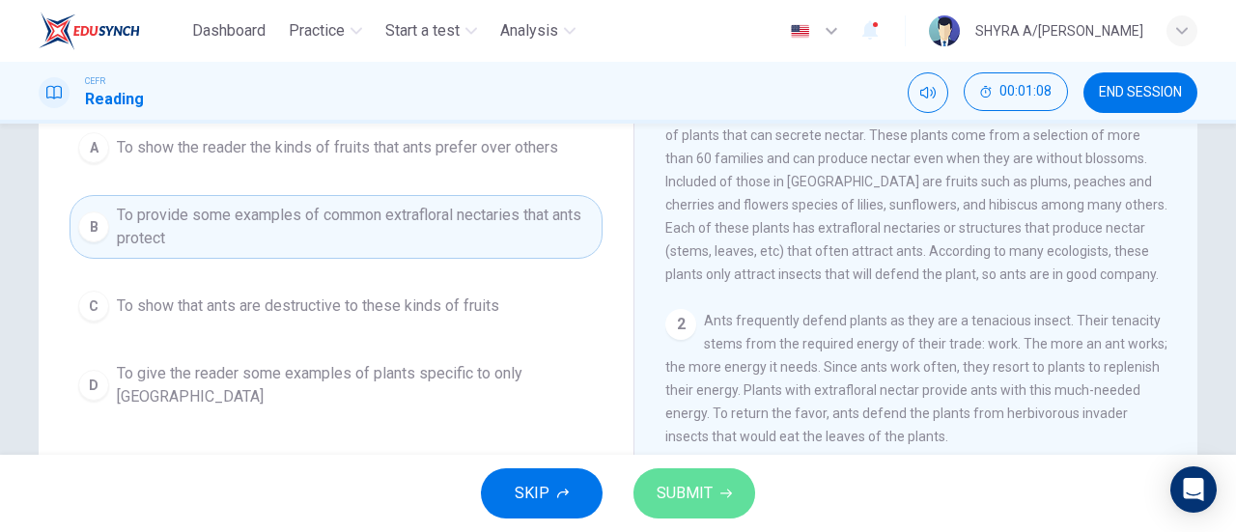
click at [729, 485] on button "SUBMIT" at bounding box center [694, 493] width 122 height 50
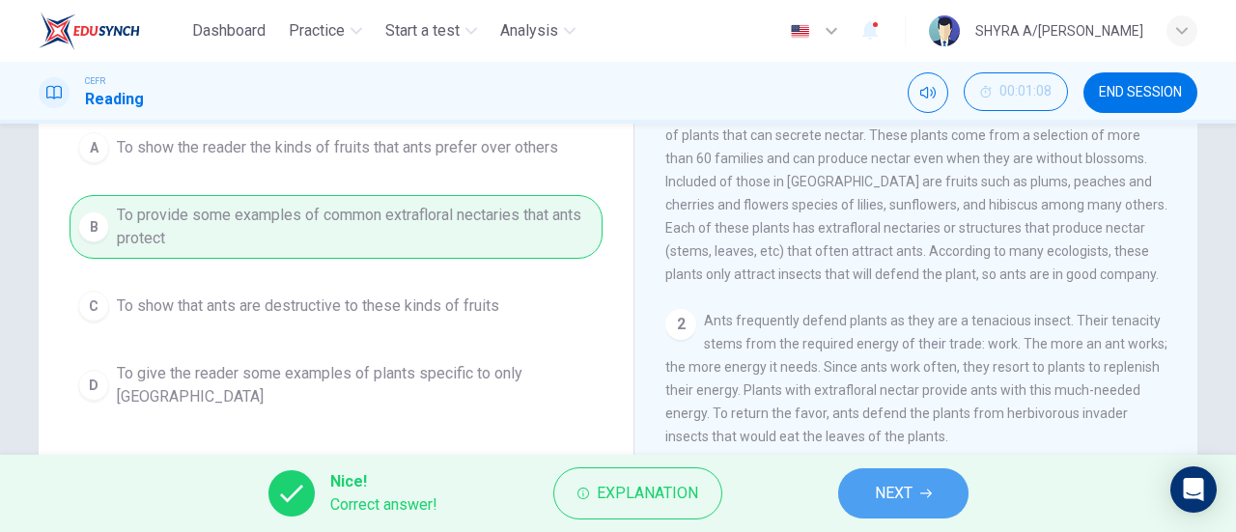
click at [848, 488] on button "NEXT" at bounding box center [903, 493] width 130 height 50
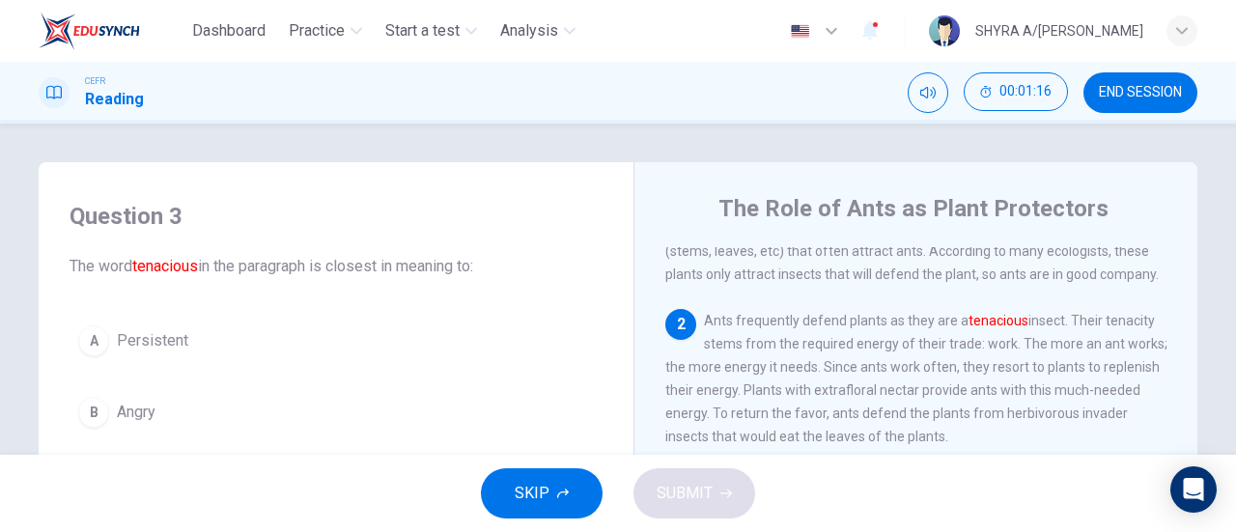
scroll to position [97, 0]
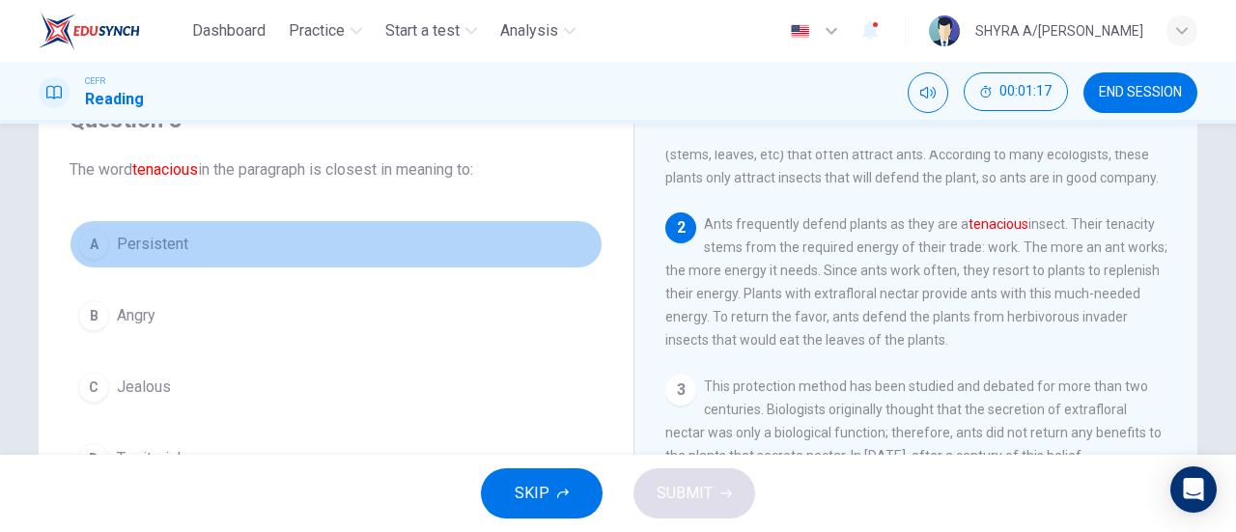
click at [124, 259] on button "A Persistent" at bounding box center [336, 244] width 533 height 48
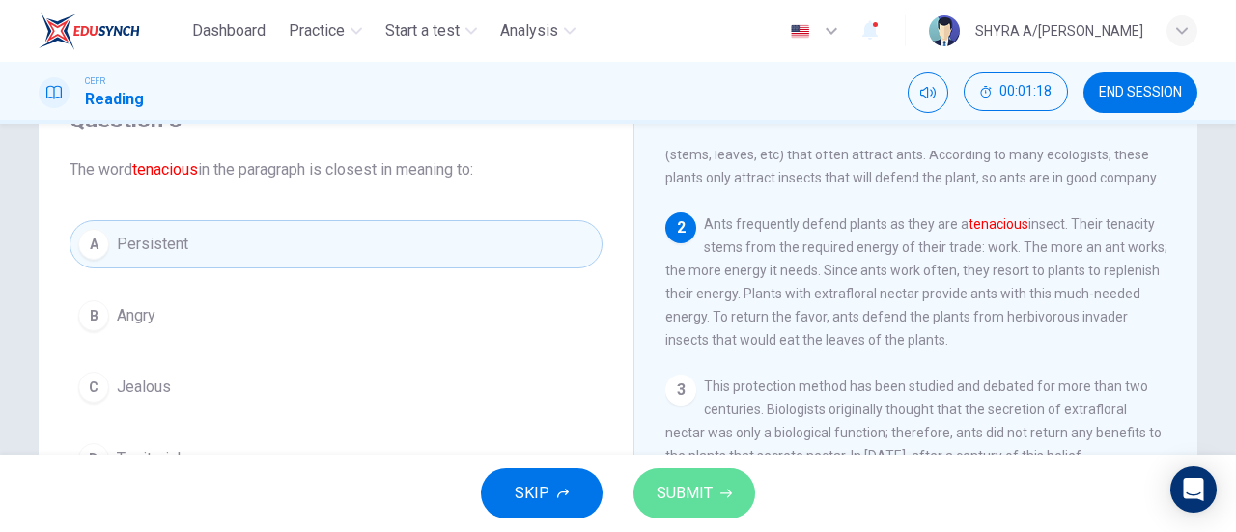
click at [686, 484] on span "SUBMIT" at bounding box center [685, 493] width 56 height 27
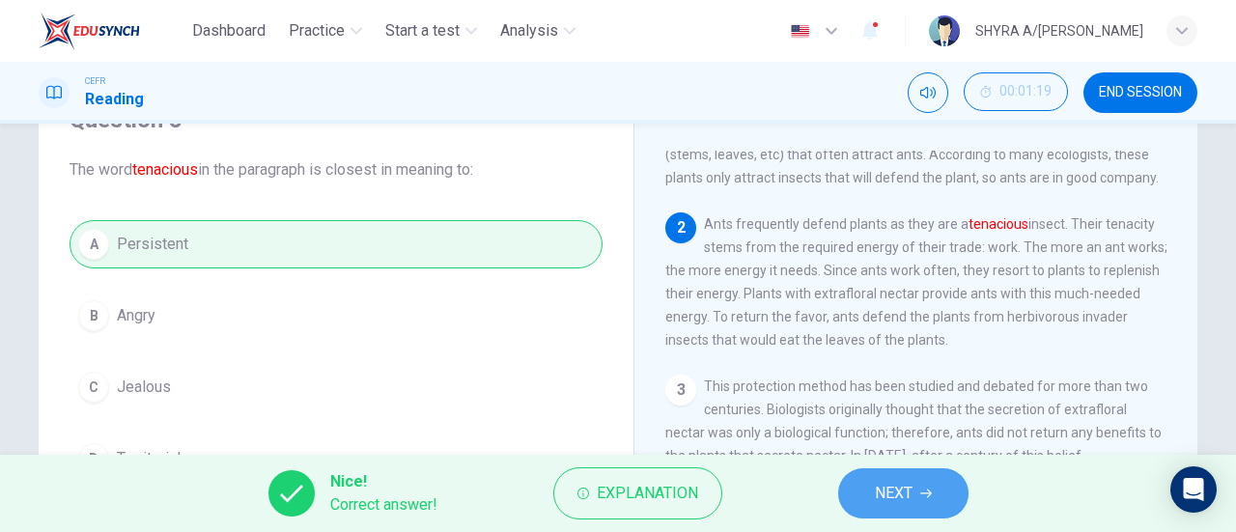
click at [874, 478] on button "NEXT" at bounding box center [903, 493] width 130 height 50
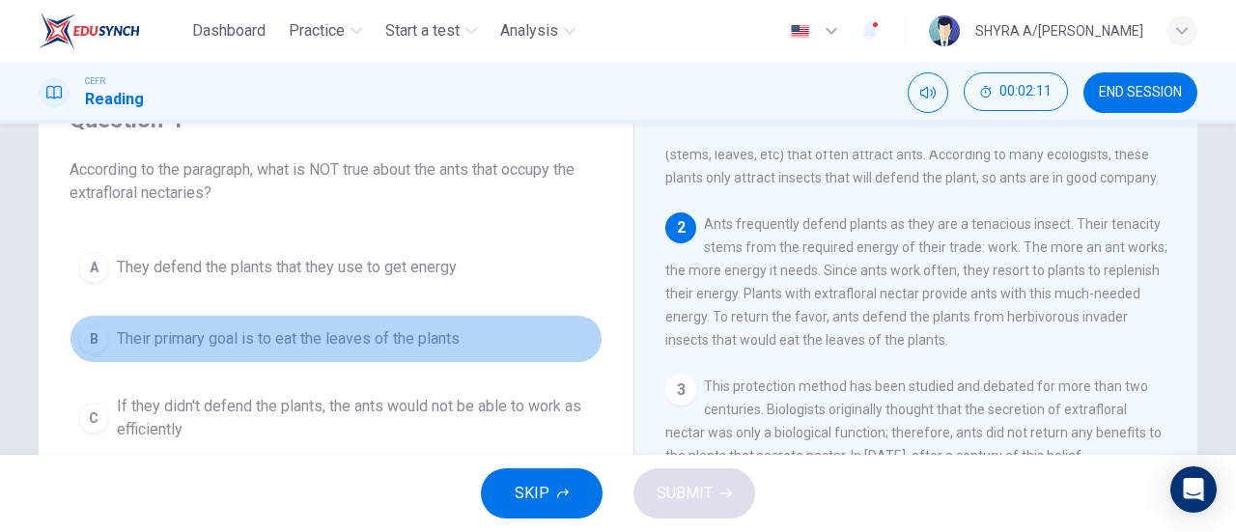
click at [404, 340] on span "Their primary goal is to eat the leaves of the plants" at bounding box center [288, 338] width 343 height 23
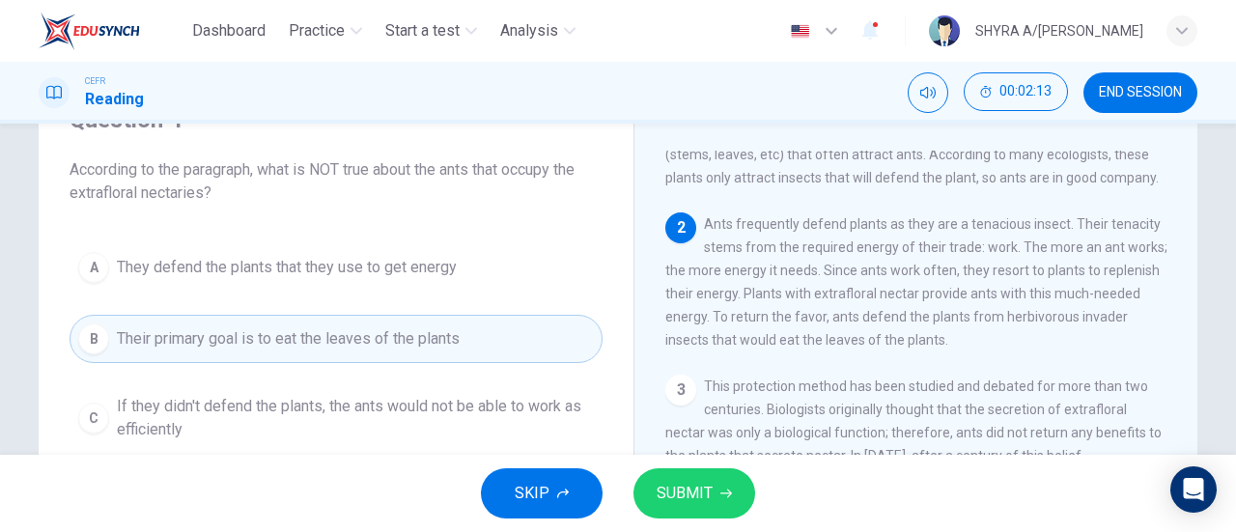
click at [696, 517] on button "SUBMIT" at bounding box center [694, 493] width 122 height 50
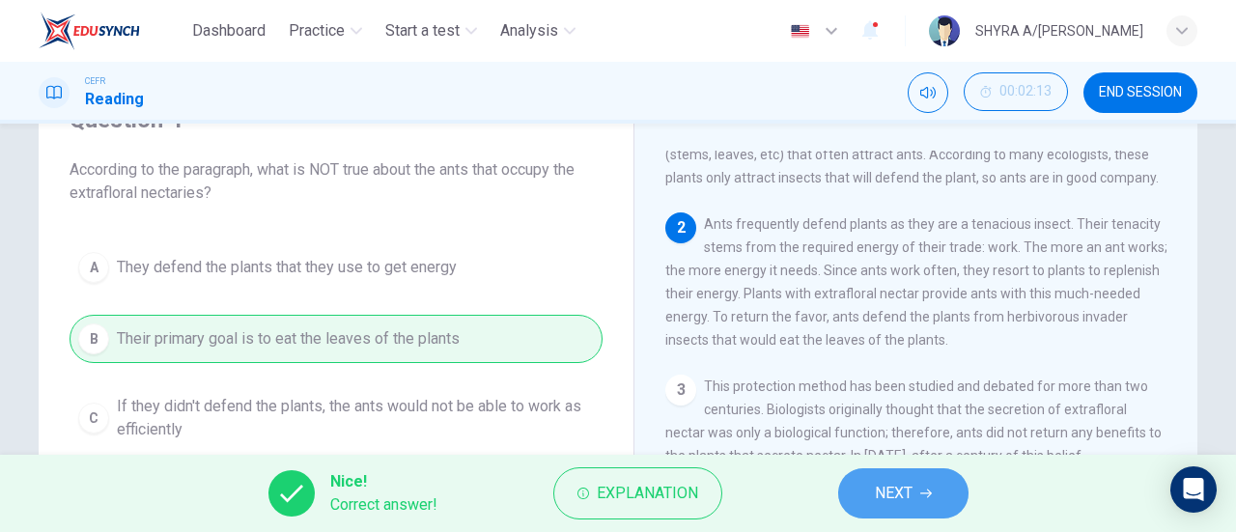
click at [919, 495] on button "NEXT" at bounding box center [903, 493] width 130 height 50
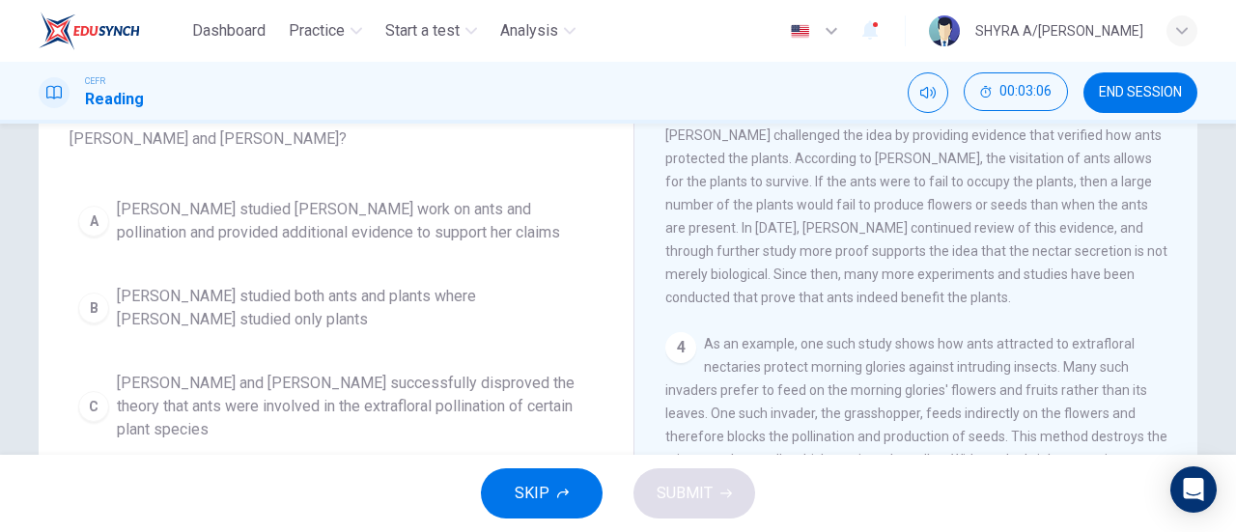
scroll to position [193, 0]
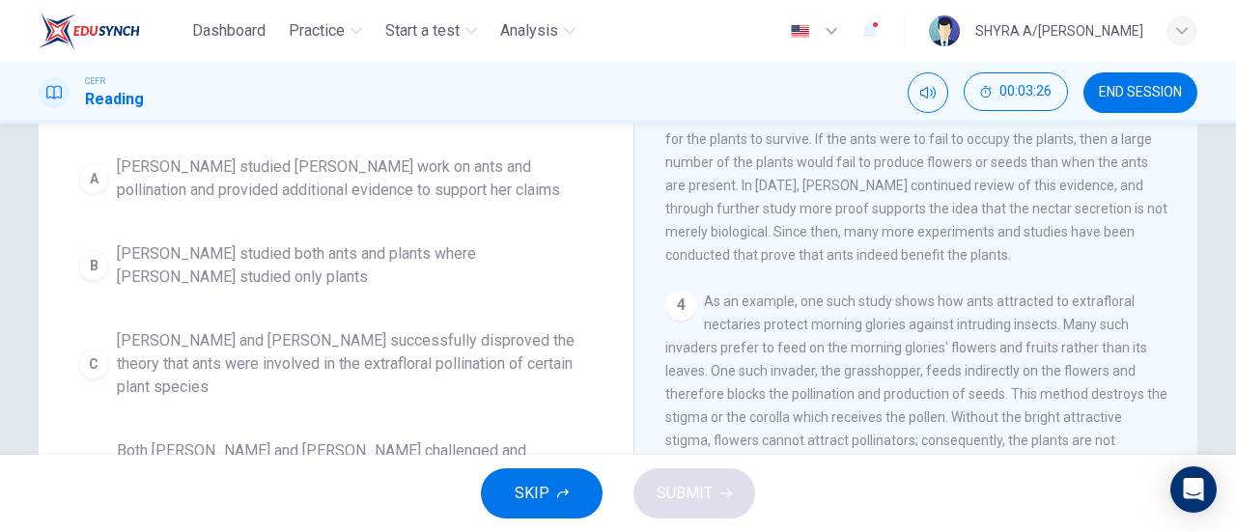
click at [456, 358] on span "Bentley and Wheeler successfully disproved the theory that ants were involved i…" at bounding box center [355, 364] width 477 height 70
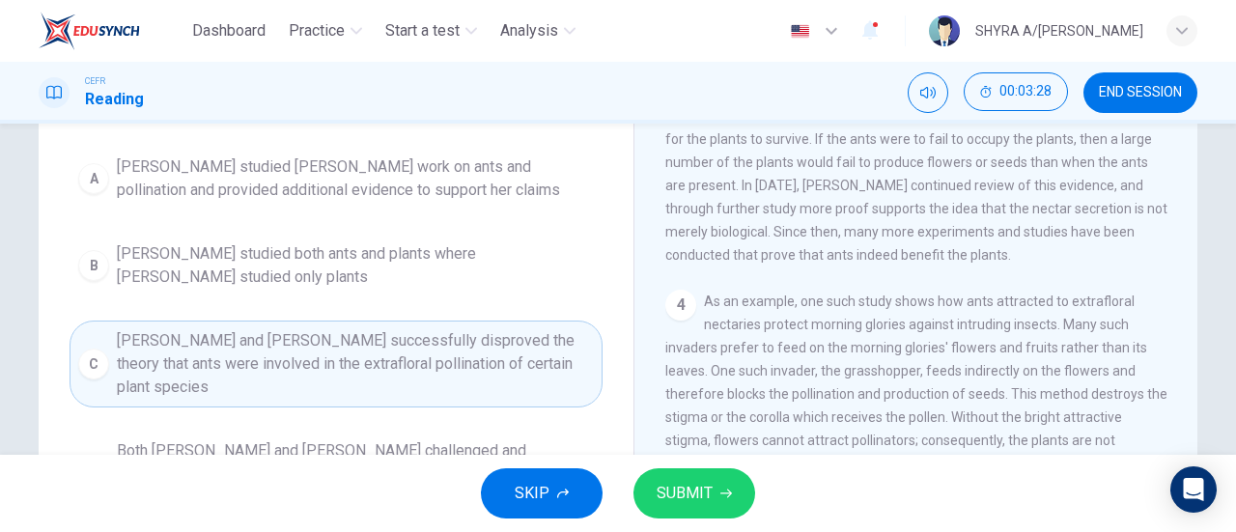
click at [519, 439] on span "Both Wheeler and Bentley challenged and succeeded to disprove the former theory…" at bounding box center [355, 474] width 477 height 70
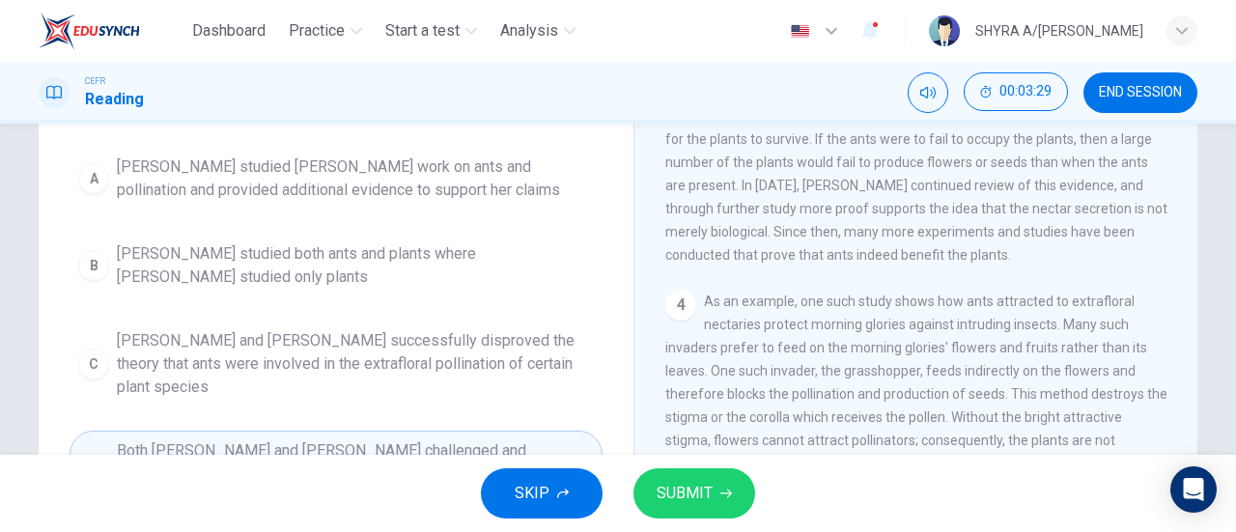
click at [707, 490] on span "SUBMIT" at bounding box center [685, 493] width 56 height 27
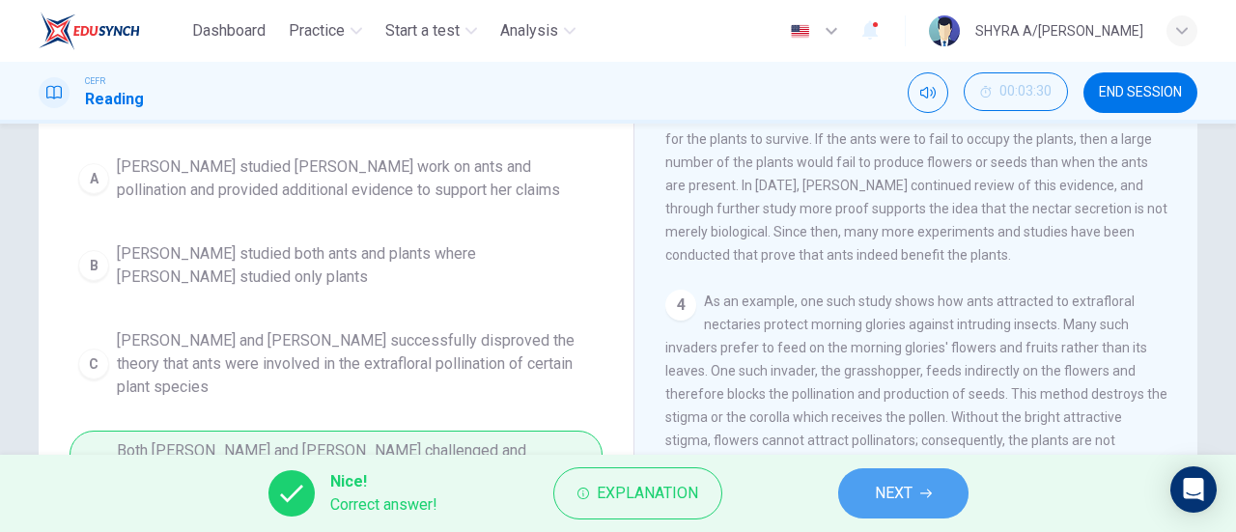
click at [923, 480] on button "NEXT" at bounding box center [903, 493] width 130 height 50
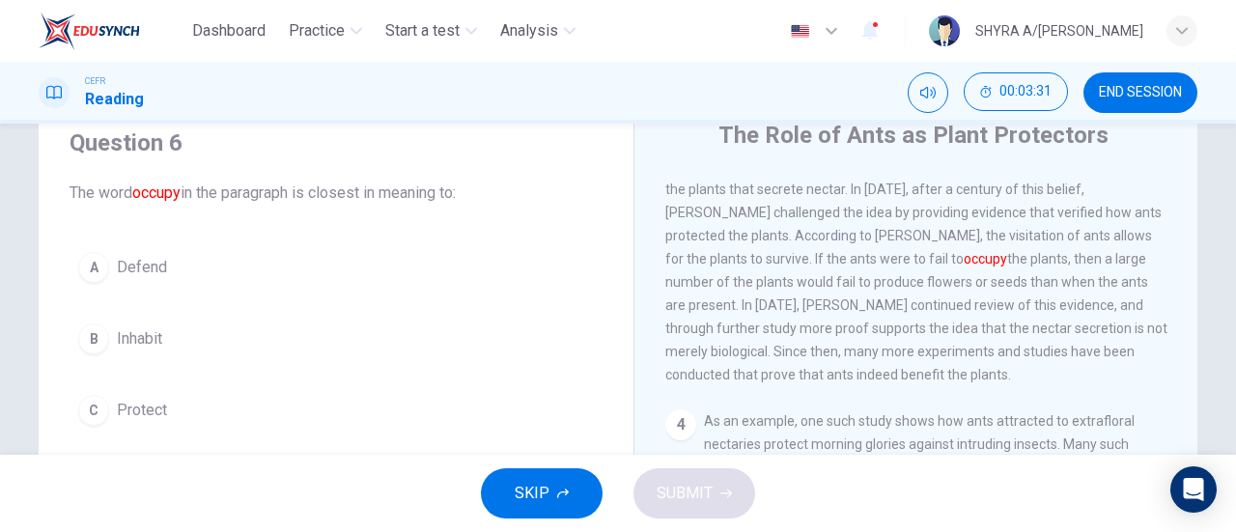
scroll to position [170, 0]
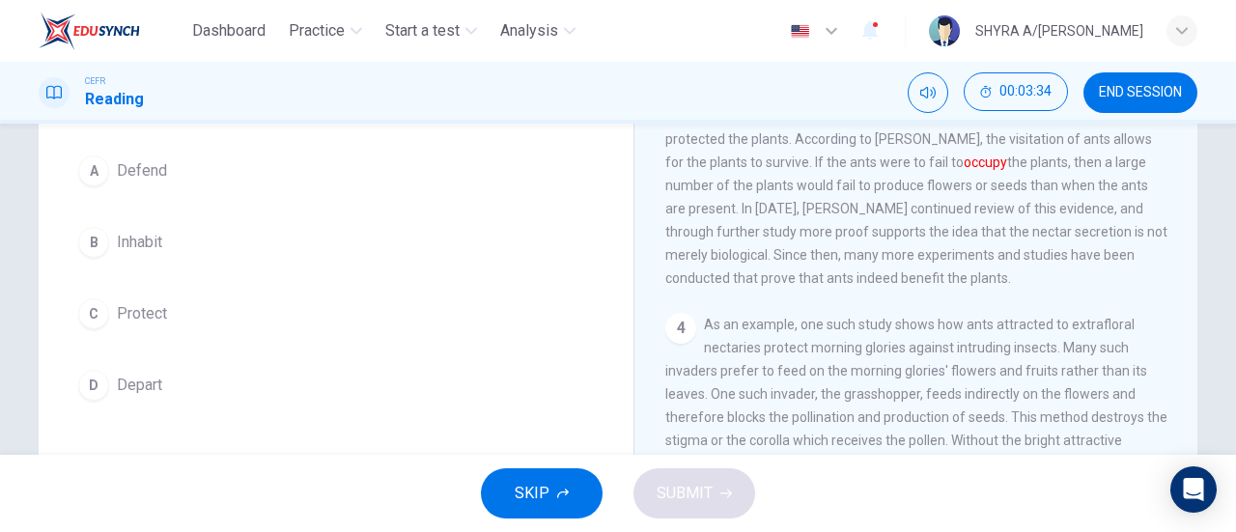
click at [133, 255] on button "B Inhabit" at bounding box center [336, 242] width 533 height 48
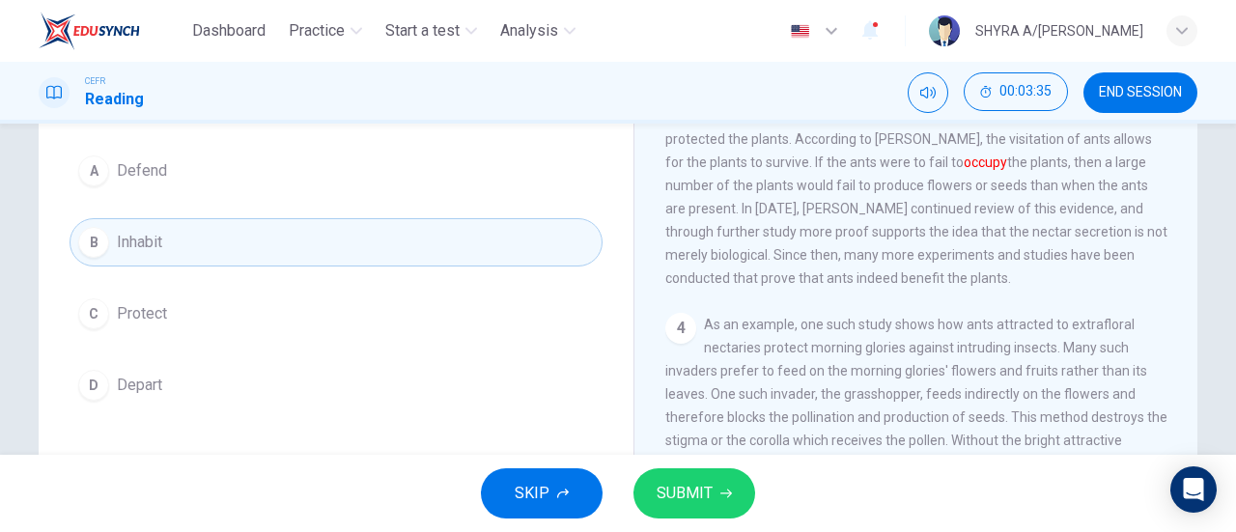
click at [689, 501] on span "SUBMIT" at bounding box center [685, 493] width 56 height 27
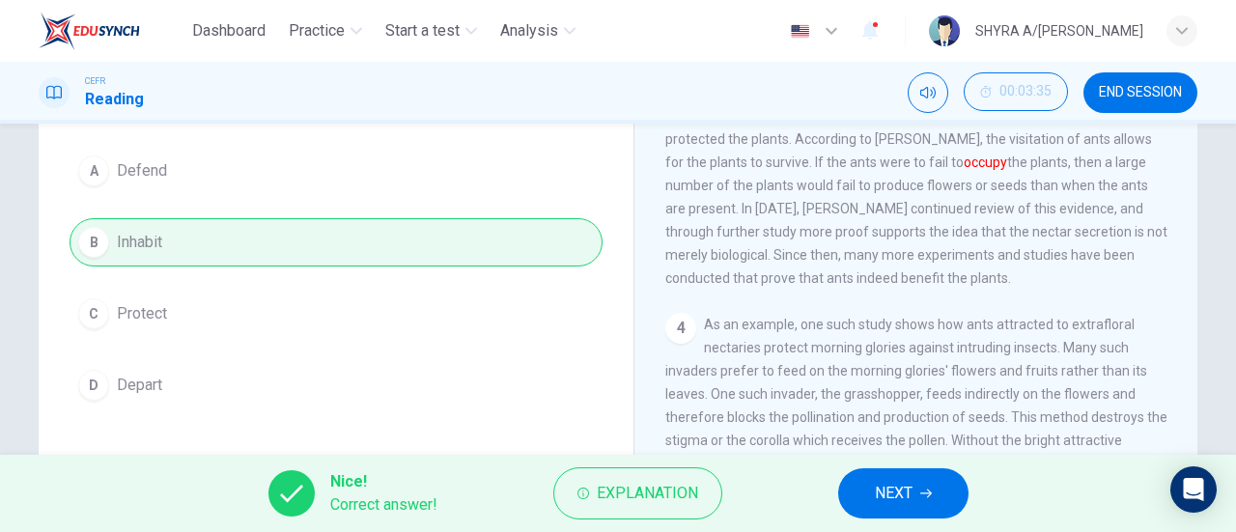
click at [892, 507] on button "NEXT" at bounding box center [903, 493] width 130 height 50
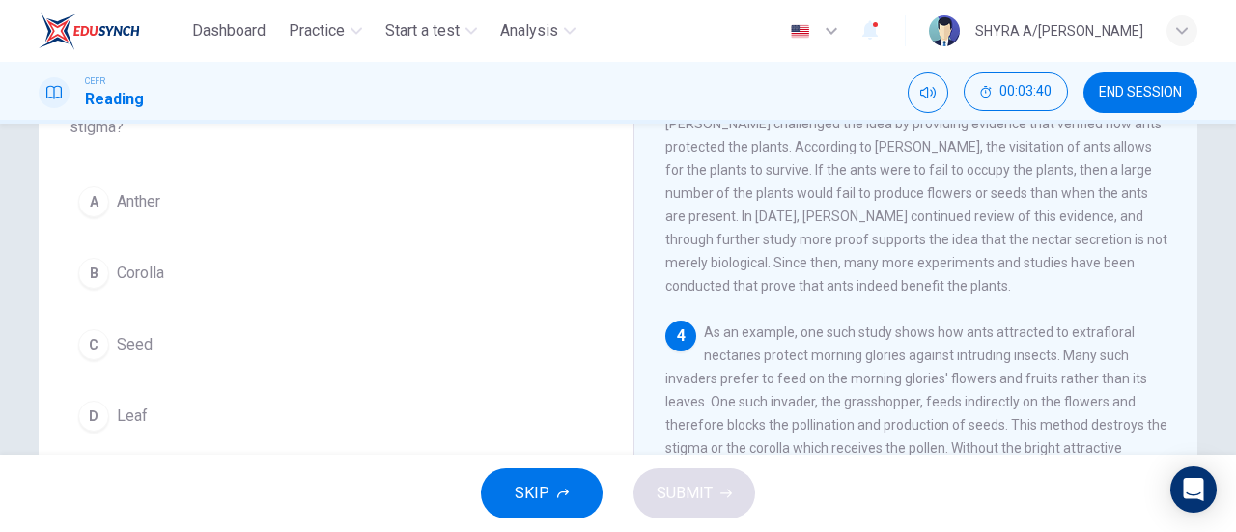
scroll to position [193, 0]
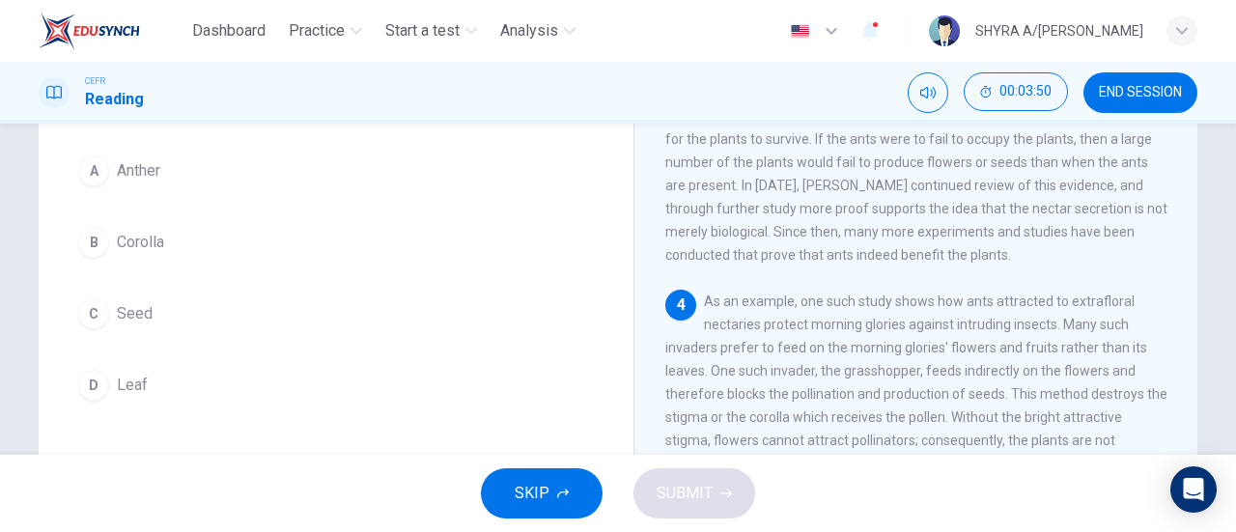
click at [153, 241] on span "Corolla" at bounding box center [140, 242] width 47 height 23
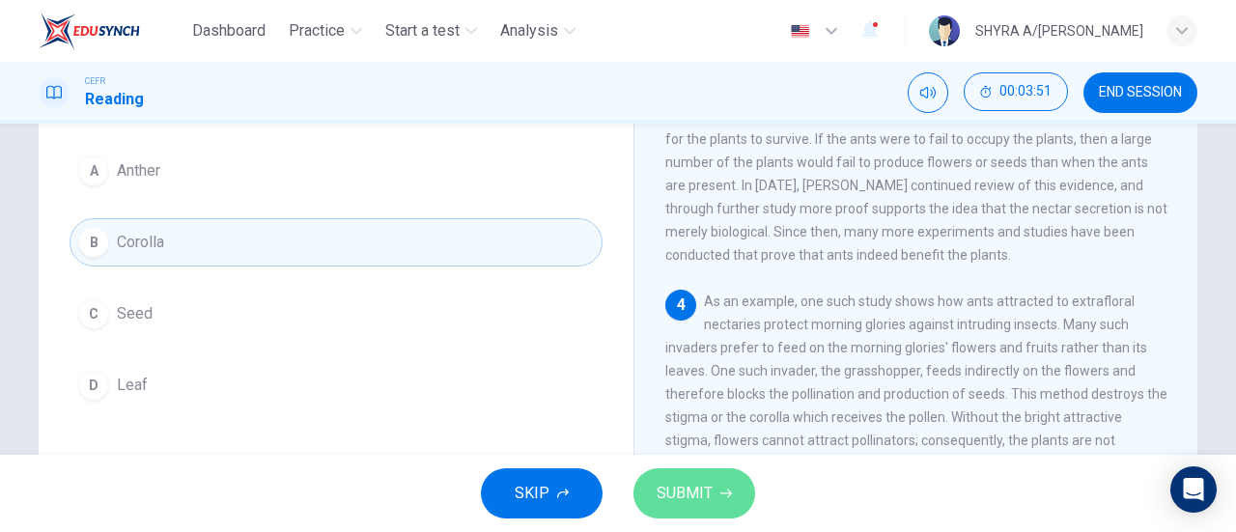
click at [709, 482] on span "SUBMIT" at bounding box center [685, 493] width 56 height 27
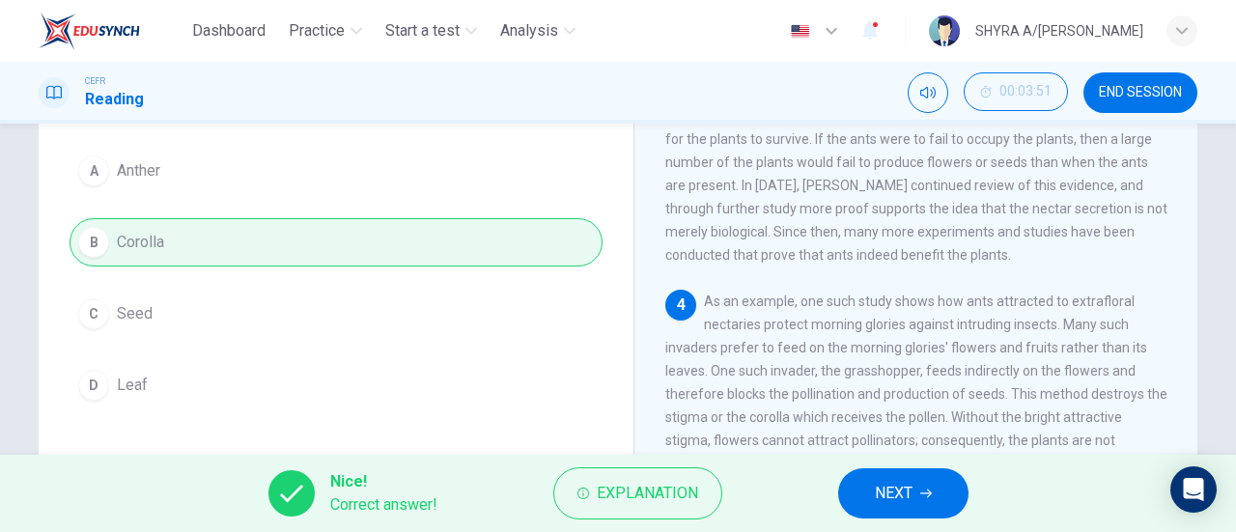
click at [934, 493] on button "NEXT" at bounding box center [903, 493] width 130 height 50
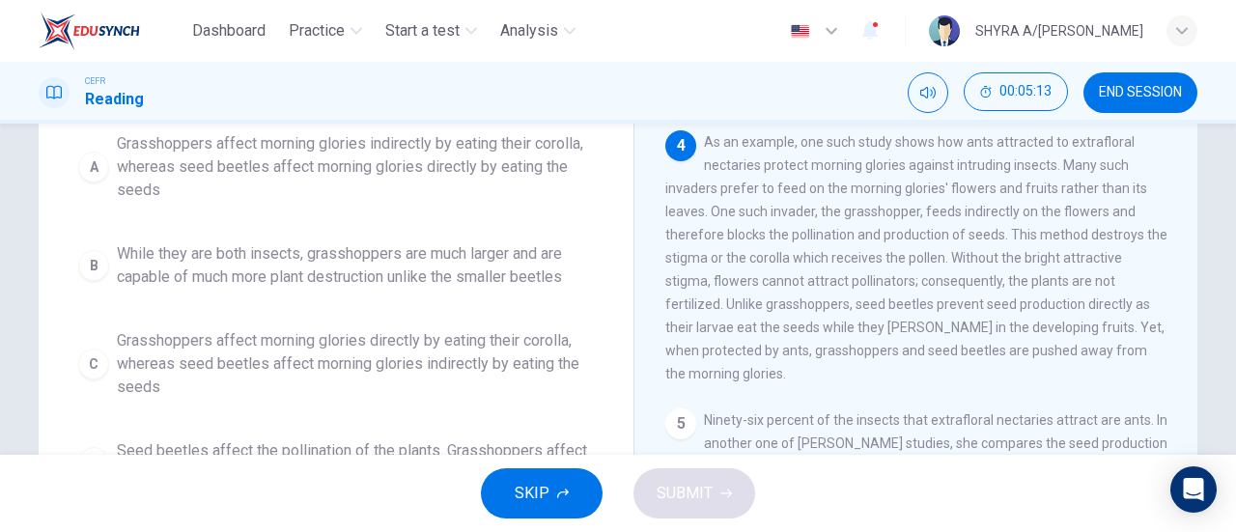
click at [467, 136] on span "Grasshoppers affect morning glories indirectly by eating their corolla, whereas…" at bounding box center [355, 167] width 477 height 70
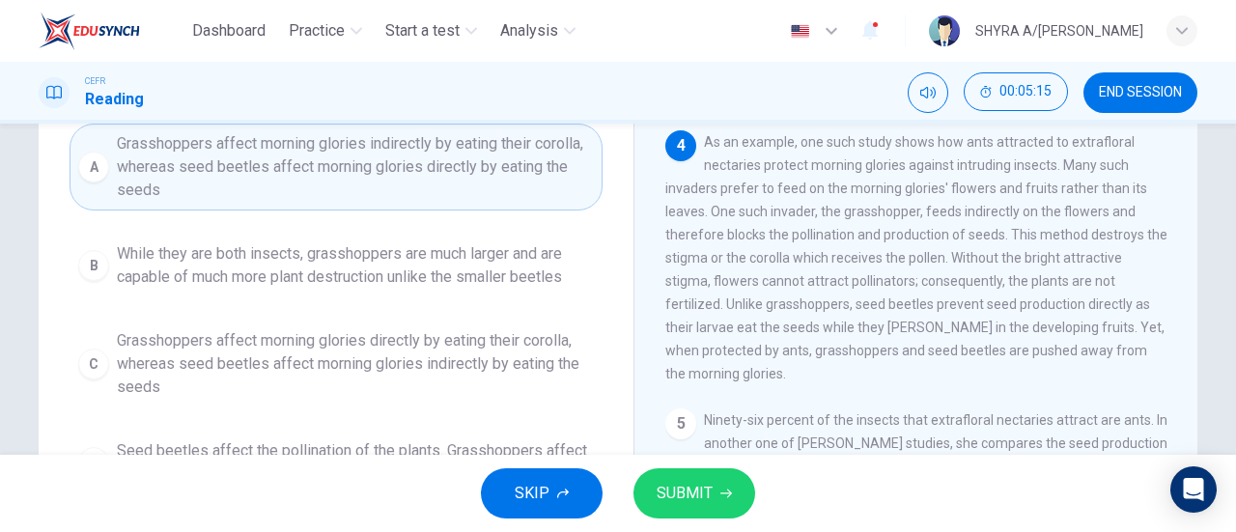
click at [720, 473] on button "SUBMIT" at bounding box center [694, 493] width 122 height 50
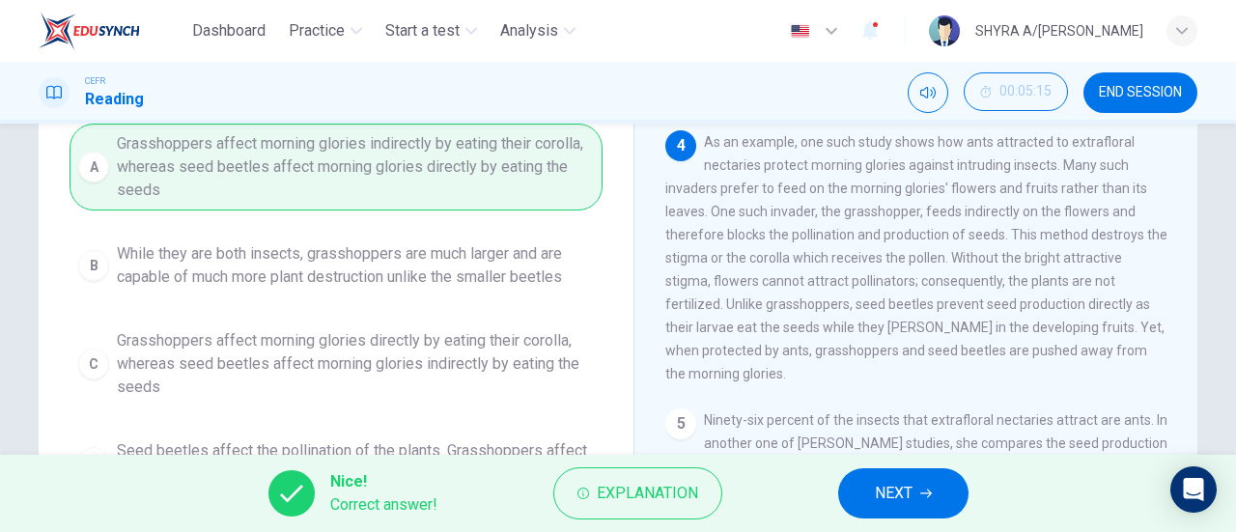
click at [888, 501] on span "NEXT" at bounding box center [894, 493] width 38 height 27
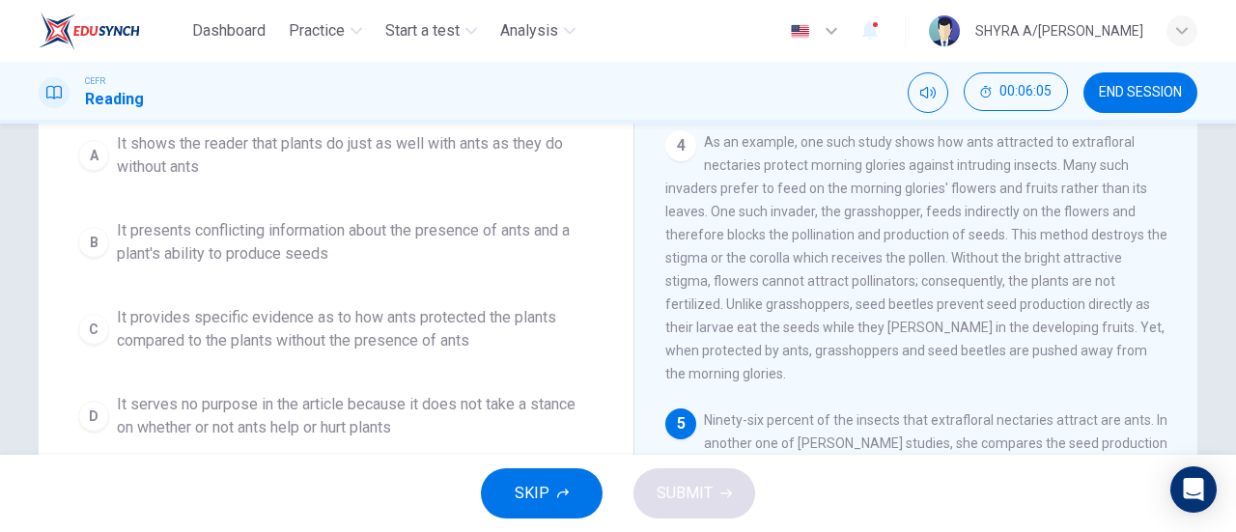
click at [511, 308] on span "It provides specific evidence as to how ants protected the plants compared to t…" at bounding box center [355, 329] width 477 height 46
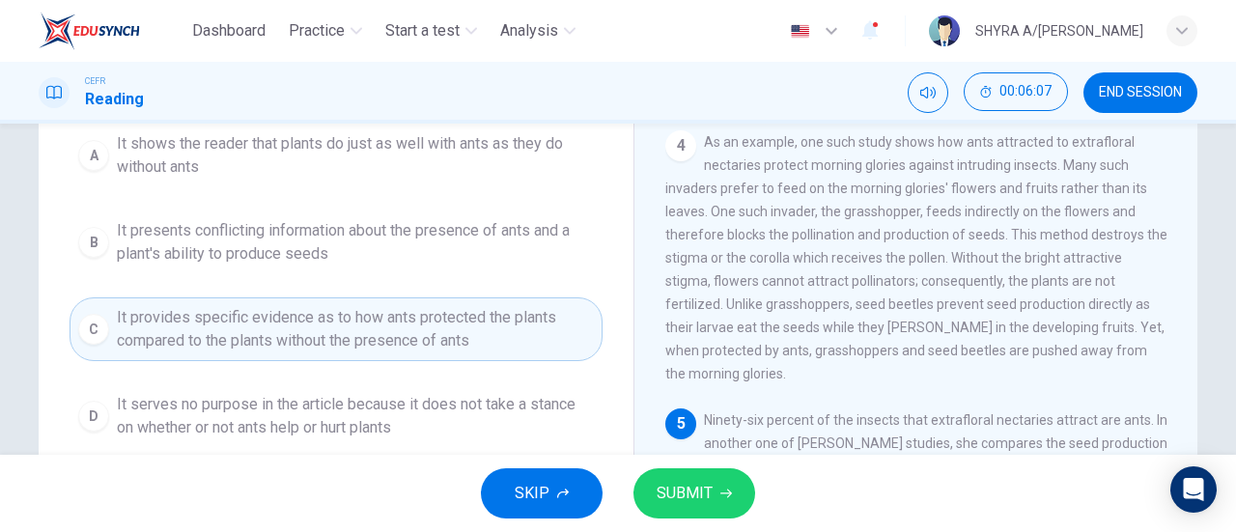
click at [714, 513] on button "SUBMIT" at bounding box center [694, 493] width 122 height 50
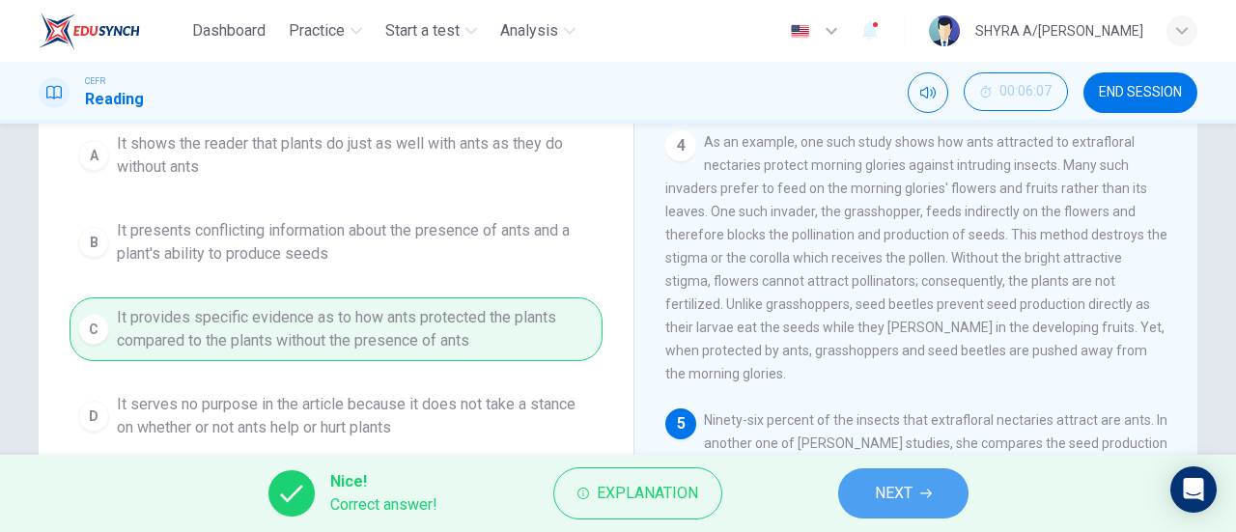
click at [917, 500] on button "NEXT" at bounding box center [903, 493] width 130 height 50
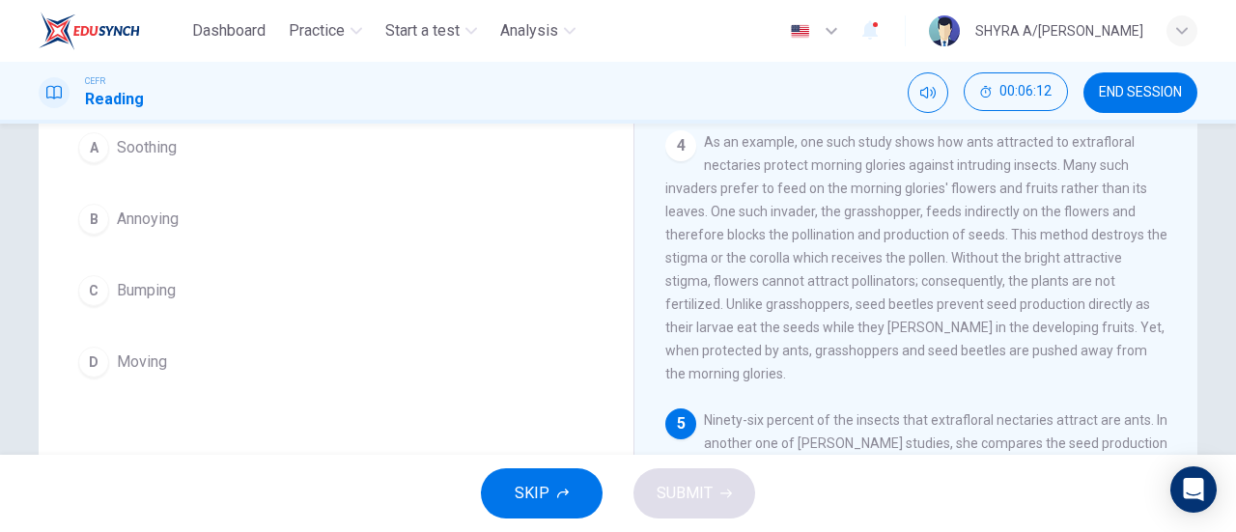
click at [184, 214] on button "B Annoying" at bounding box center [336, 219] width 533 height 48
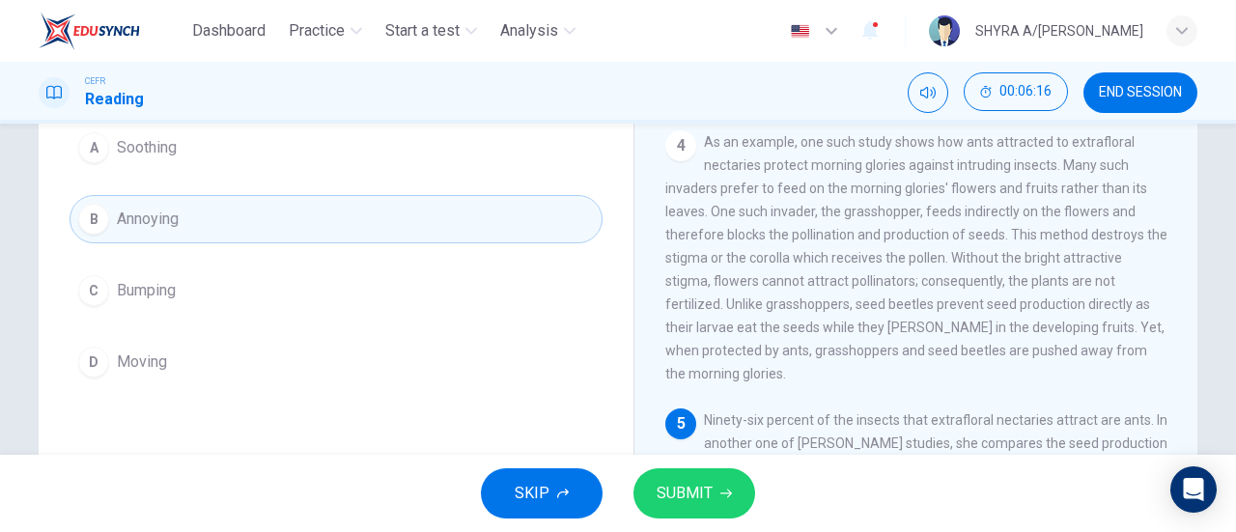
click at [720, 493] on icon "button" at bounding box center [726, 494] width 12 height 12
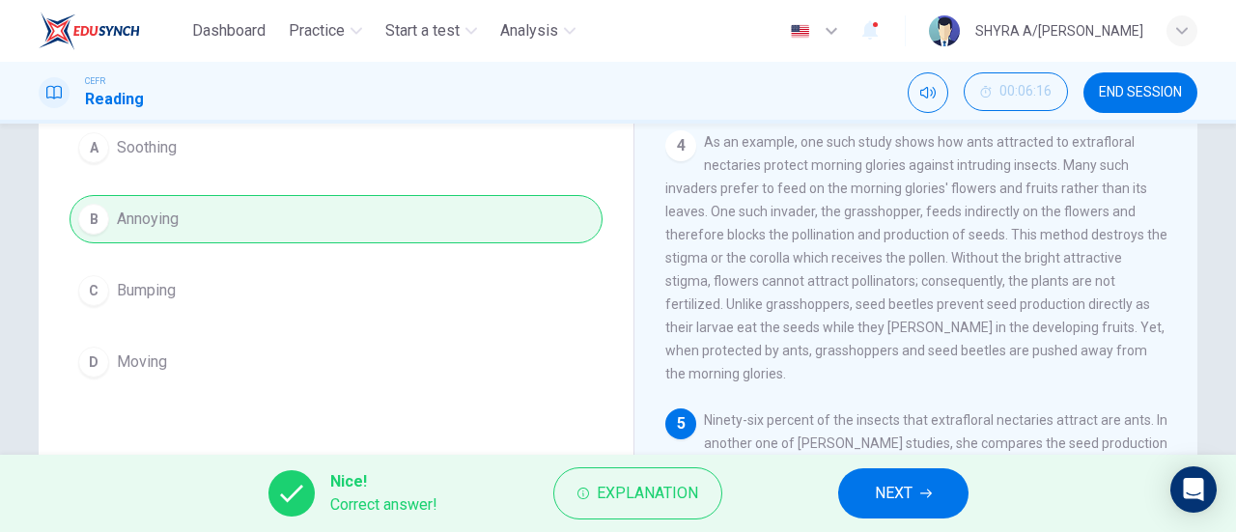
click at [859, 485] on button "NEXT" at bounding box center [903, 493] width 130 height 50
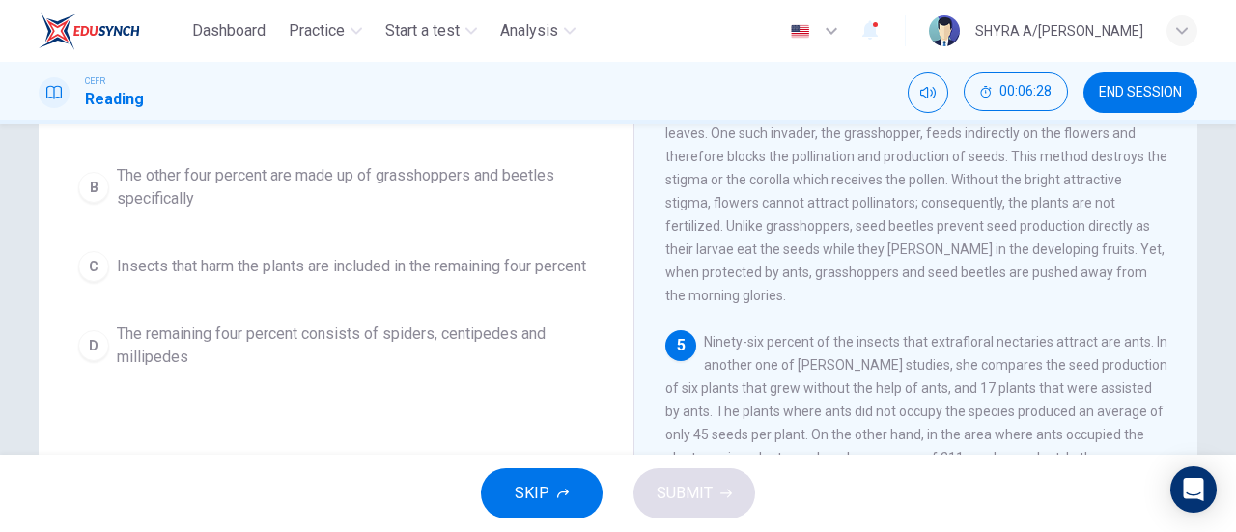
scroll to position [216, 0]
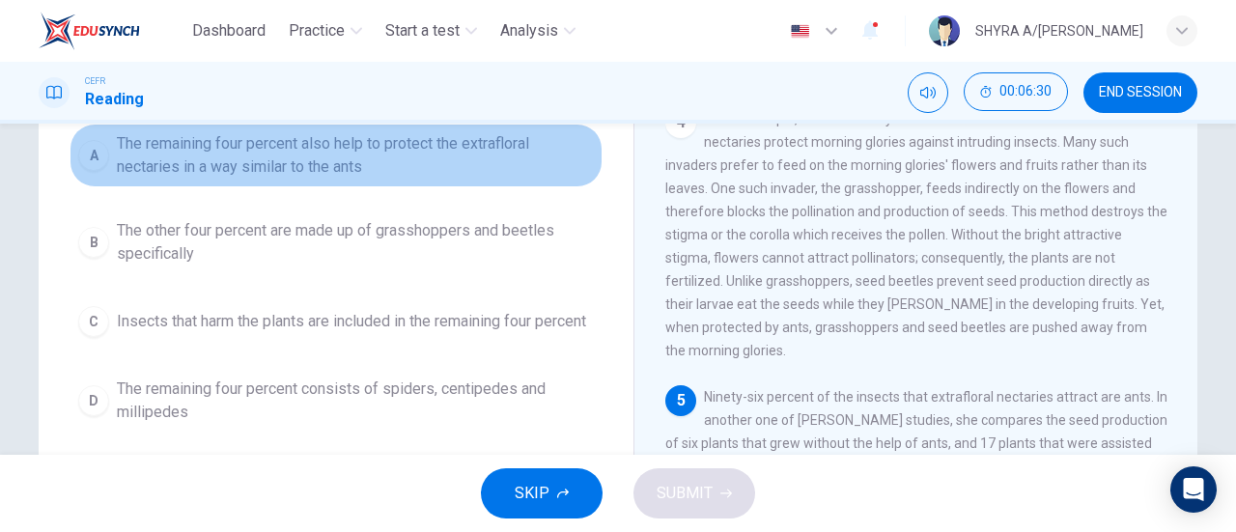
click at [431, 167] on span "The remaining four percent also help to protect the extrafloral nectaries in a …" at bounding box center [355, 155] width 477 height 46
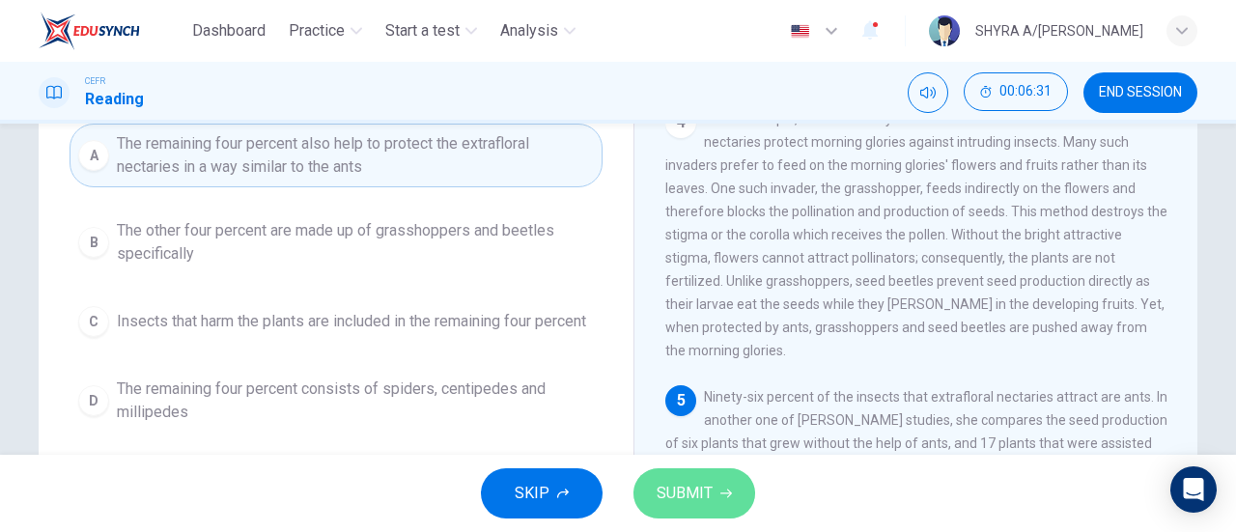
click at [666, 470] on button "SUBMIT" at bounding box center [694, 493] width 122 height 50
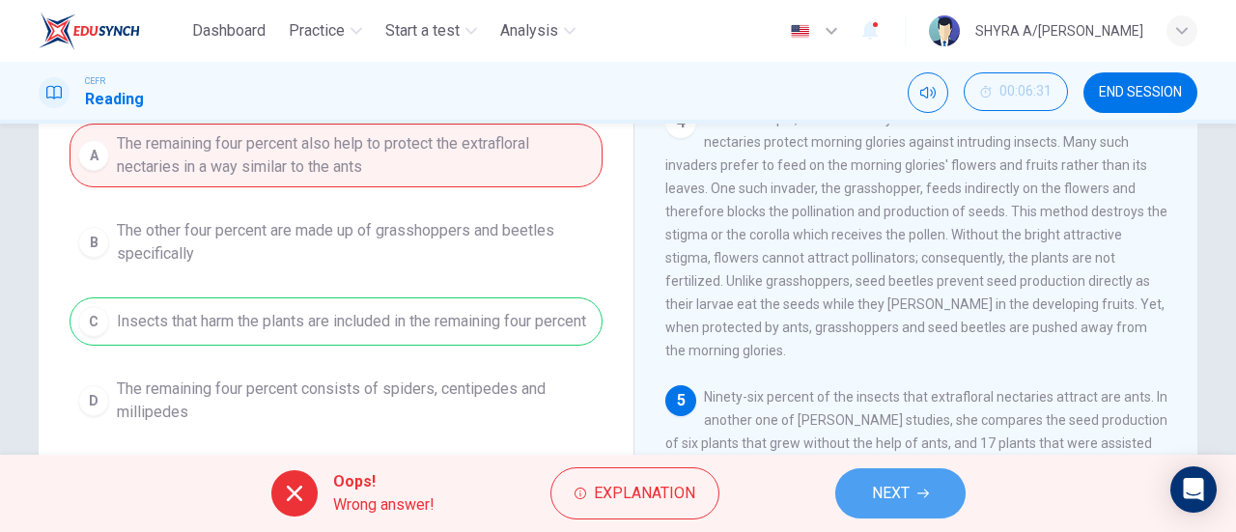
click at [956, 485] on button "NEXT" at bounding box center [900, 493] width 130 height 50
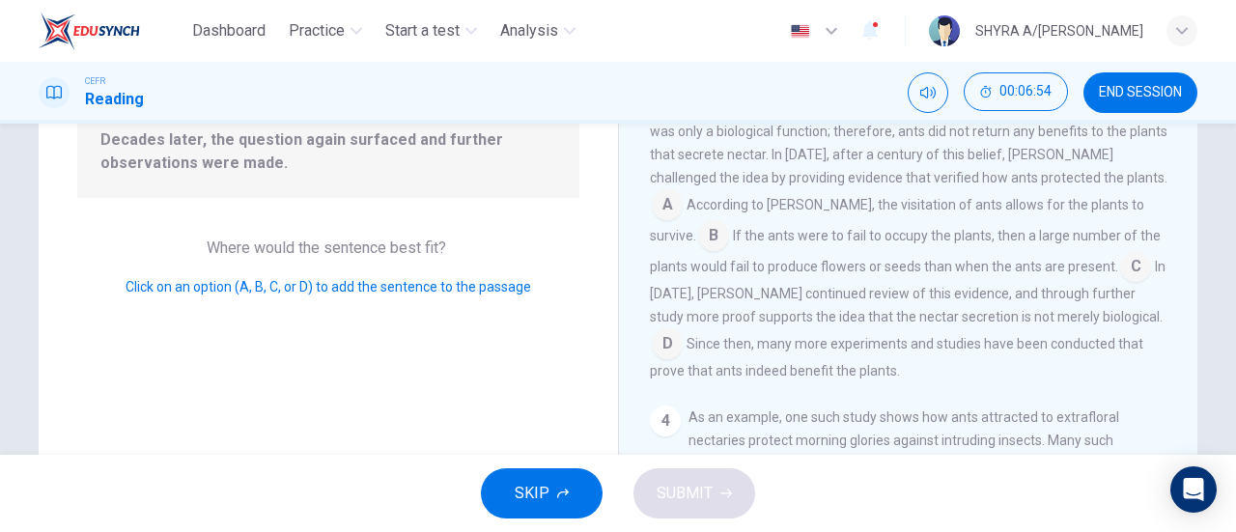
click at [1120, 284] on input at bounding box center [1135, 268] width 31 height 31
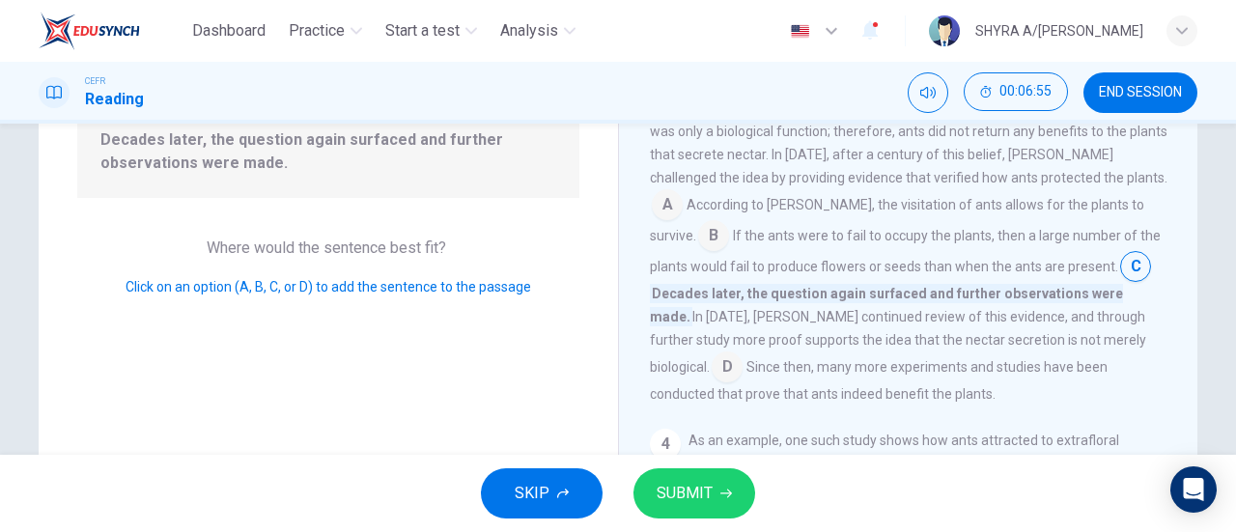
click at [703, 482] on span "SUBMIT" at bounding box center [685, 493] width 56 height 27
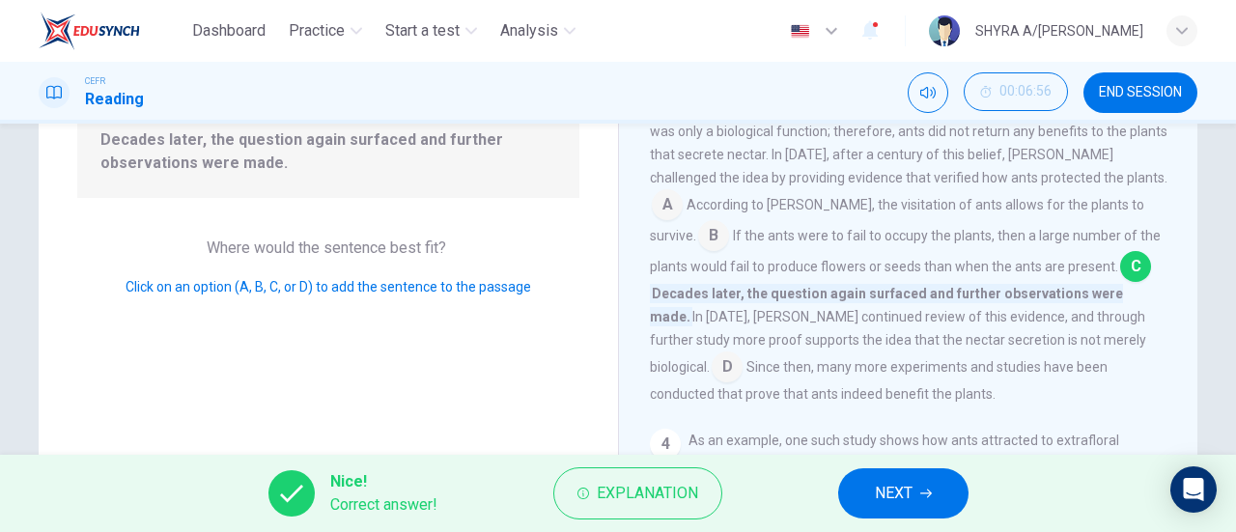
click at [868, 478] on button "NEXT" at bounding box center [903, 493] width 130 height 50
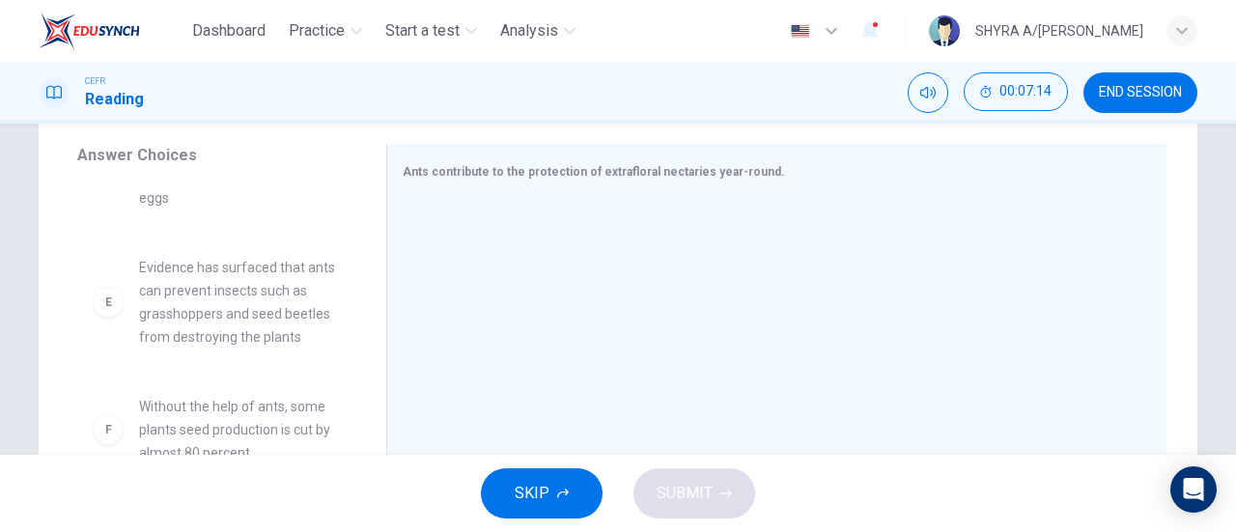
scroll to position [409, 0]
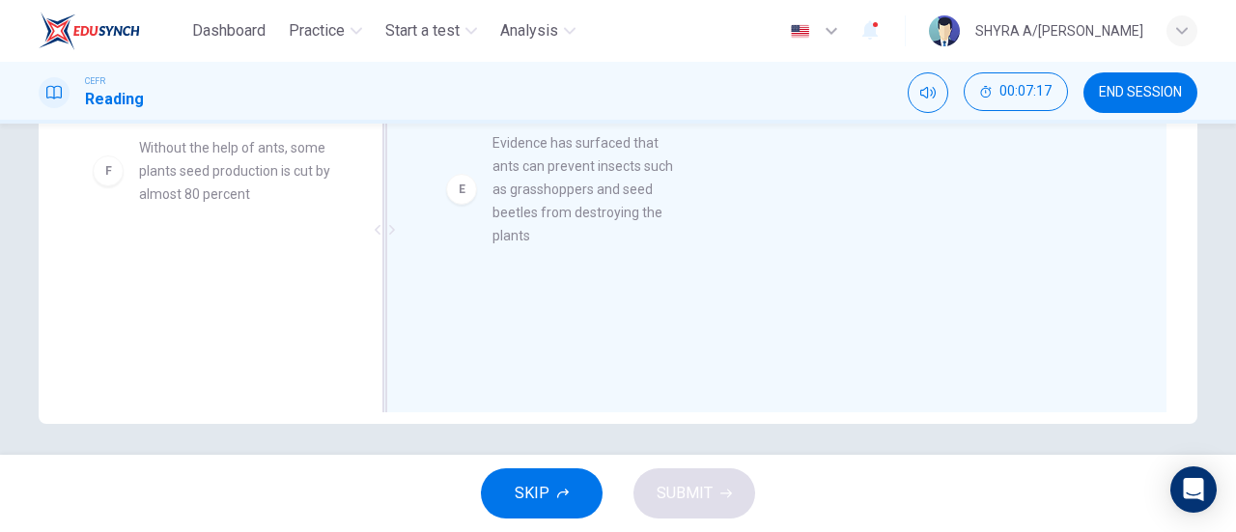
drag, startPoint x: 249, startPoint y: 223, endPoint x: 626, endPoint y: 216, distance: 376.7
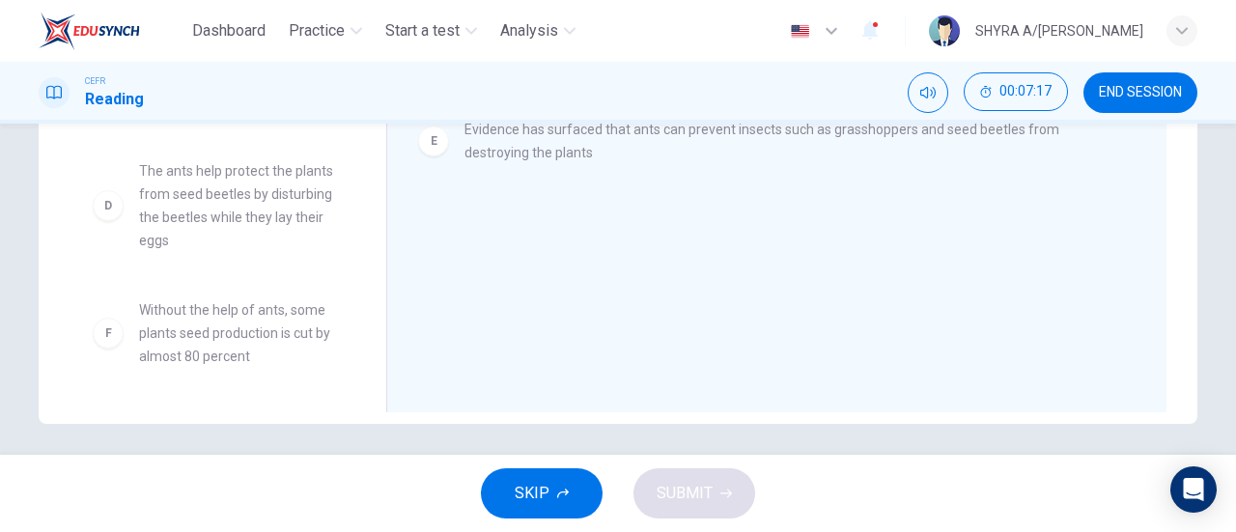
scroll to position [313, 0]
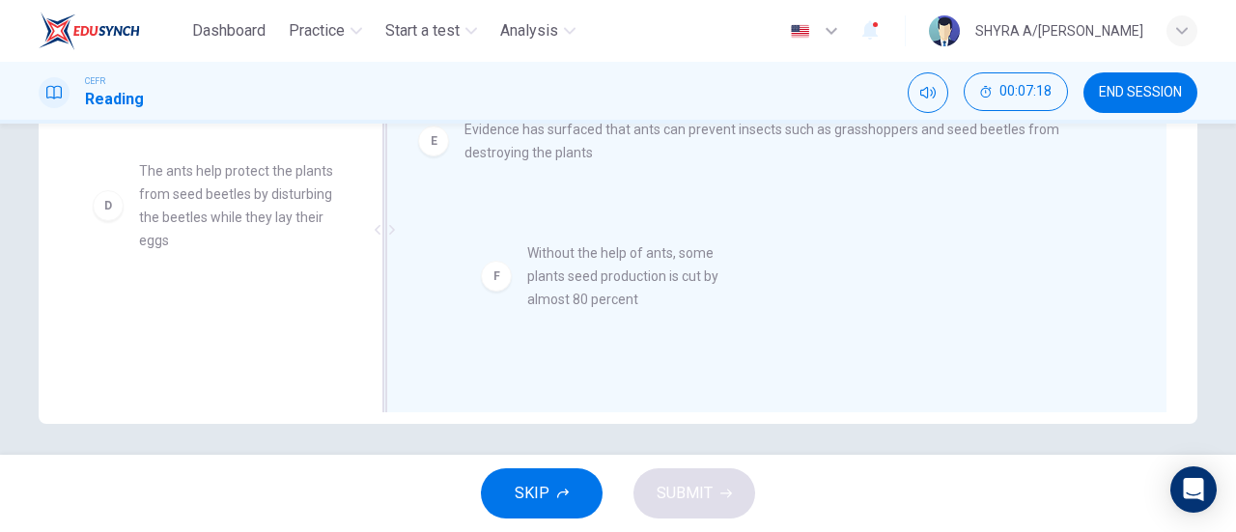
drag, startPoint x: 238, startPoint y: 316, endPoint x: 635, endPoint y: 261, distance: 401.7
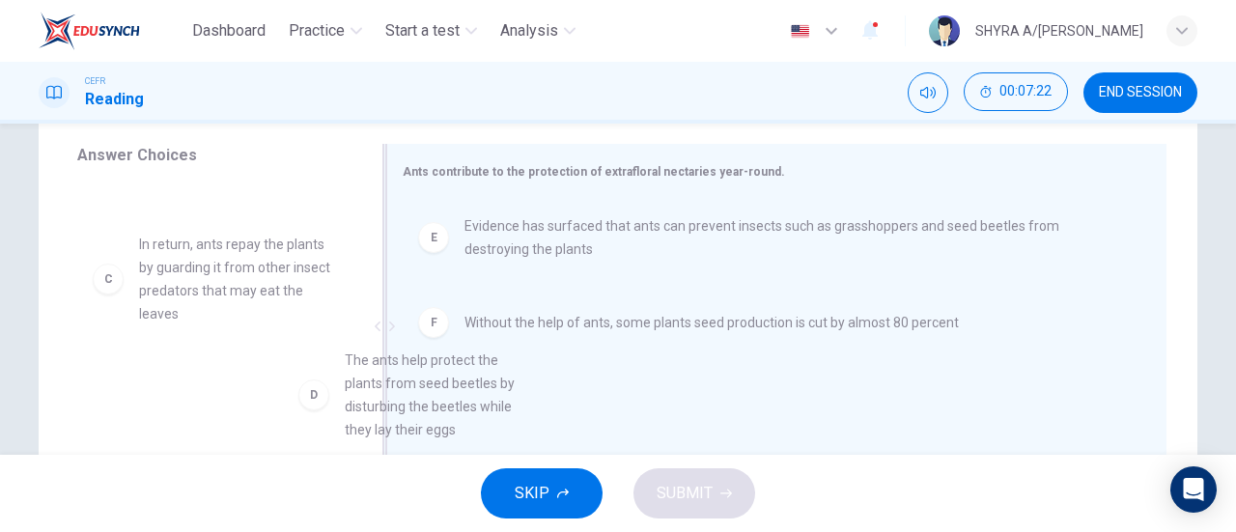
scroll to position [5, 0]
drag, startPoint x: 241, startPoint y: 403, endPoint x: 569, endPoint y: 374, distance: 328.6
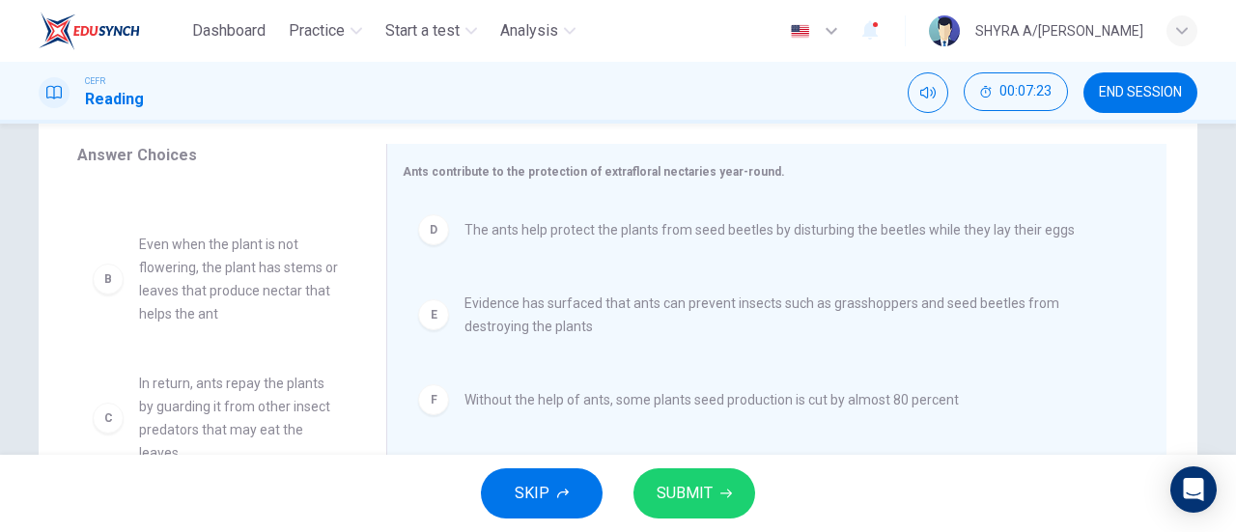
scroll to position [58, 0]
click at [716, 493] on button "SUBMIT" at bounding box center [694, 493] width 122 height 50
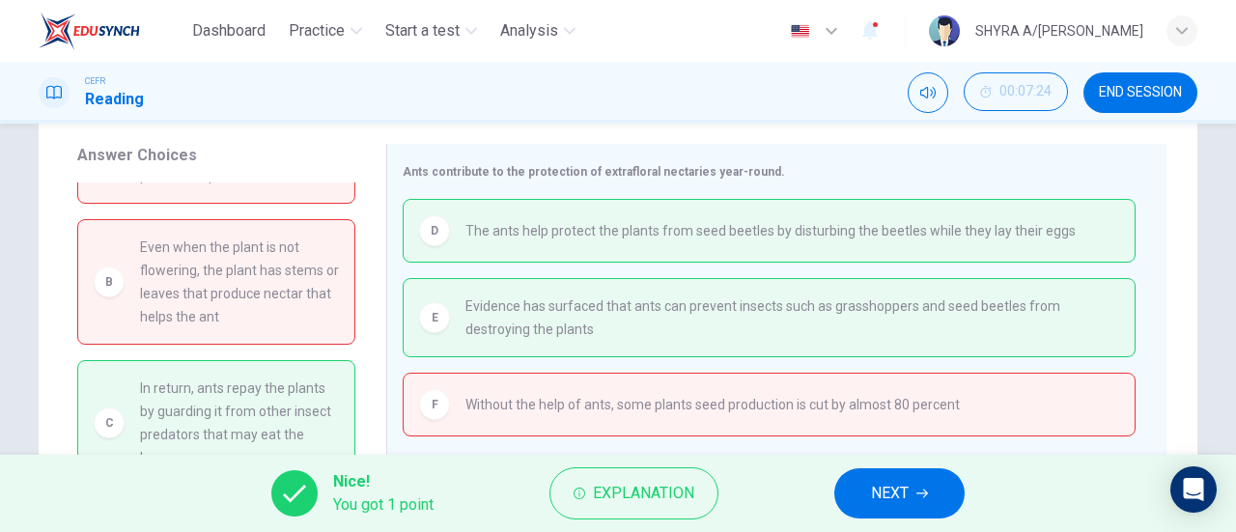
scroll to position [62, 0]
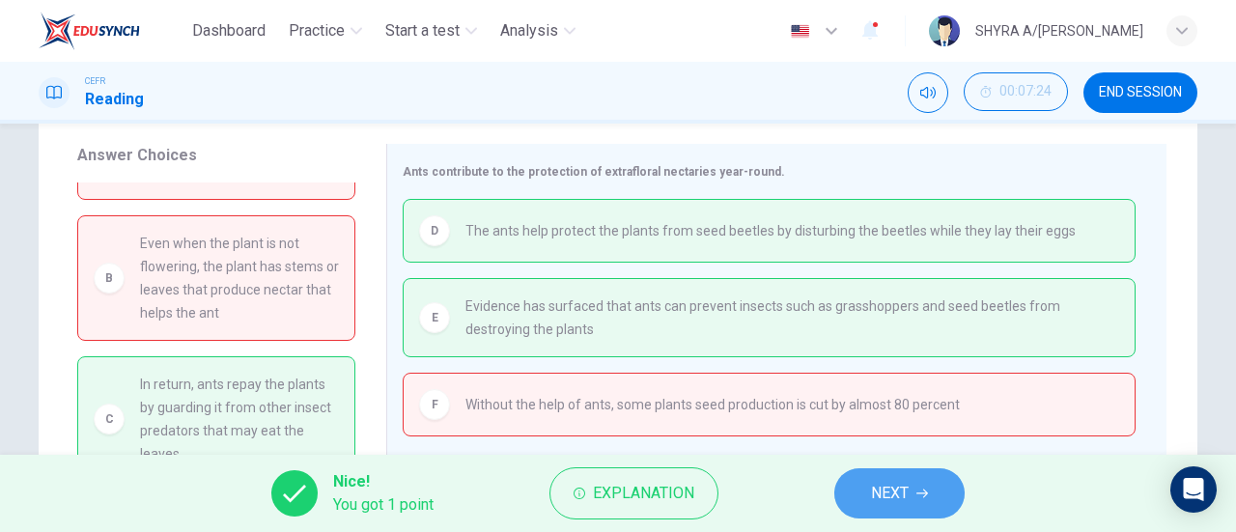
click at [874, 499] on span "NEXT" at bounding box center [890, 493] width 38 height 27
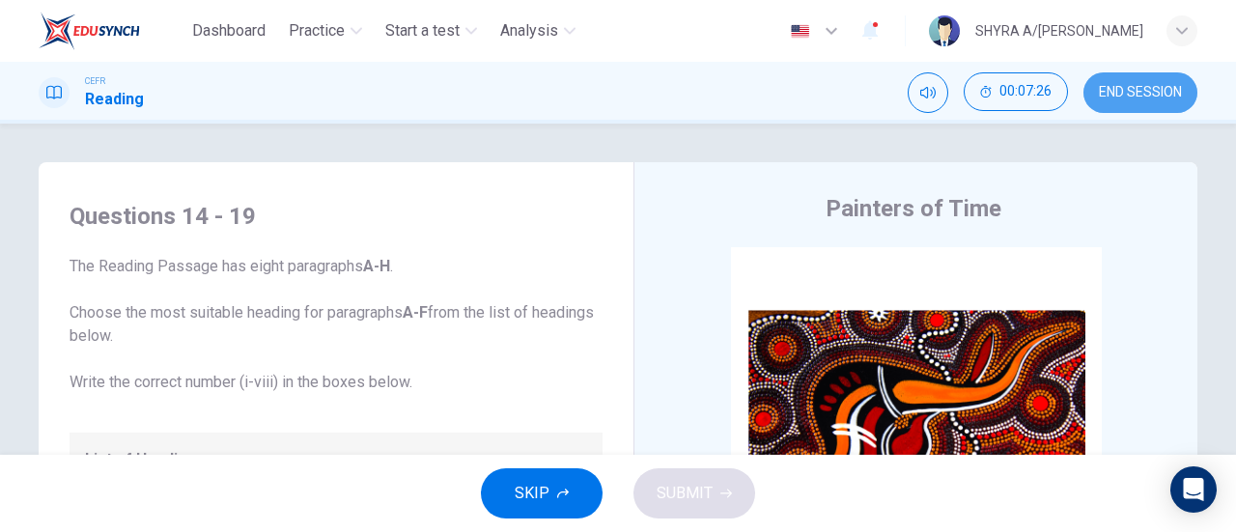
click at [1118, 95] on span "END SESSION" at bounding box center [1140, 92] width 83 height 15
